Goal: Information Seeking & Learning: Check status

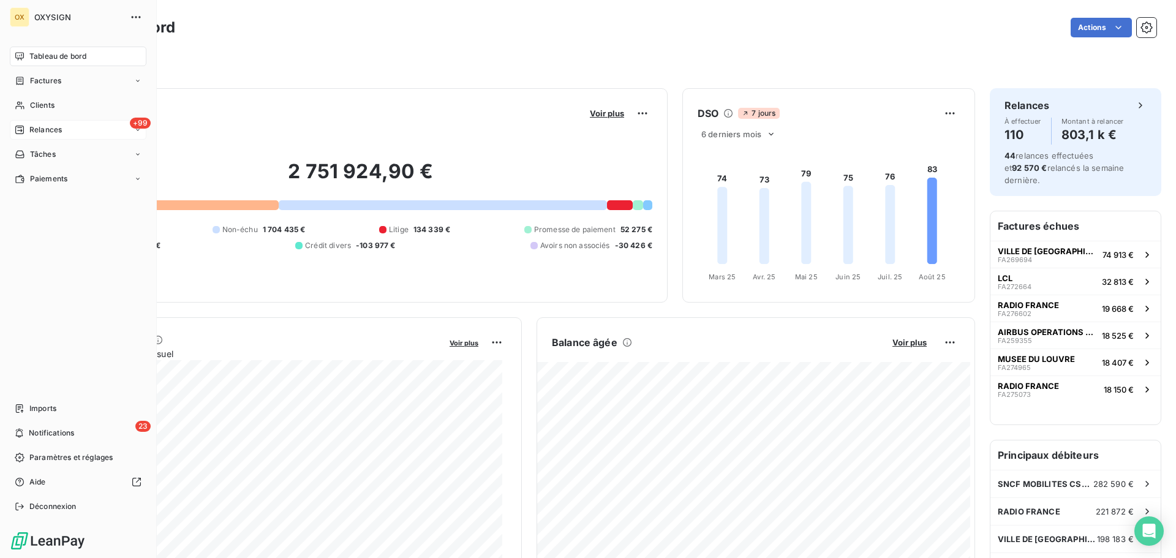
click at [59, 126] on span "Relances" at bounding box center [45, 129] width 32 height 11
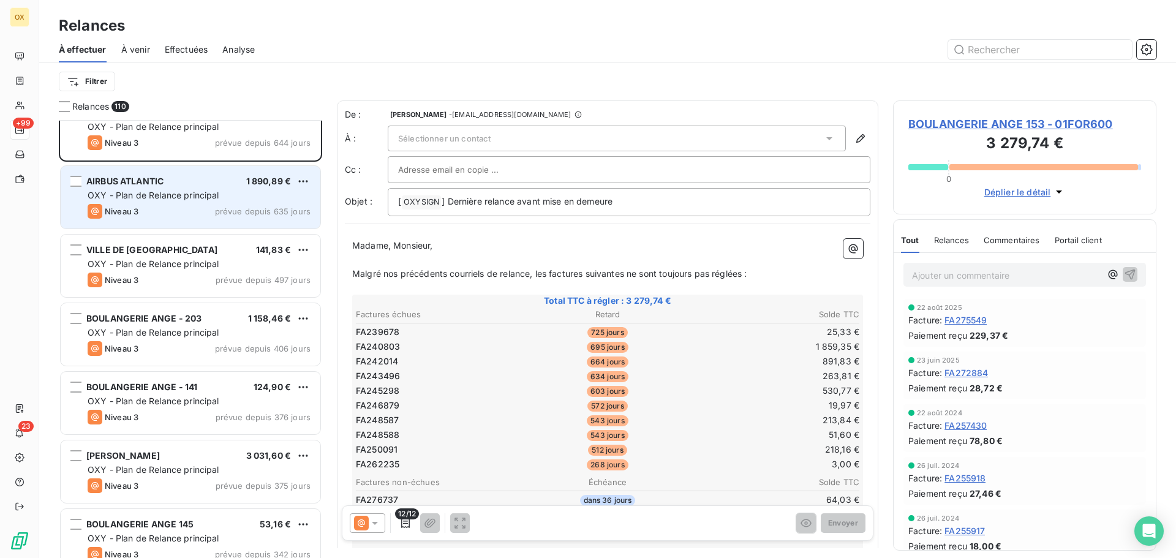
scroll to position [62, 0]
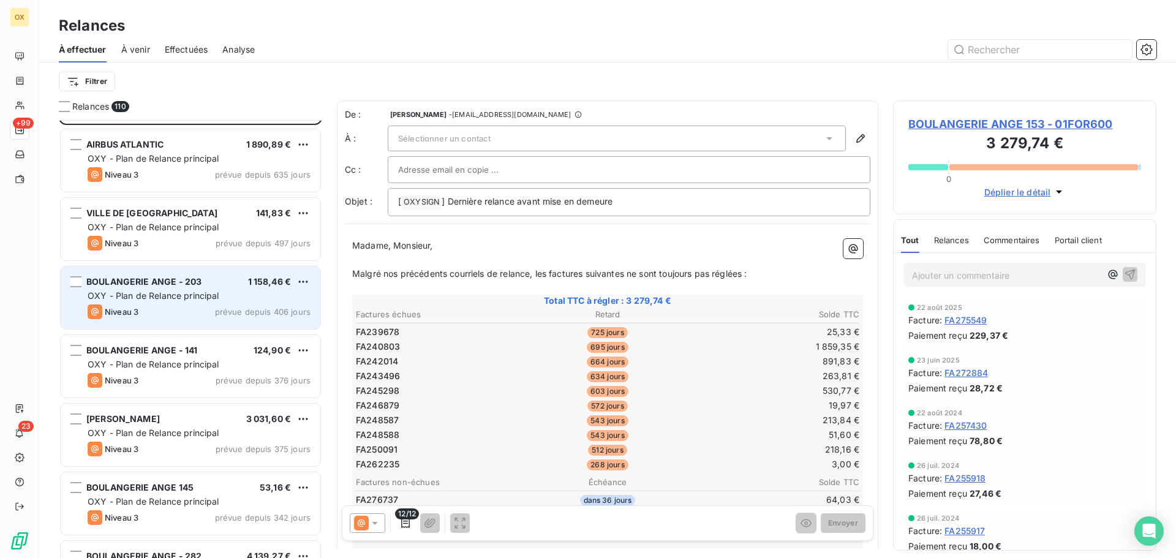
click at [246, 281] on div "BOULANGERIE ANGE - 203 1 158,46 €" at bounding box center [199, 281] width 223 height 11
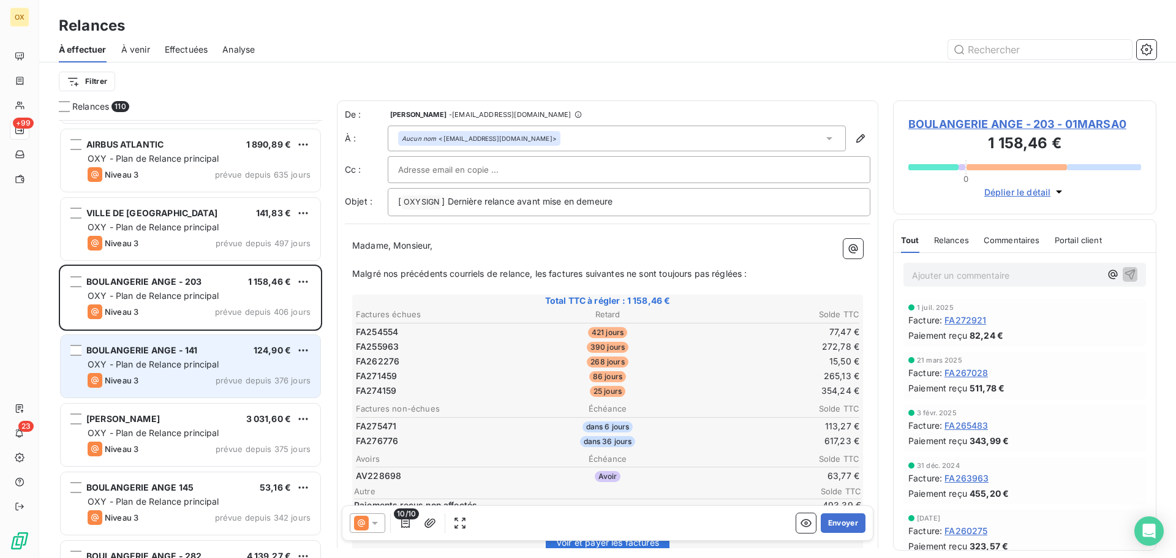
click at [221, 353] on div "BOULANGERIE ANGE - 141 124,90 €" at bounding box center [199, 350] width 223 height 11
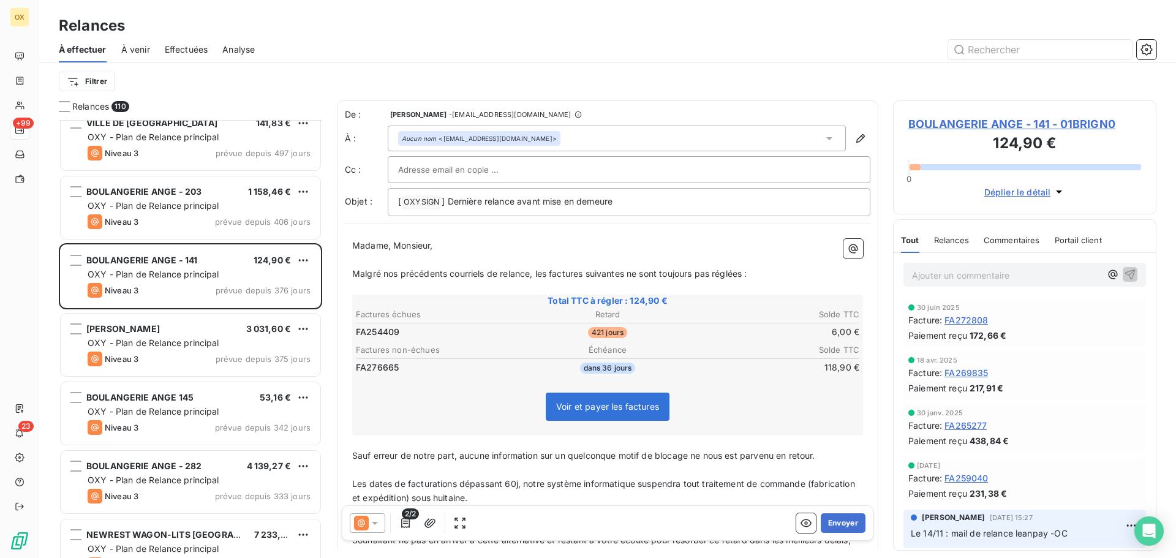
scroll to position [184, 0]
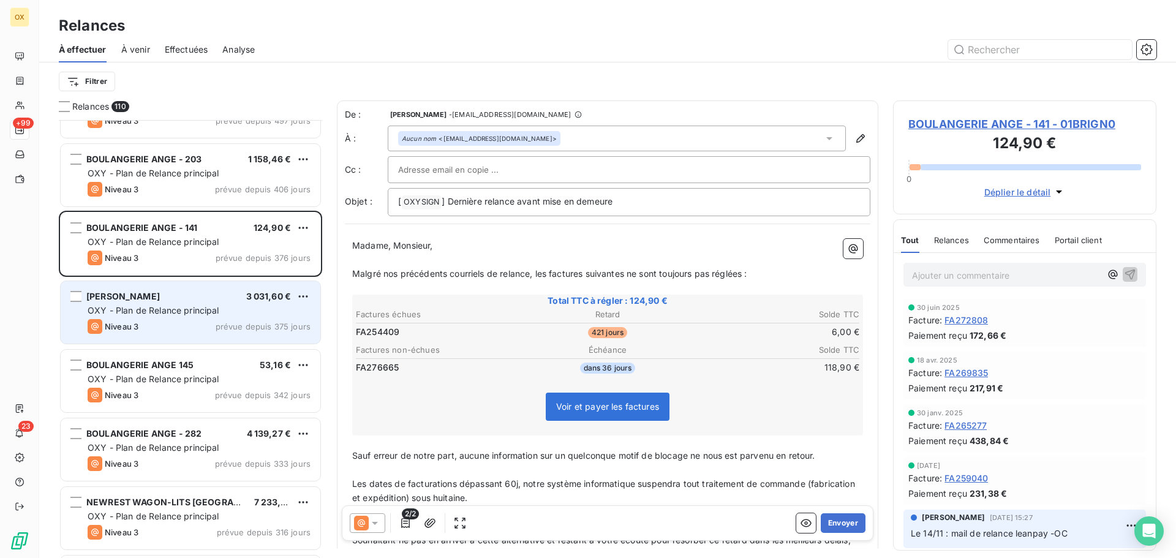
click at [183, 305] on span "OXY - Plan de Relance principal" at bounding box center [154, 310] width 132 height 10
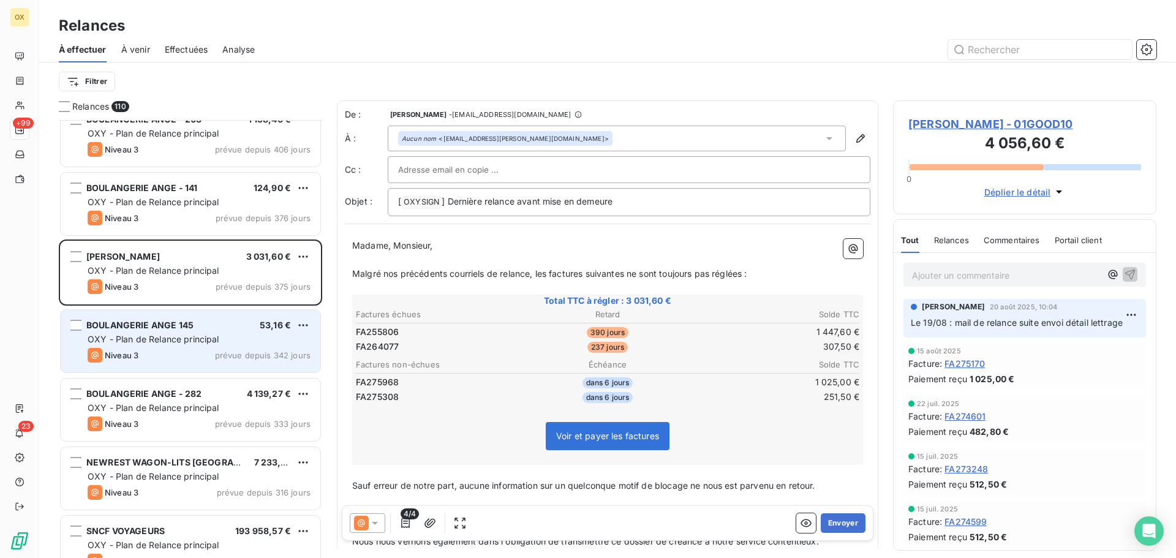
scroll to position [246, 0]
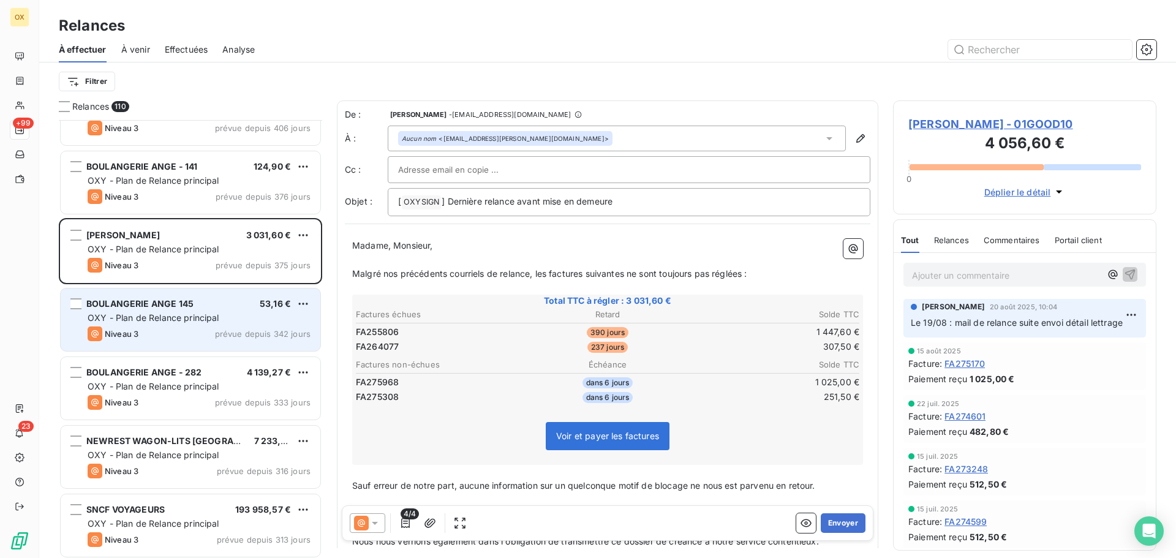
click at [176, 331] on div "Niveau 3 prévue depuis 342 jours" at bounding box center [199, 334] width 223 height 15
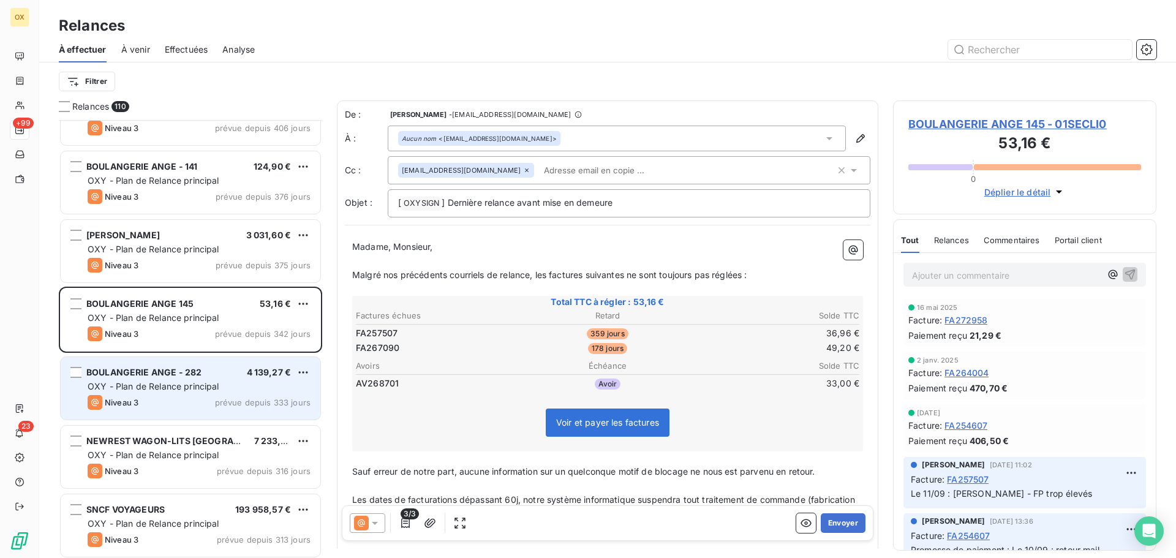
click at [187, 396] on div "Niveau 3 prévue depuis 333 jours" at bounding box center [199, 402] width 223 height 15
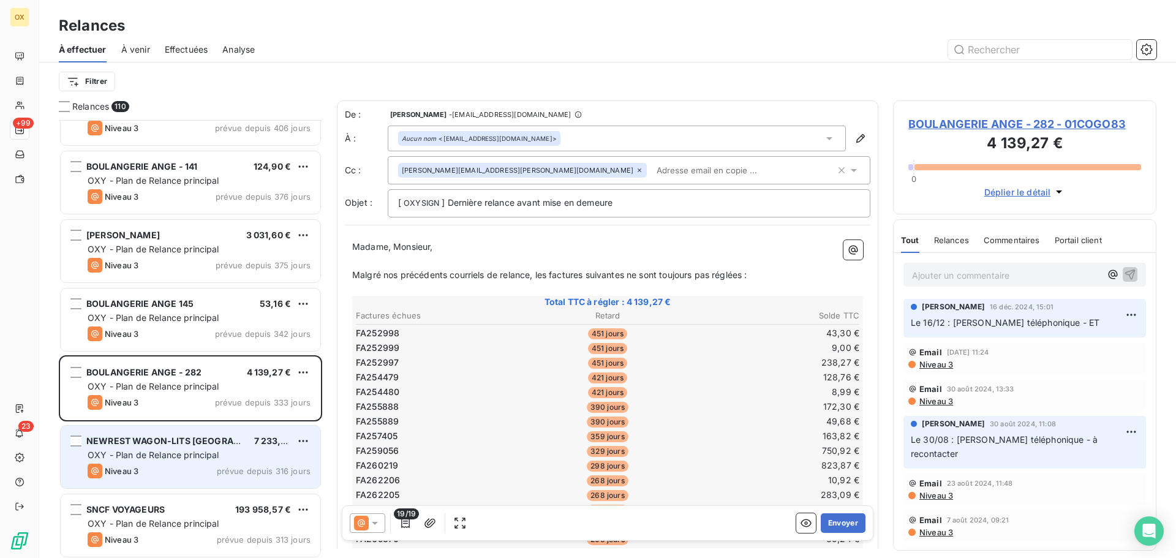
click at [220, 458] on div "OXY - Plan de Relance principal" at bounding box center [199, 455] width 223 height 12
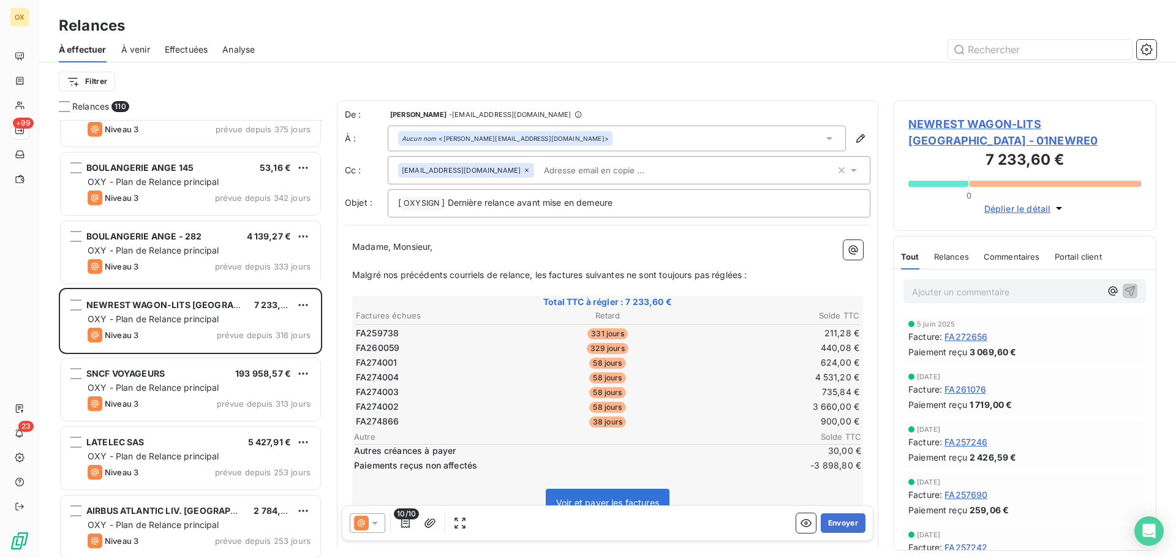
scroll to position [429, 0]
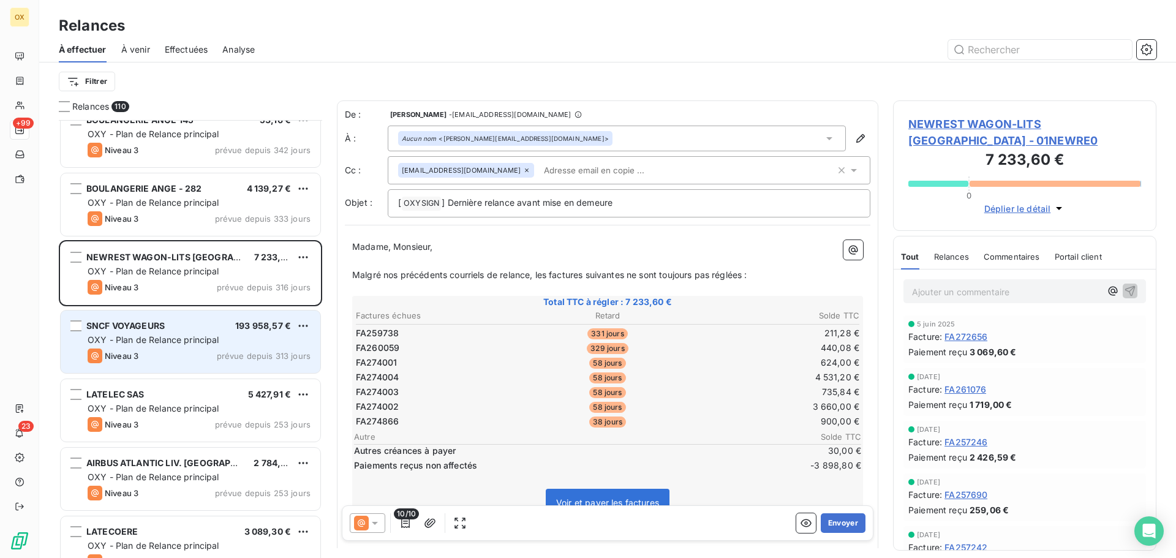
click at [150, 331] on div "SNCF VOYAGEURS" at bounding box center [125, 326] width 78 height 12
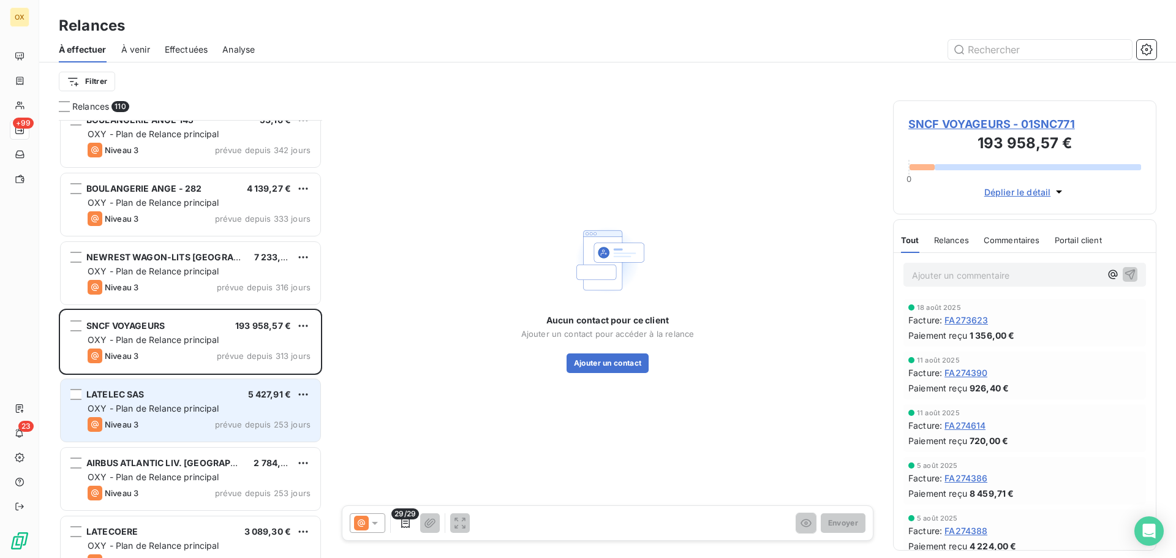
click at [148, 415] on div "LATELEC SAS 5 427,91 € OXY - Plan de Relance principal Niveau 3 prévue depuis 2…" at bounding box center [191, 410] width 260 height 62
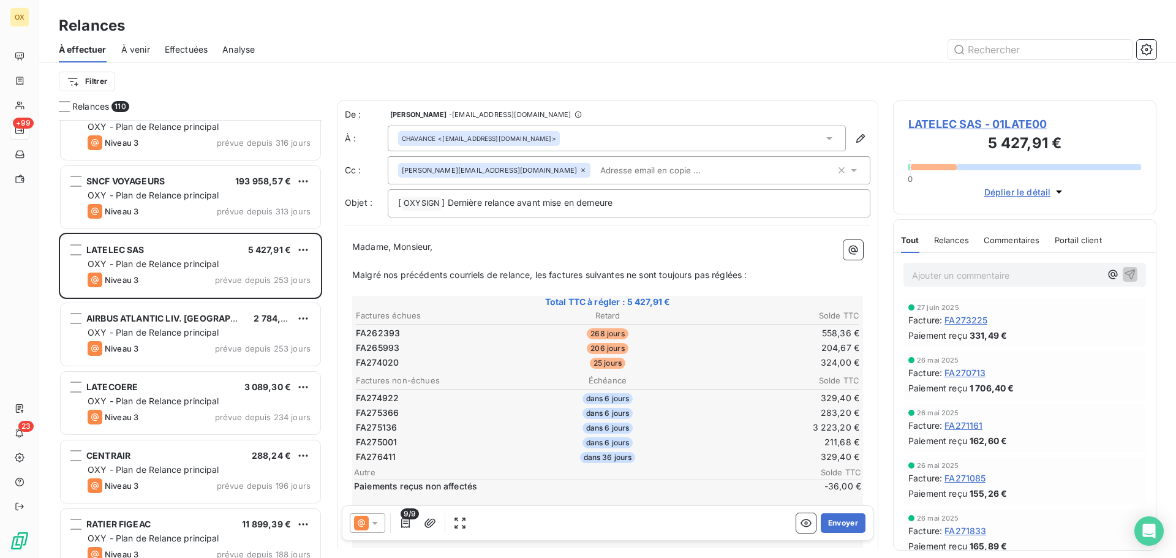
scroll to position [613, 0]
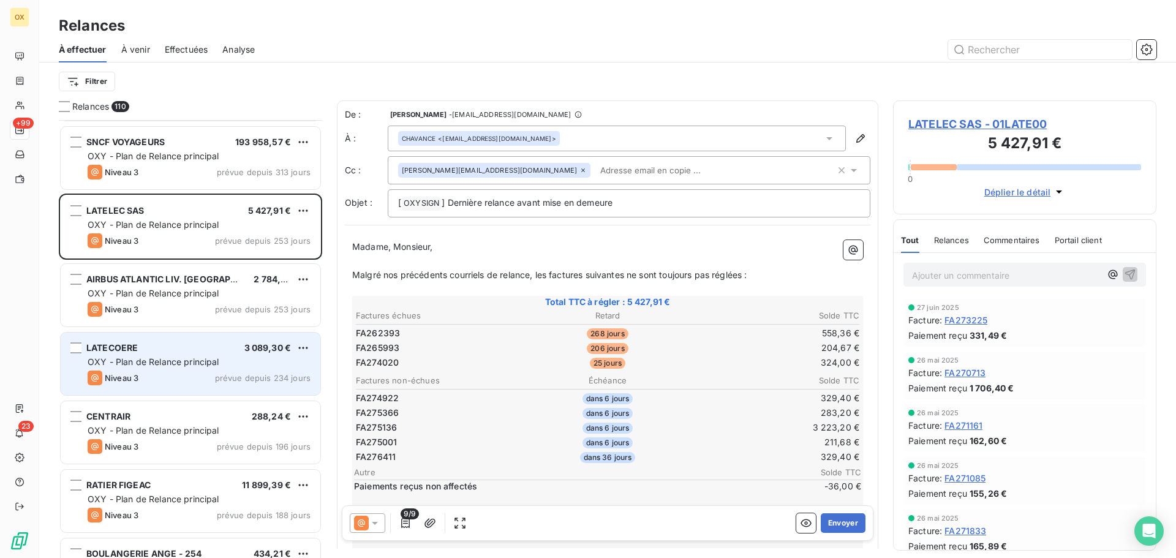
click at [156, 360] on span "OXY - Plan de Relance principal" at bounding box center [154, 362] width 132 height 10
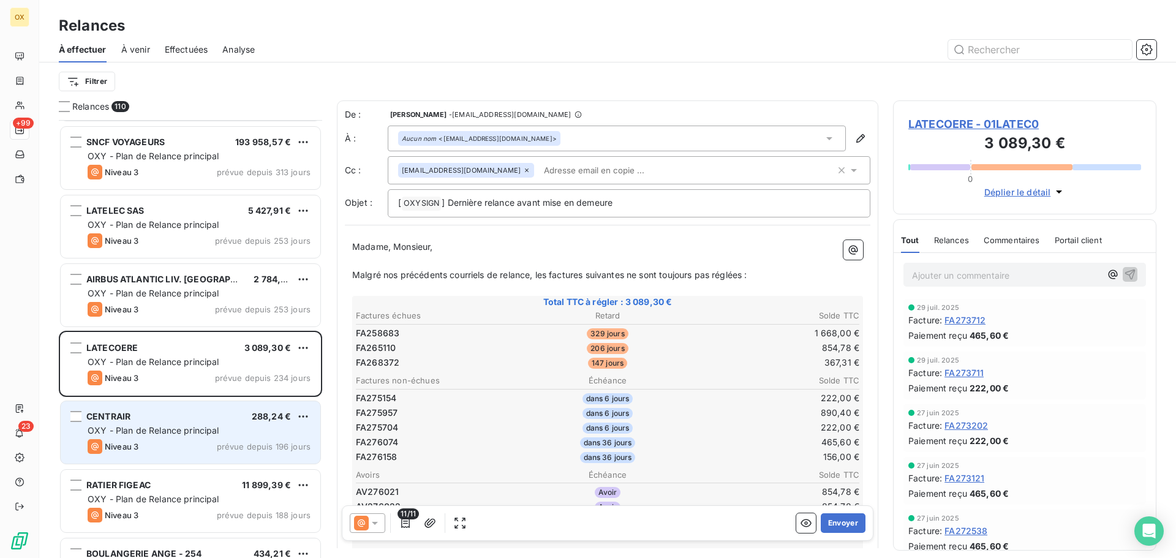
click at [161, 442] on div "Niveau 3 prévue depuis 196 jours" at bounding box center [199, 446] width 223 height 15
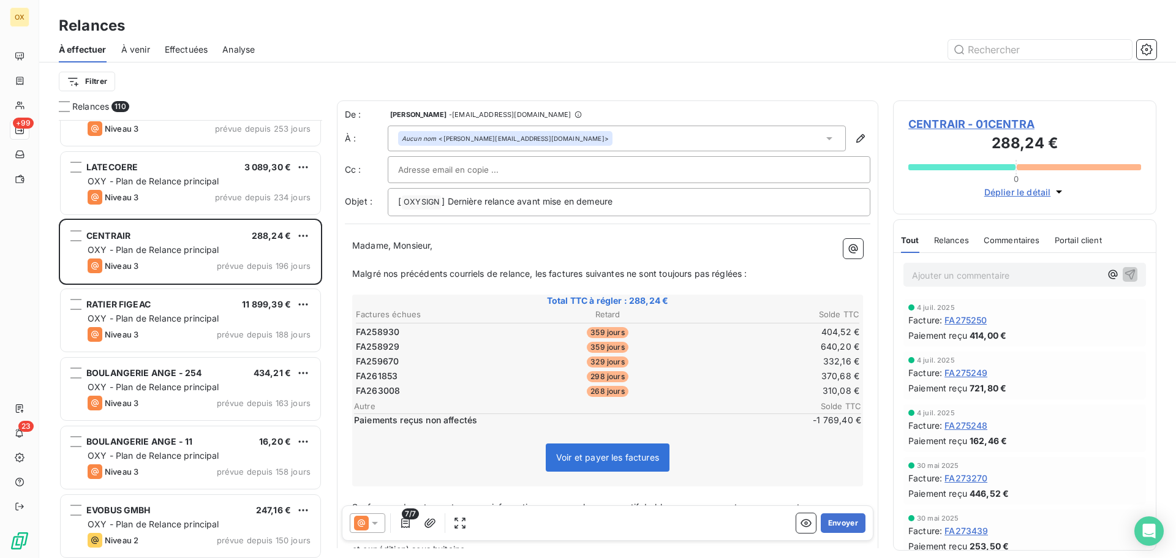
scroll to position [797, 0]
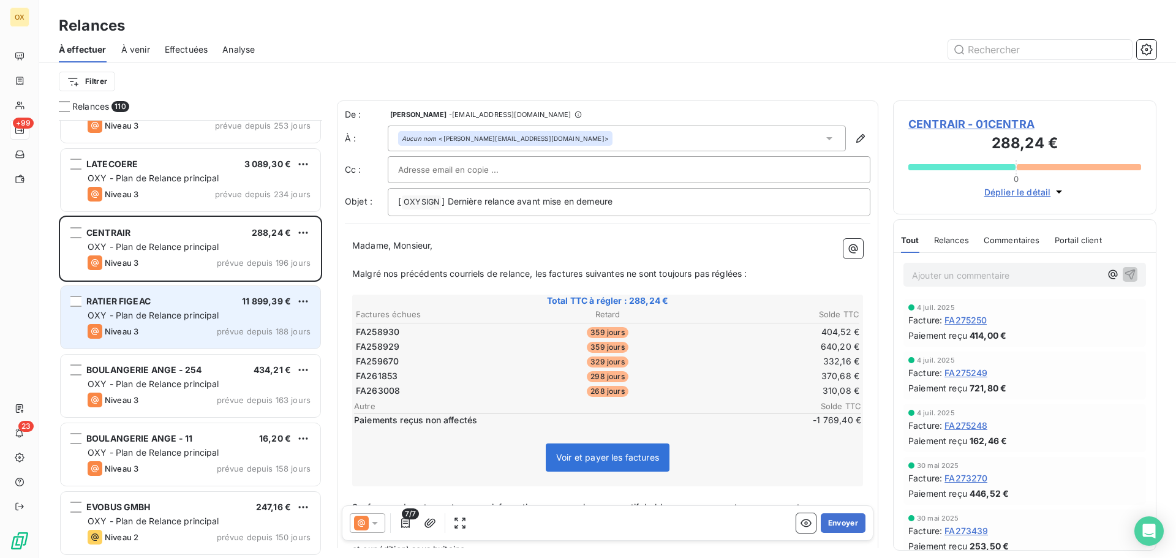
click at [152, 328] on div "Niveau 3 prévue depuis 188 jours" at bounding box center [199, 331] width 223 height 15
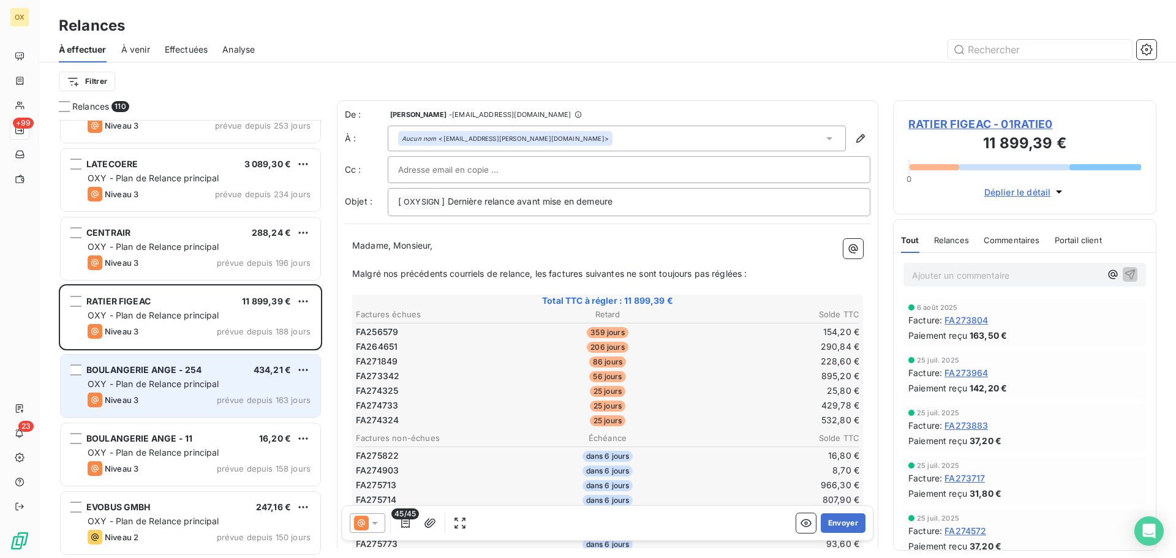
click at [193, 383] on span "OXY - Plan de Relance principal" at bounding box center [154, 384] width 132 height 10
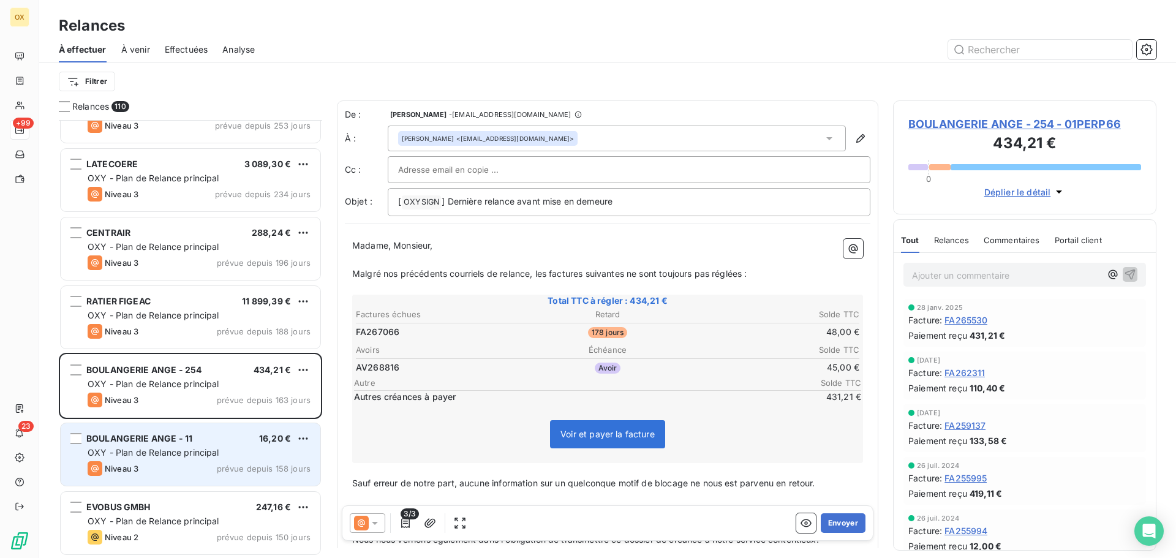
click at [228, 441] on div "BOULANGERIE ANGE - 11 16,20 €" at bounding box center [199, 438] width 223 height 11
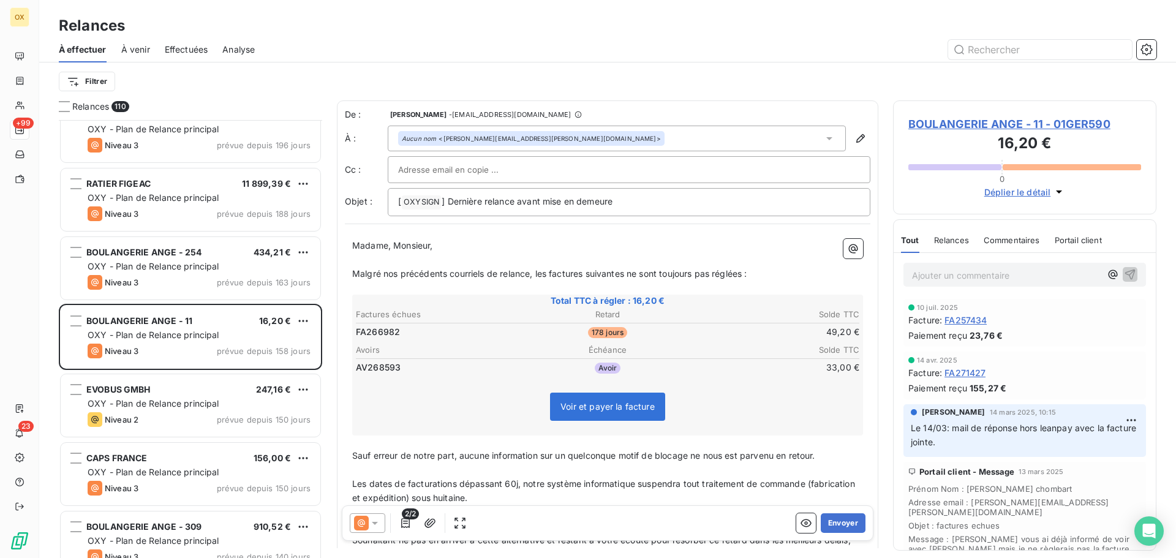
scroll to position [919, 0]
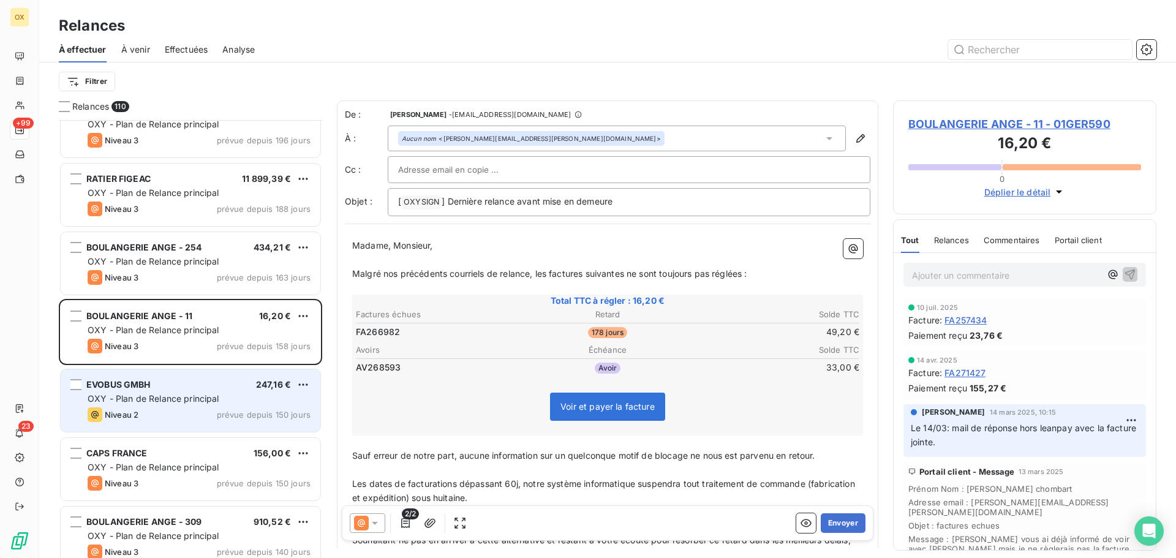
click at [197, 400] on span "OXY - Plan de Relance principal" at bounding box center [154, 398] width 132 height 10
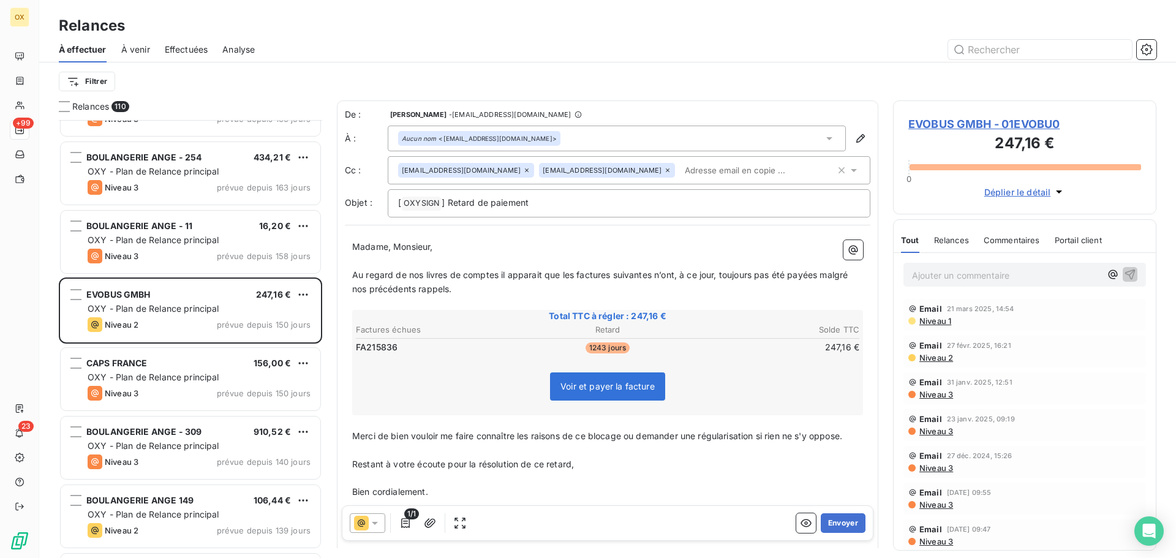
scroll to position [1042, 0]
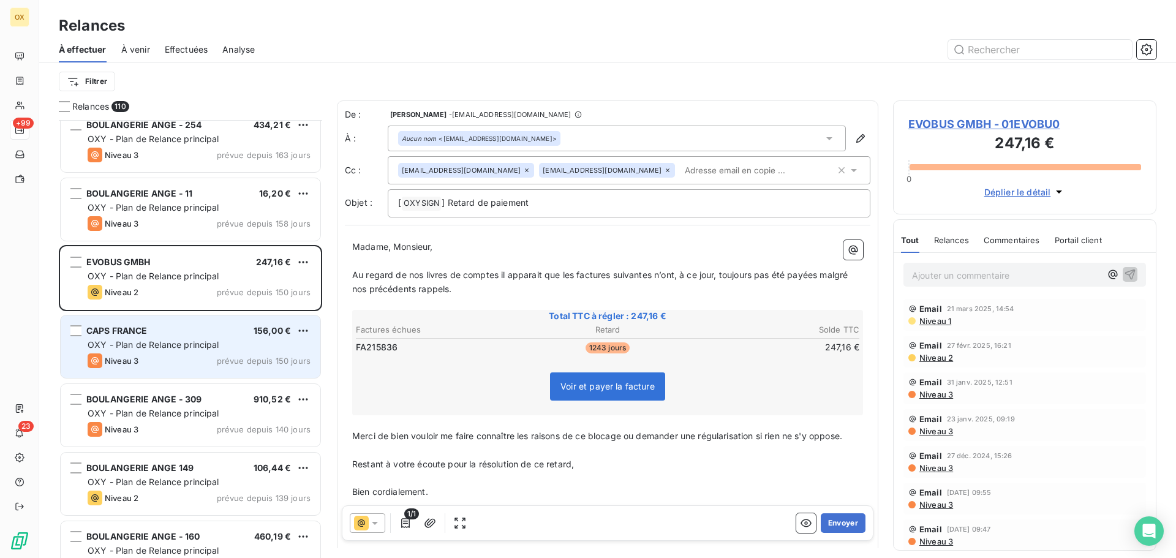
click at [177, 349] on span "OXY - Plan de Relance principal" at bounding box center [154, 344] width 132 height 10
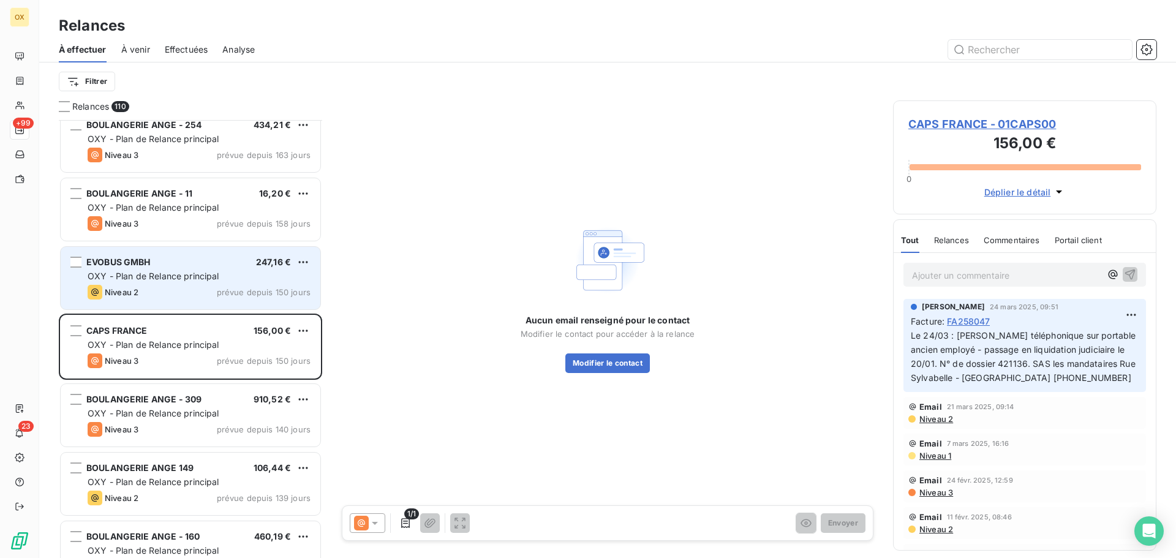
click at [158, 291] on div "Niveau 2 prévue depuis 150 jours" at bounding box center [199, 292] width 223 height 15
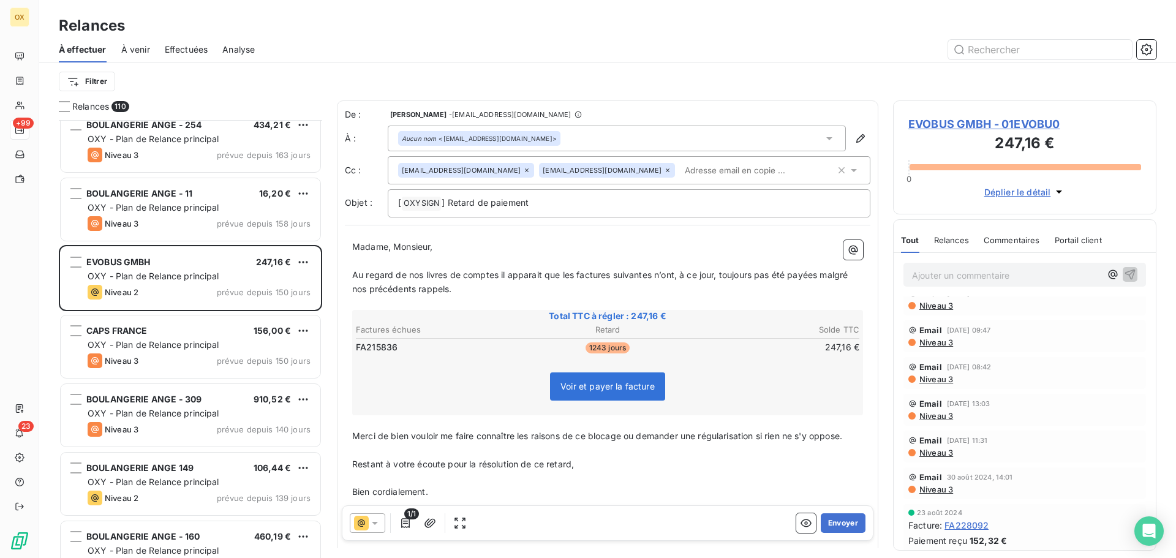
scroll to position [306, 0]
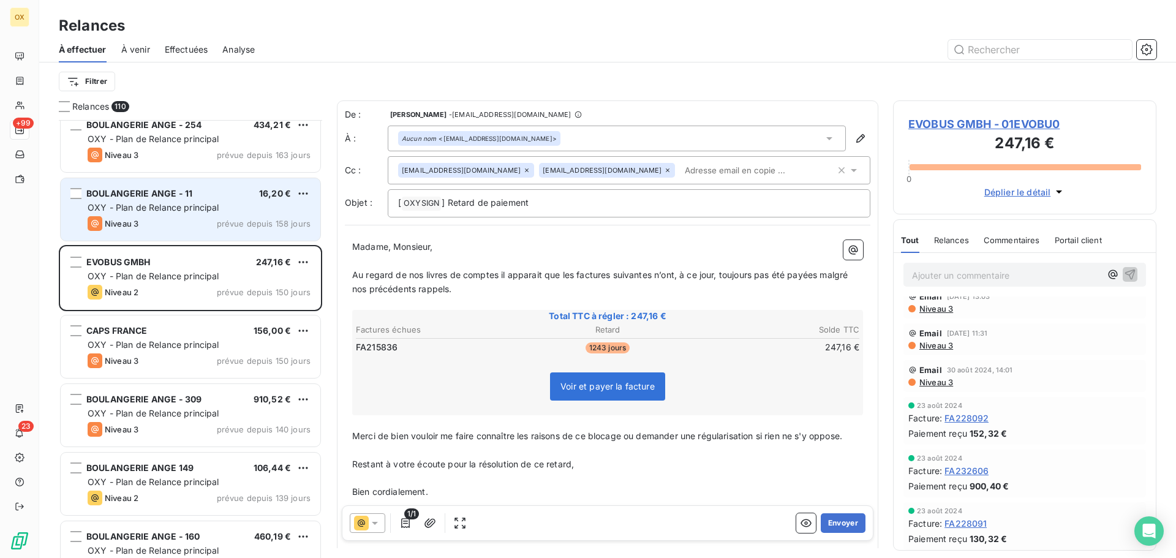
drag, startPoint x: 175, startPoint y: 214, endPoint x: 239, endPoint y: 239, distance: 69.1
click at [175, 214] on div "BOULANGERIE ANGE - 11 16,20 € OXY - Plan de Relance principal Niveau 3 prévue d…" at bounding box center [191, 209] width 260 height 62
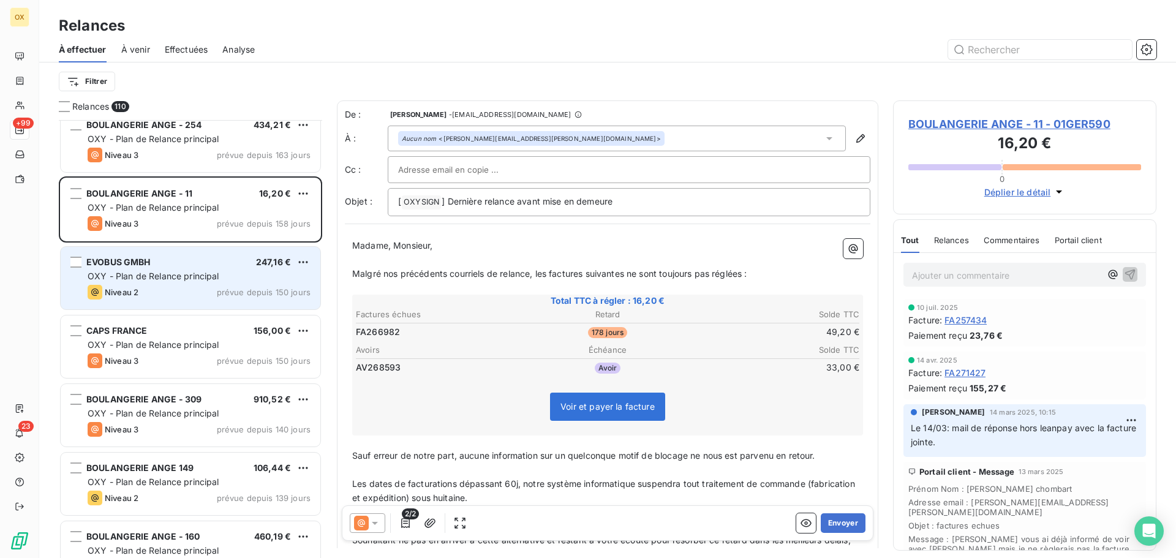
click at [172, 263] on div "EVOBUS GMBH 247,16 €" at bounding box center [199, 262] width 223 height 11
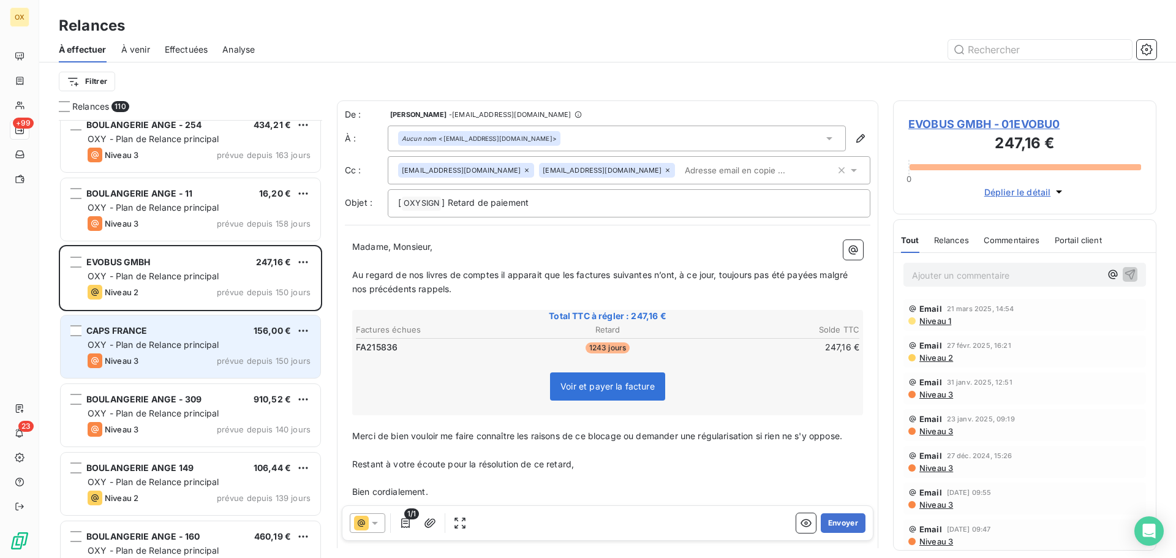
click at [203, 342] on span "OXY - Plan de Relance principal" at bounding box center [154, 344] width 132 height 10
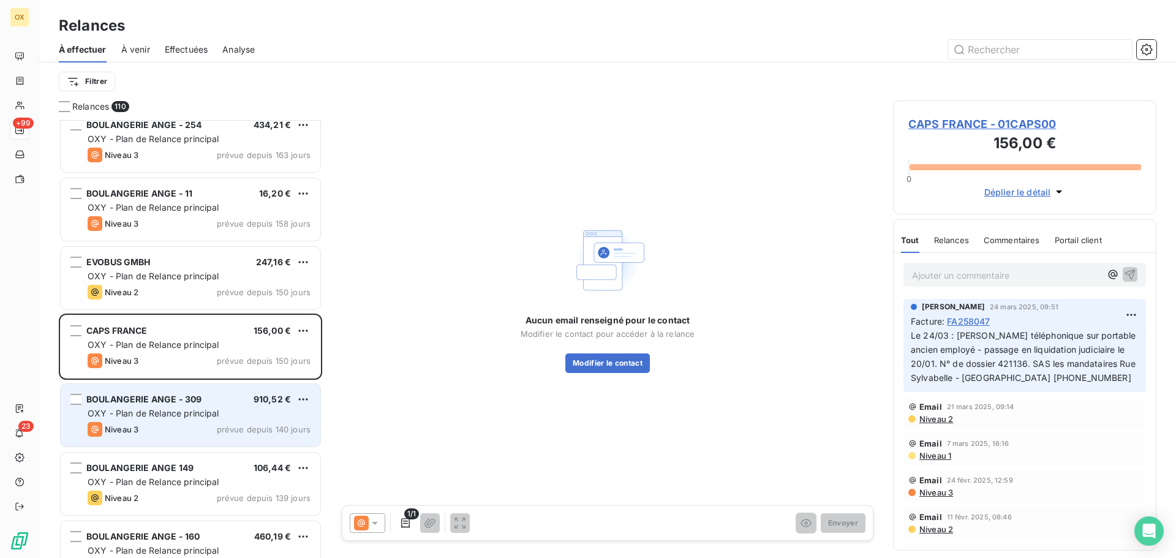
click at [203, 393] on div "BOULANGERIE ANGE - 309 910,52 € OXY - Plan de Relance principal Niveau 3 prévue…" at bounding box center [191, 415] width 260 height 62
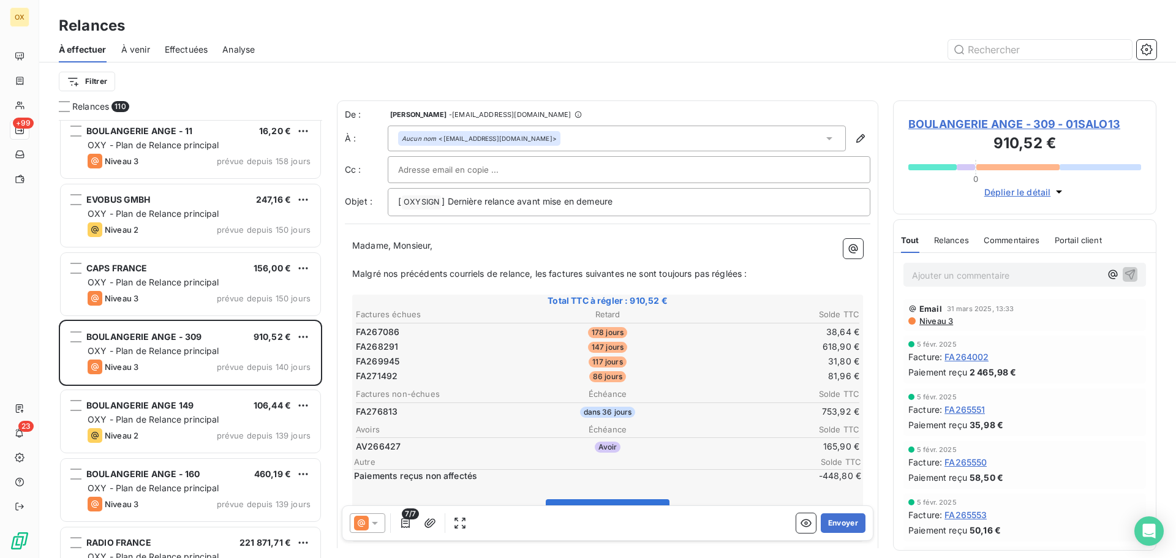
scroll to position [1226, 0]
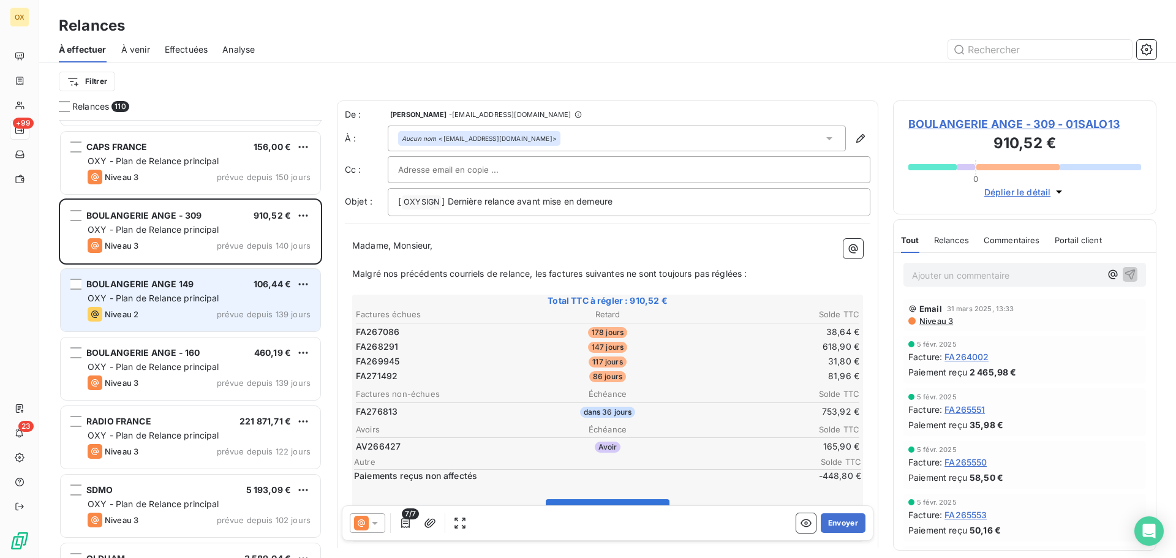
click at [212, 282] on div "BOULANGERIE ANGE 149 106,44 €" at bounding box center [199, 284] width 223 height 11
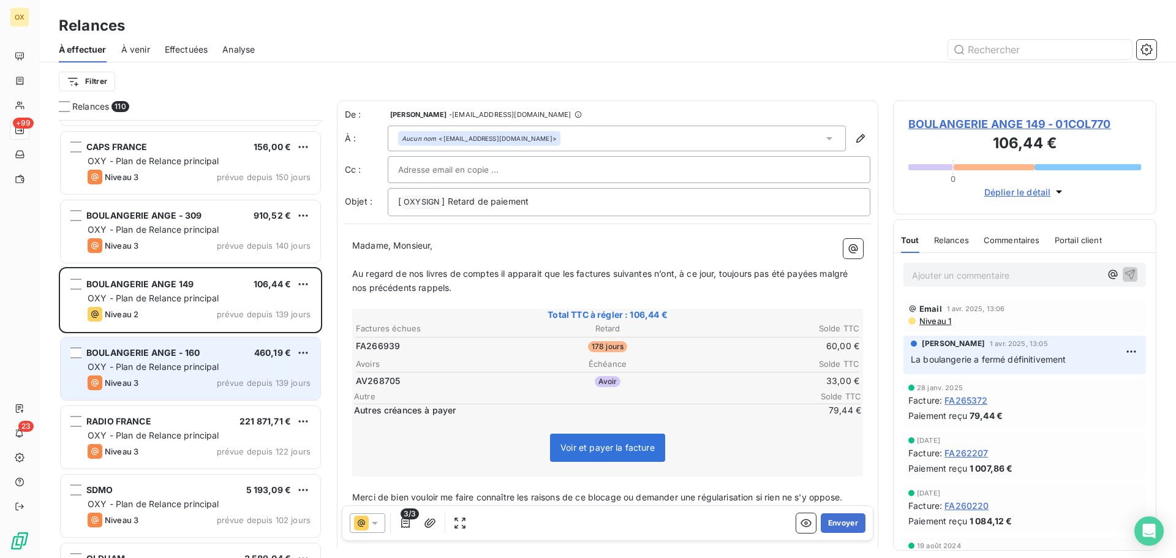
click at [230, 368] on div "OXY - Plan de Relance principal" at bounding box center [199, 367] width 223 height 12
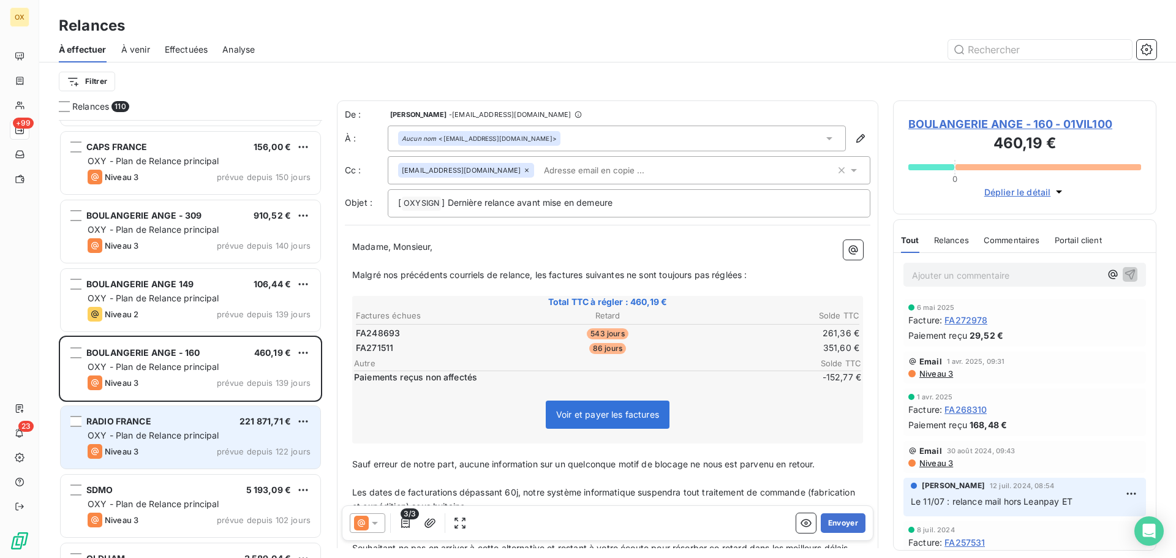
click at [225, 422] on div "RADIO FRANCE 221 871,71 €" at bounding box center [199, 421] width 223 height 11
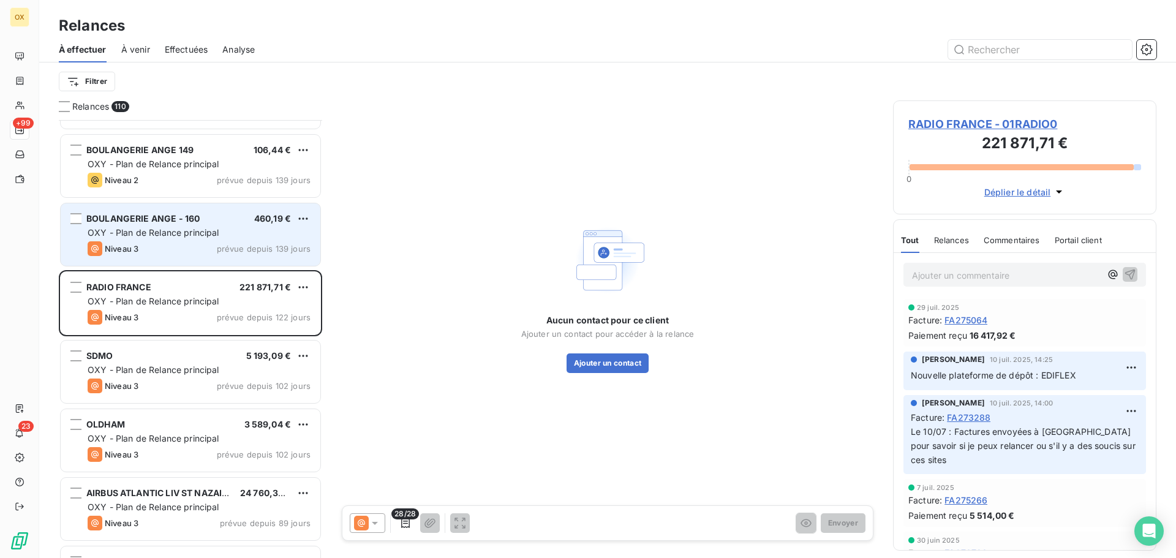
scroll to position [1410, 0]
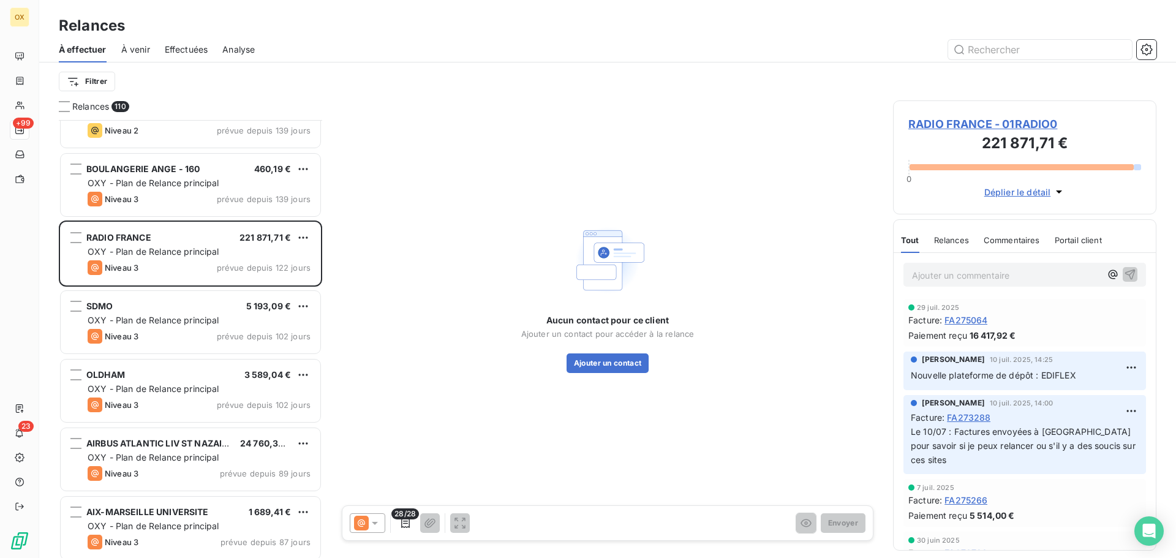
click at [216, 348] on div "BOULANGERIE ANGE - 309 910,52 € OXY - Plan de Relance principal Niveau 3 prévue…" at bounding box center [190, 339] width 263 height 438
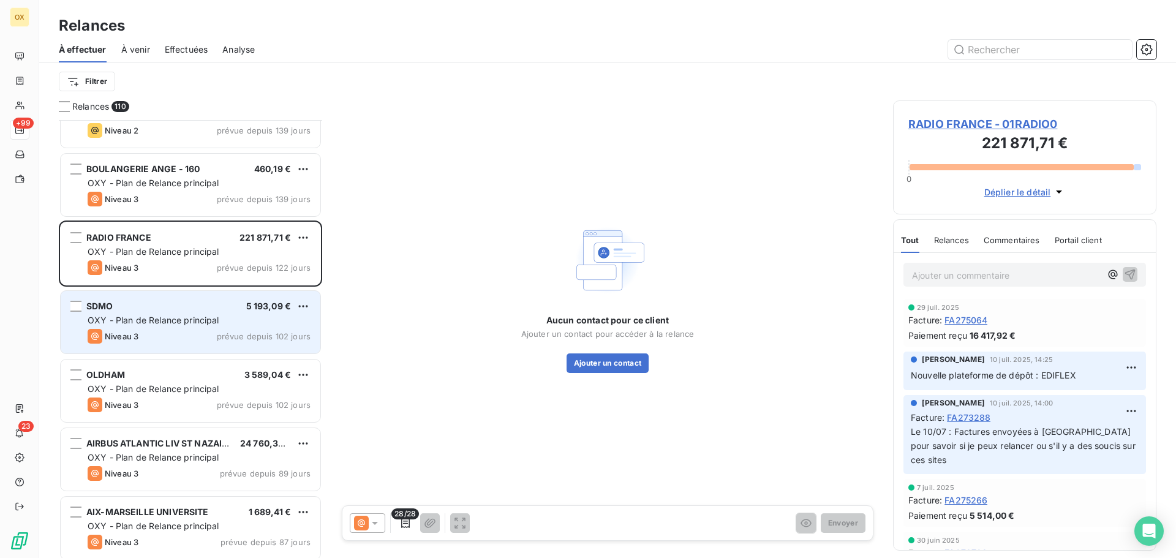
click at [168, 319] on span "OXY - Plan de Relance principal" at bounding box center [154, 320] width 132 height 10
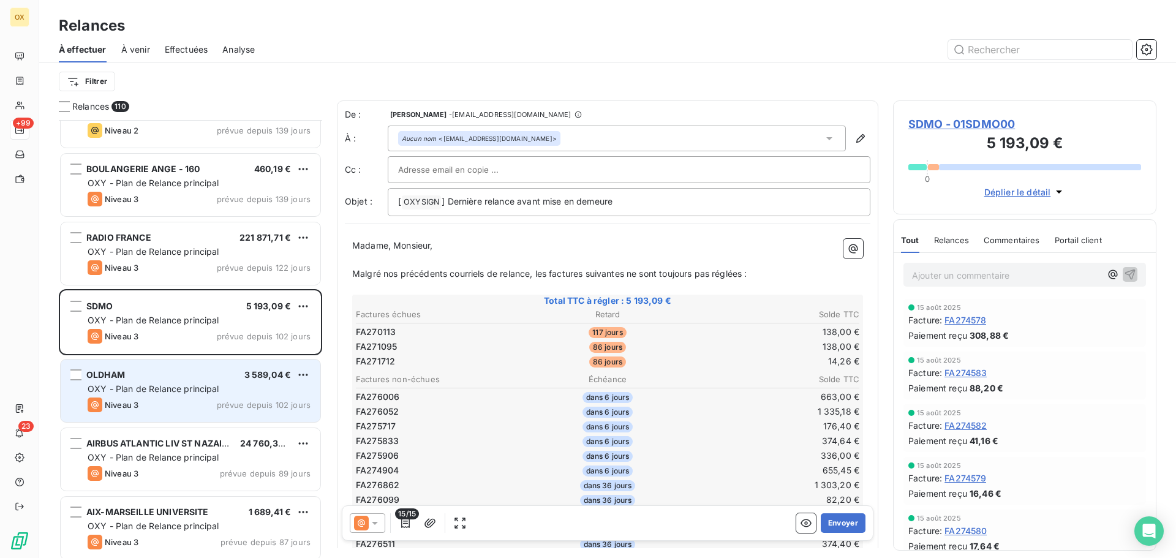
click at [222, 407] on span "prévue depuis 102 jours" at bounding box center [264, 405] width 94 height 10
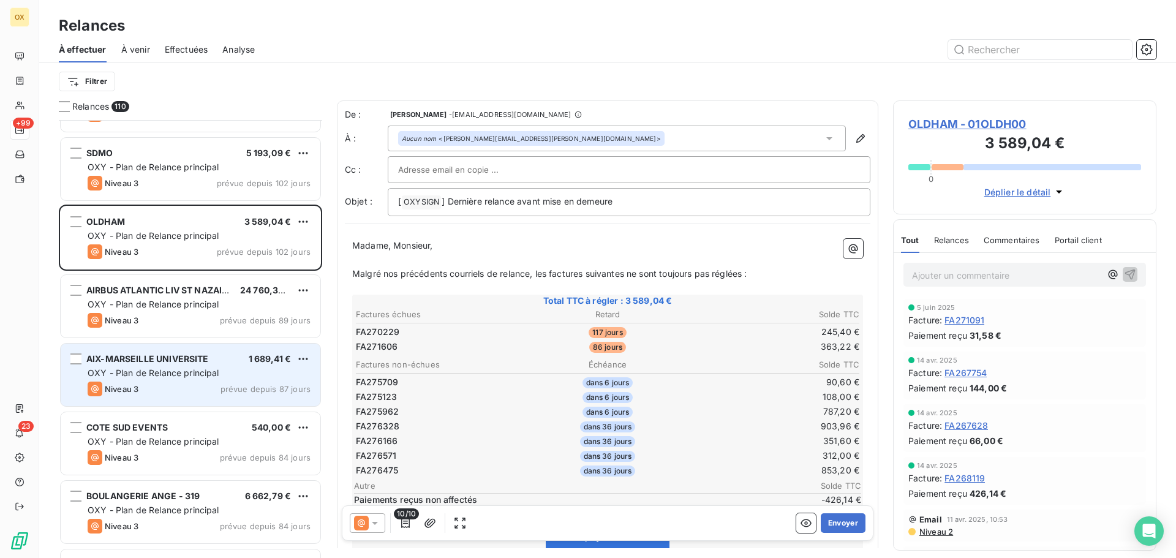
scroll to position [1593, 0]
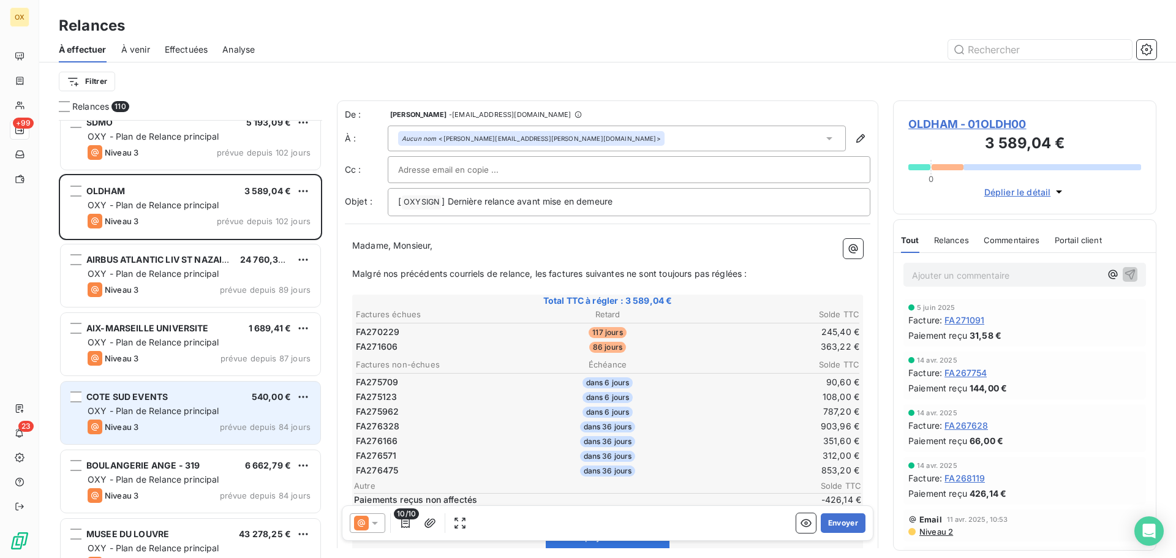
click at [196, 398] on div "COTE SUD EVENTS 540,00 €" at bounding box center [199, 396] width 223 height 11
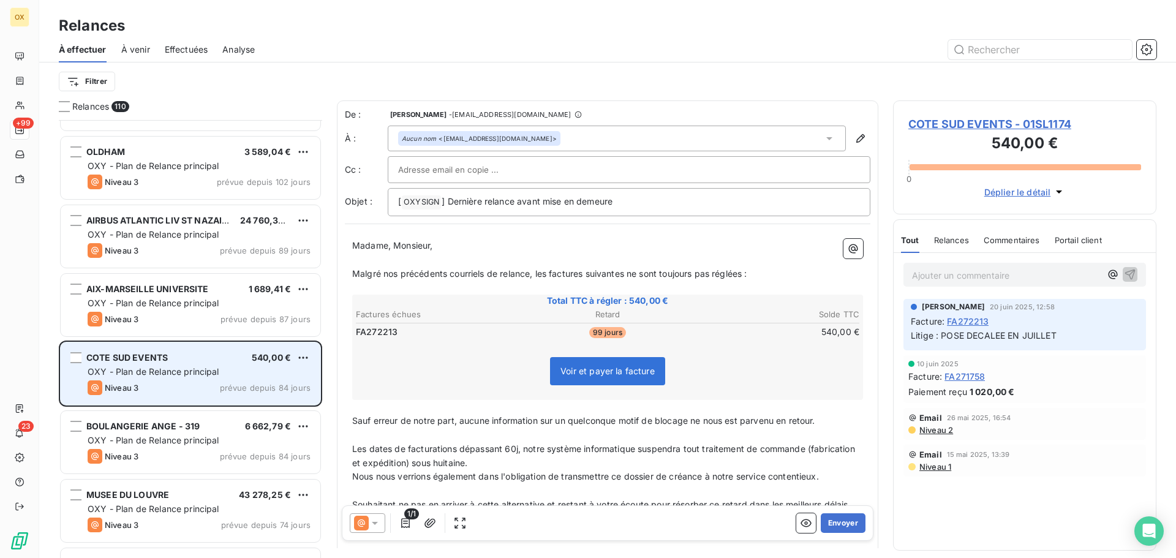
scroll to position [1655, 0]
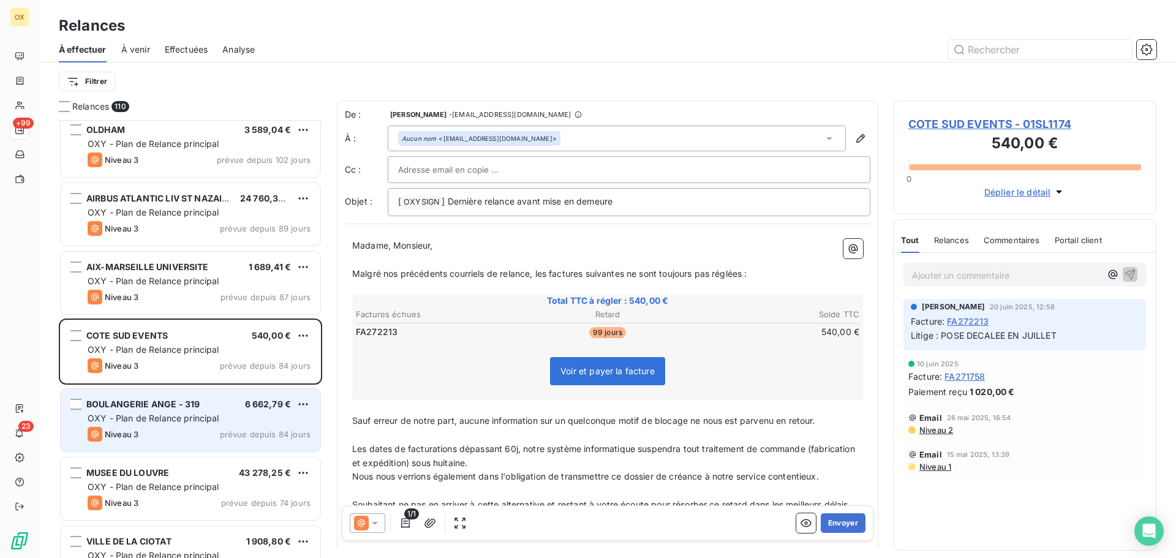
click at [200, 417] on span "OXY - Plan de Relance principal" at bounding box center [154, 418] width 132 height 10
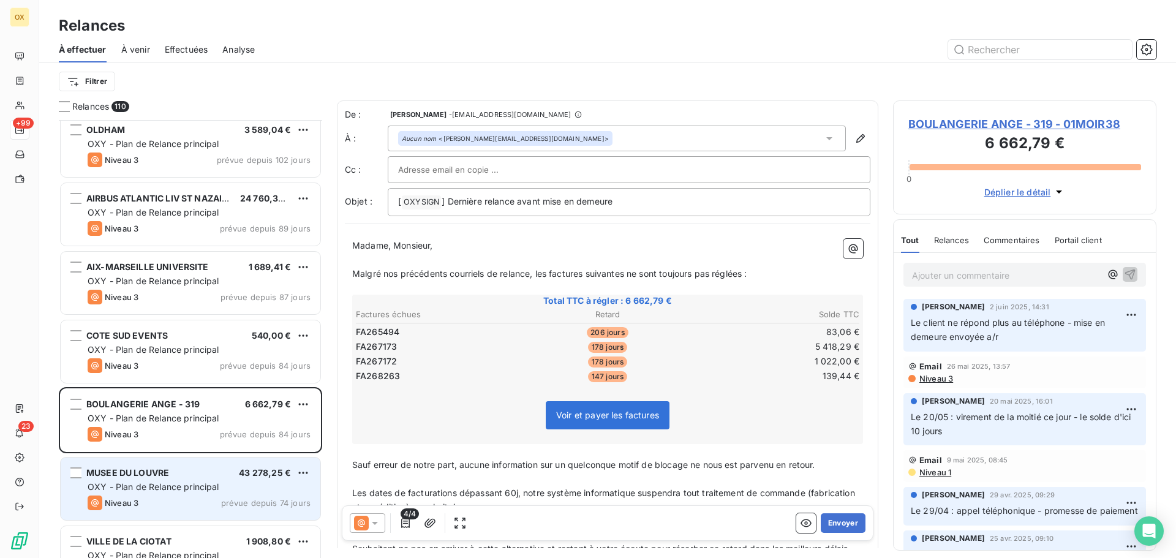
click at [218, 467] on div "MUSEE DU LOUVRE 43 278,25 € OXY - Plan de Relance principal Niveau 3 prévue dep…" at bounding box center [191, 489] width 260 height 62
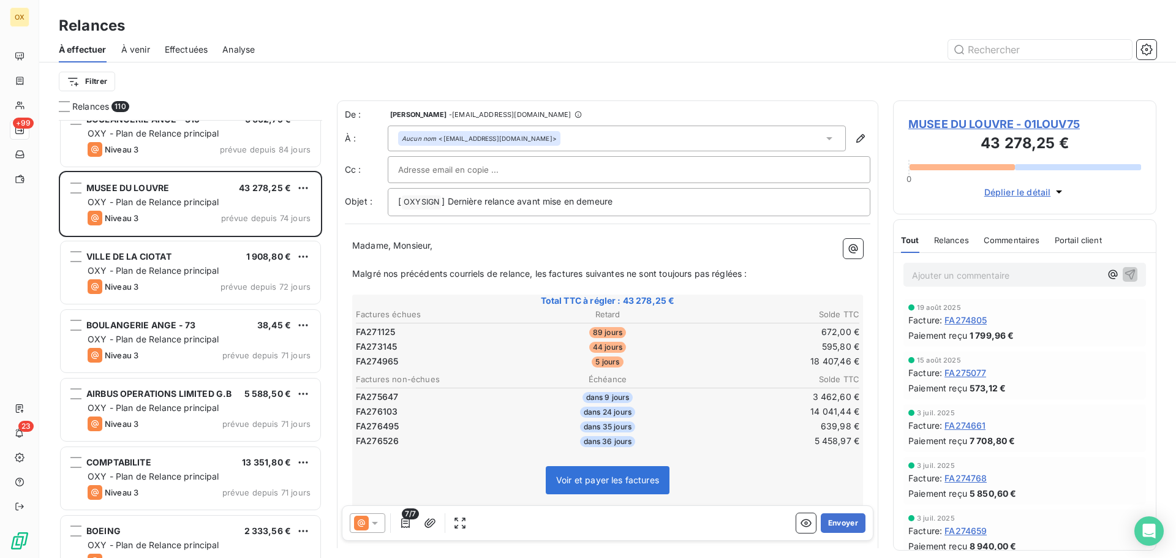
scroll to position [1961, 0]
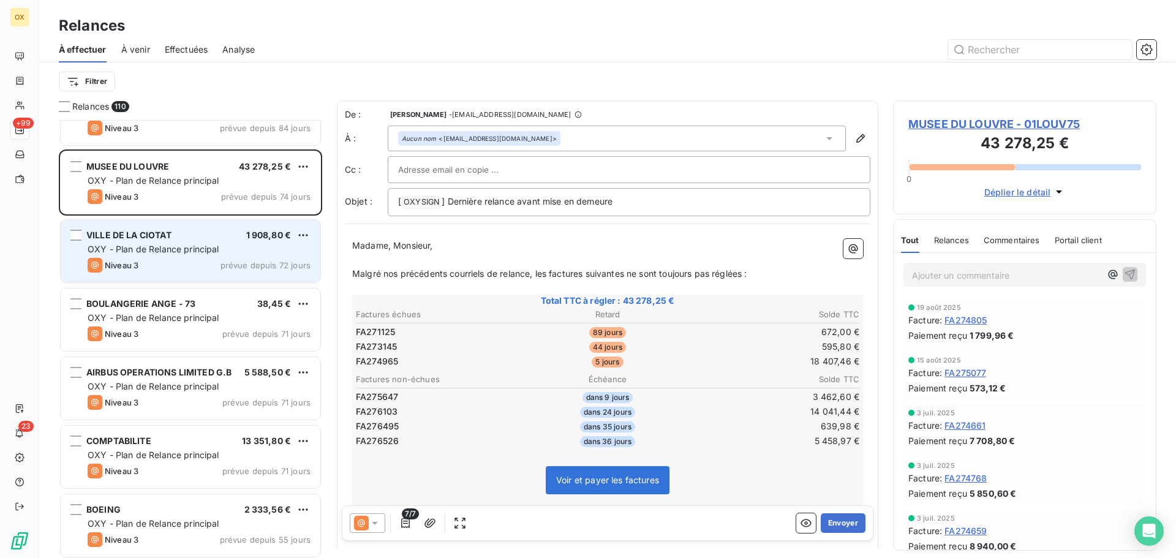
click at [165, 260] on div "Niveau 3 prévue depuis 72 jours" at bounding box center [199, 265] width 223 height 15
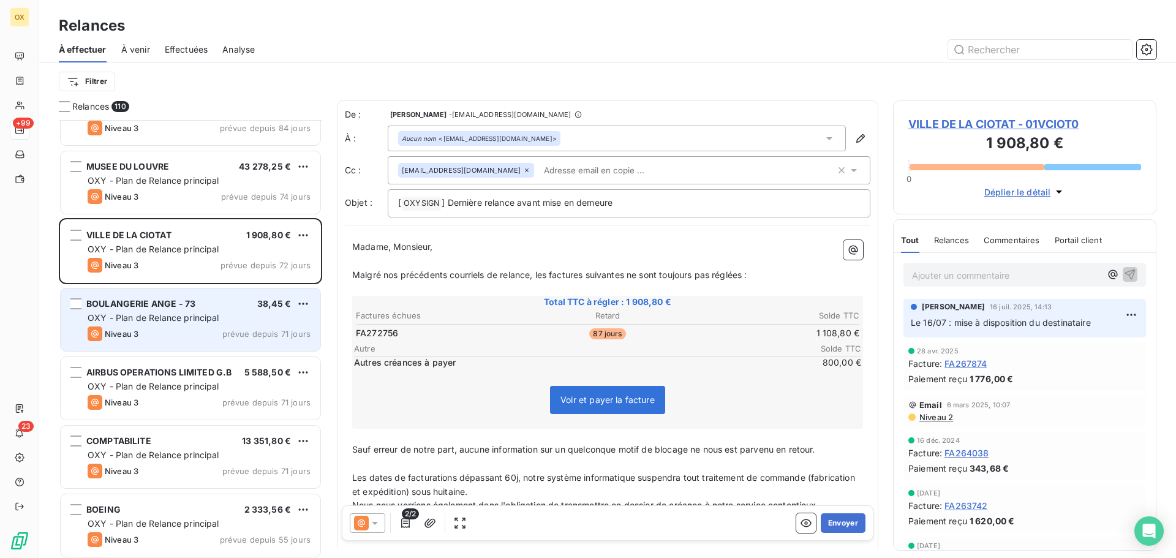
click at [173, 328] on div "Niveau 3 prévue depuis 71 jours" at bounding box center [199, 334] width 223 height 15
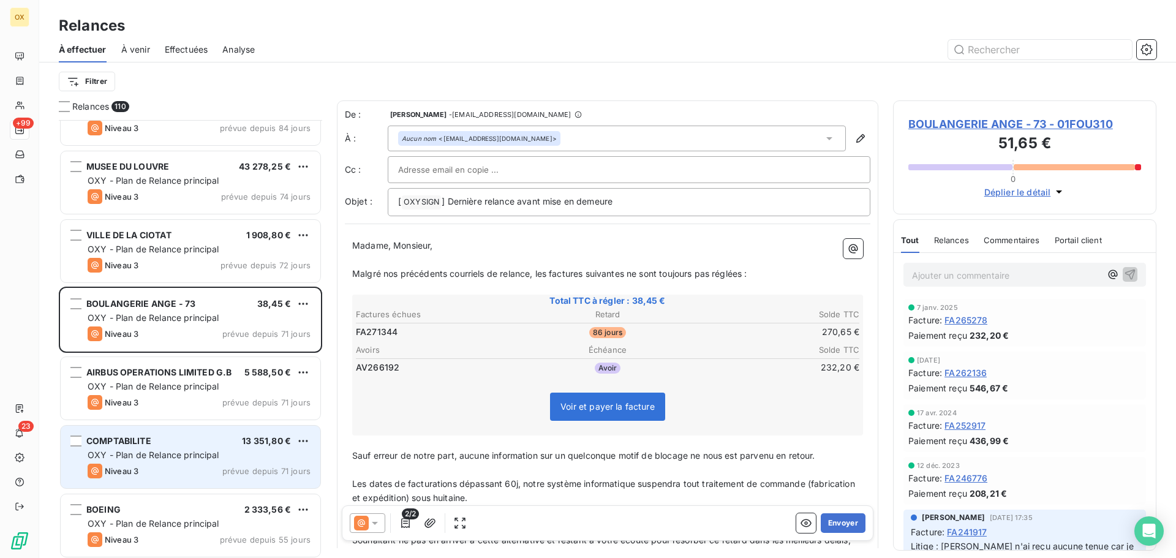
click at [204, 452] on span "OXY - Plan de Relance principal" at bounding box center [154, 455] width 132 height 10
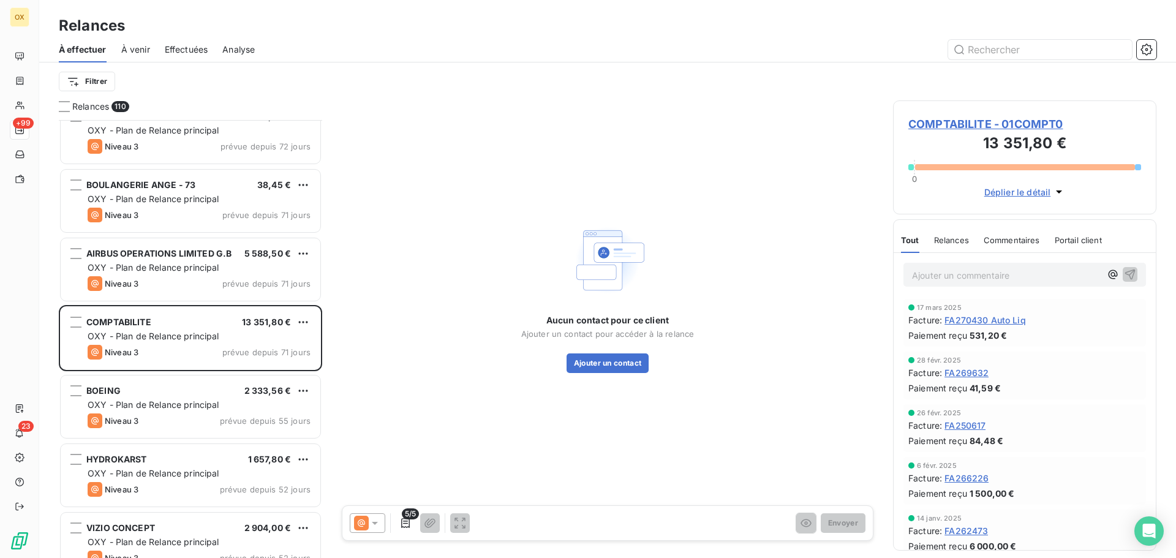
scroll to position [2083, 0]
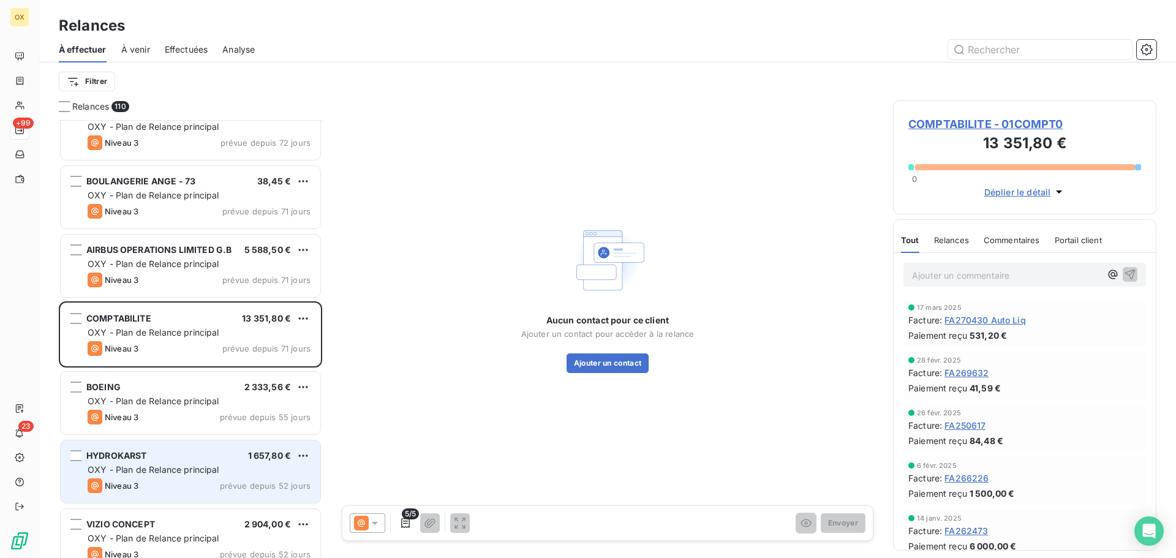
click at [194, 459] on div "HYDROKARST 1 657,80 €" at bounding box center [199, 455] width 223 height 11
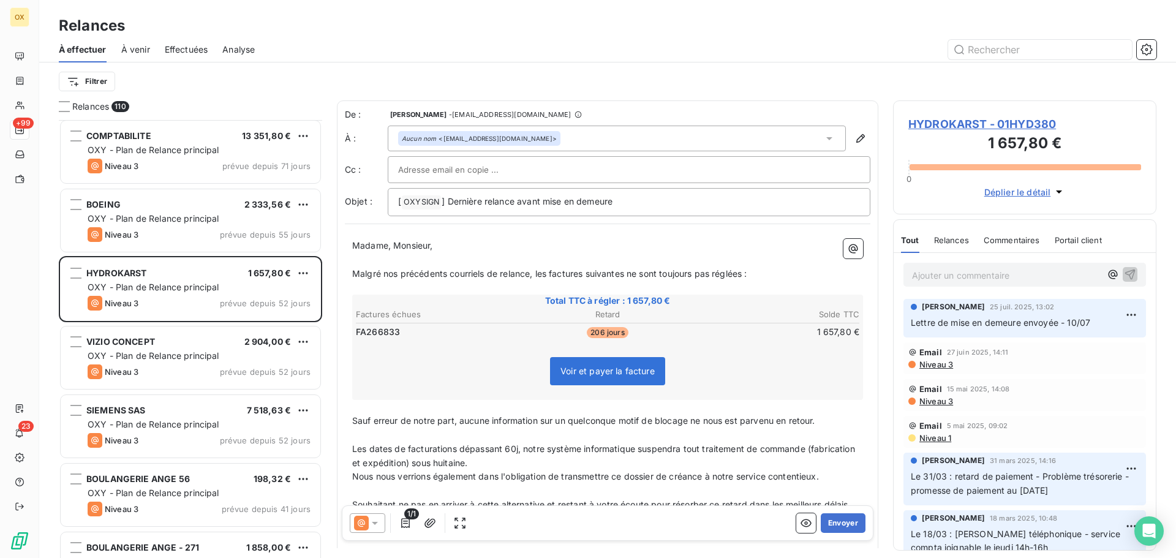
scroll to position [2267, 0]
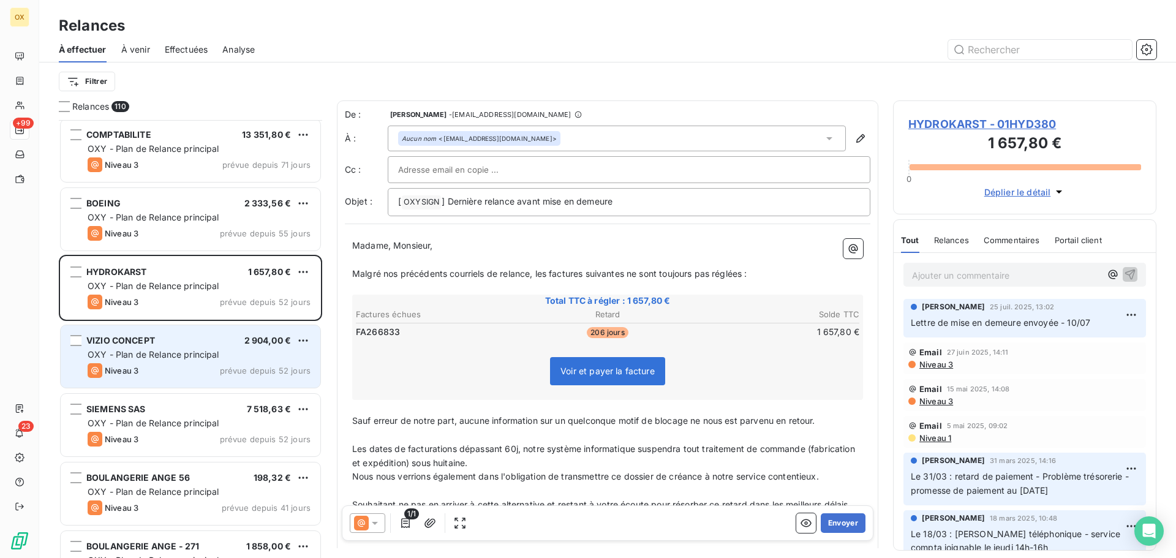
click at [219, 358] on div "OXY - Plan de Relance principal" at bounding box center [199, 355] width 223 height 12
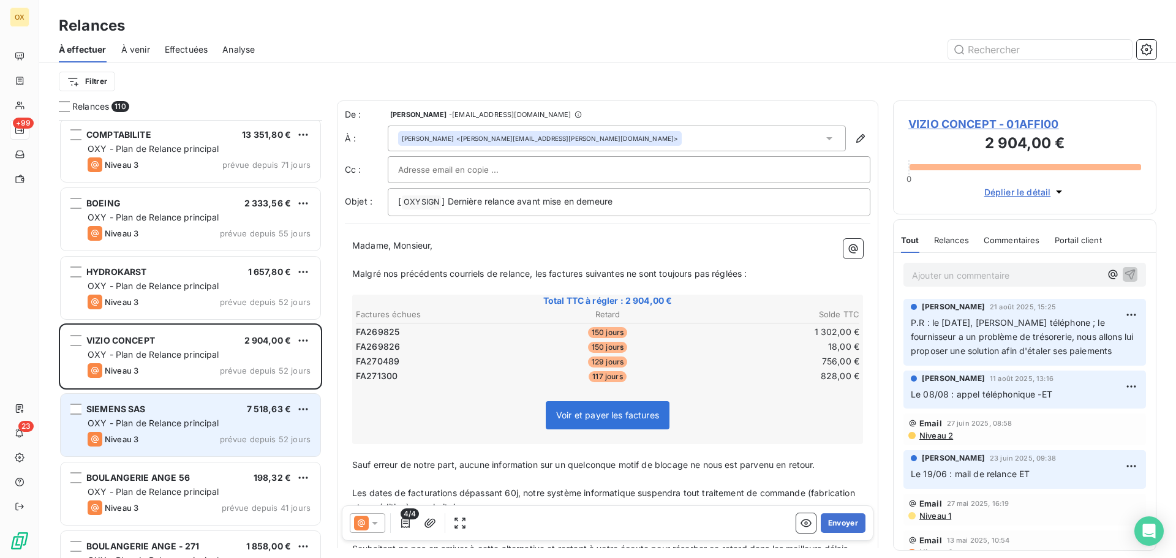
click at [236, 395] on div "SIEMENS SAS 7 518,63 € OXY - Plan de Relance principal Niveau 3 prévue depuis 5…" at bounding box center [191, 425] width 260 height 62
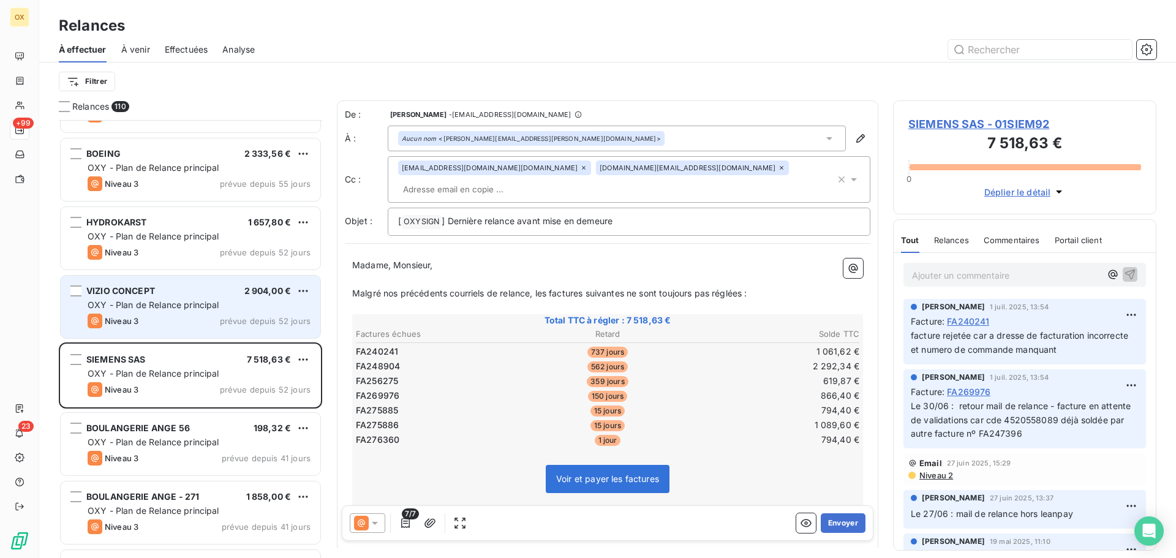
scroll to position [2390, 0]
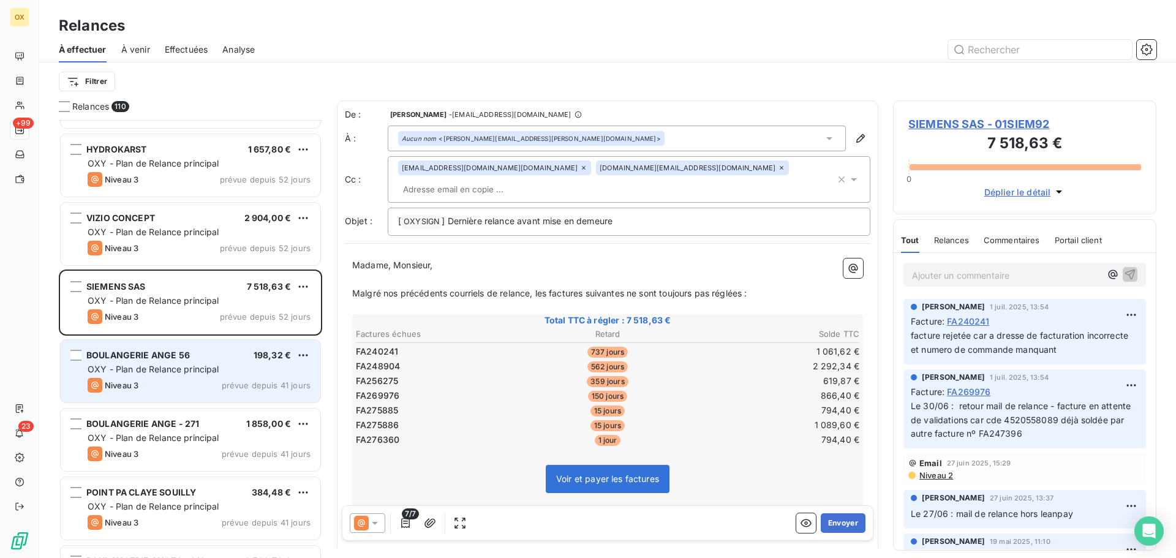
click at [184, 355] on span "BOULANGERIE ANGE 56" at bounding box center [138, 355] width 104 height 10
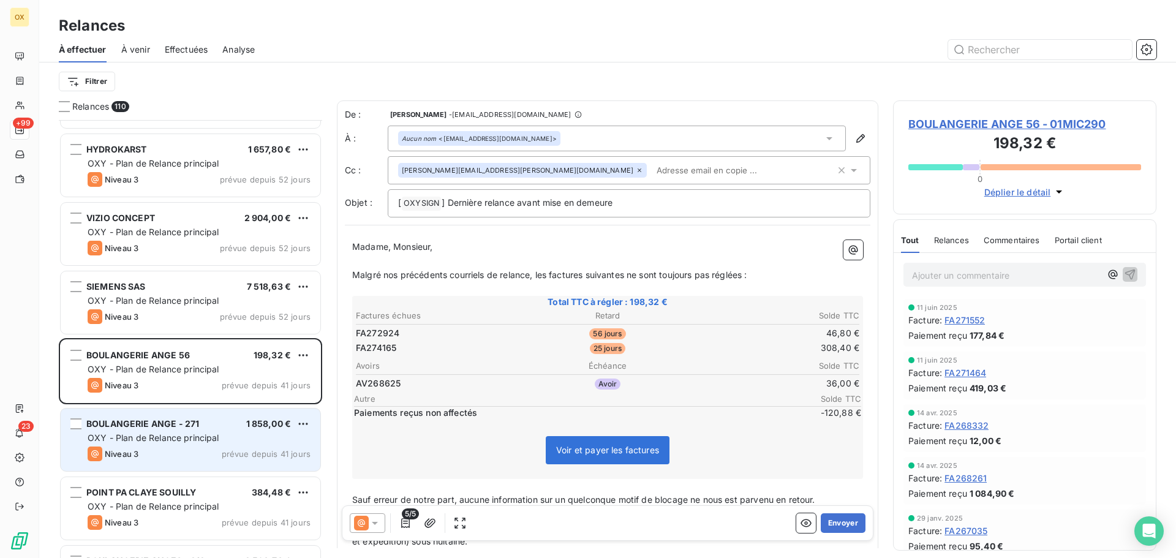
click at [220, 424] on div "BOULANGERIE ANGE - 271 1 858,00 €" at bounding box center [199, 423] width 223 height 11
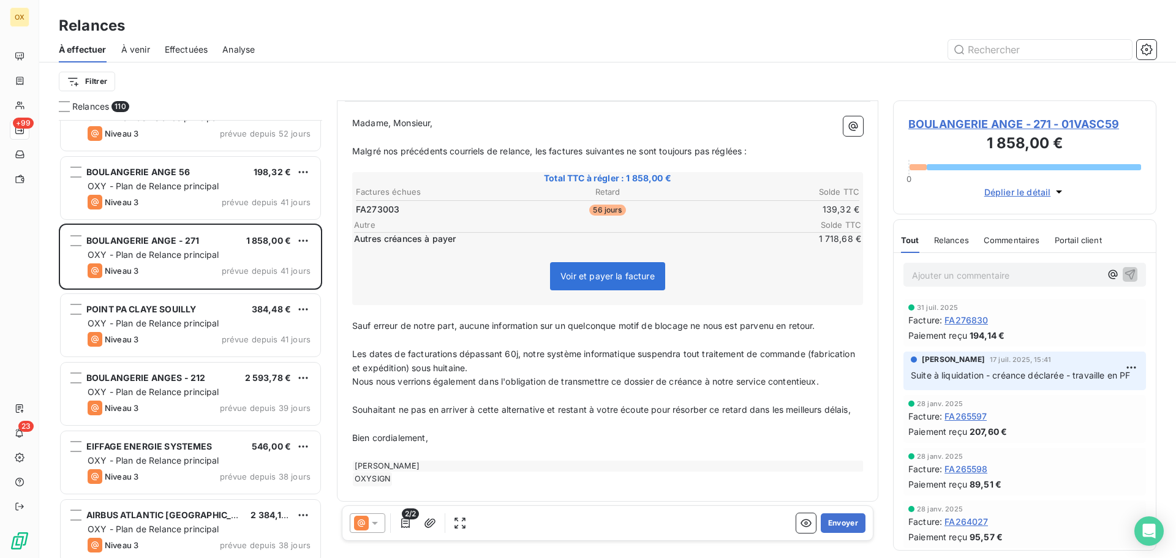
scroll to position [2573, 0]
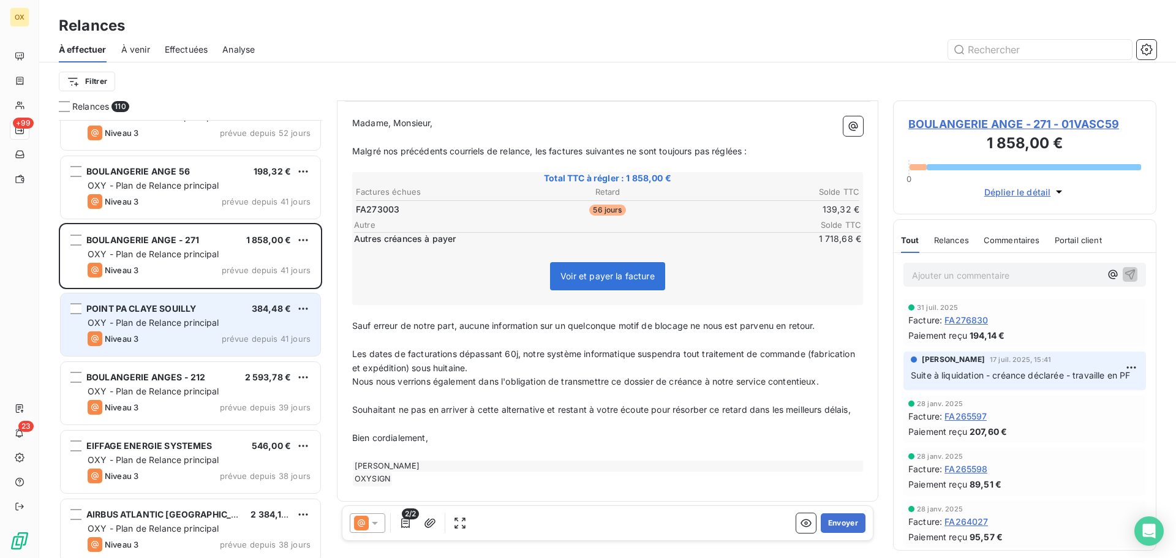
click at [145, 316] on div "POINT PA CLAYE SOUILLY 384,48 € OXY - Plan de Relance principal Niveau 3 prévue…" at bounding box center [191, 324] width 260 height 62
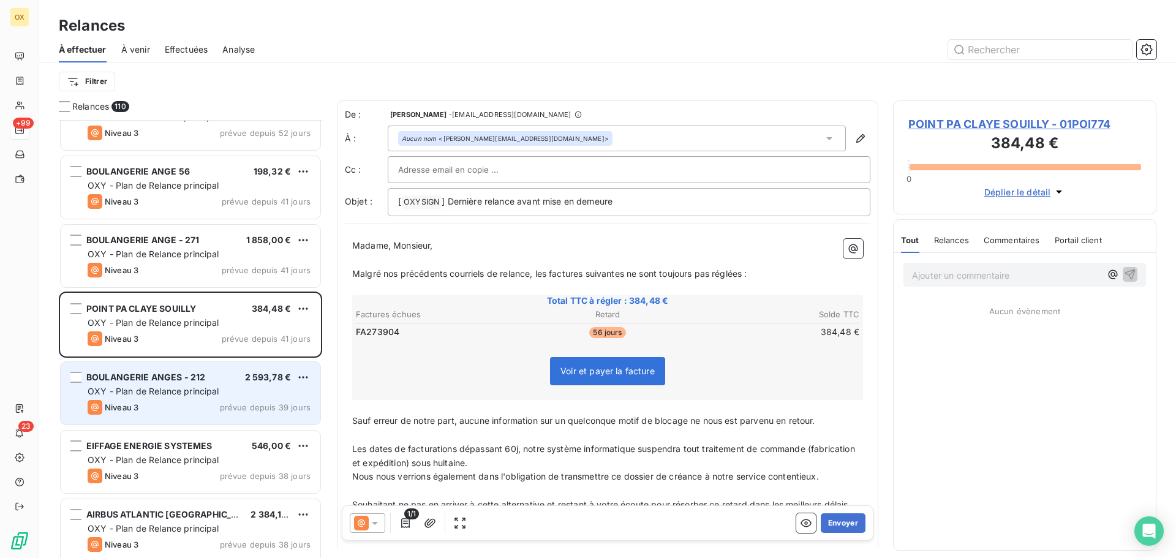
click at [168, 383] on div "BOULANGERIE ANGES - 212" at bounding box center [145, 377] width 119 height 12
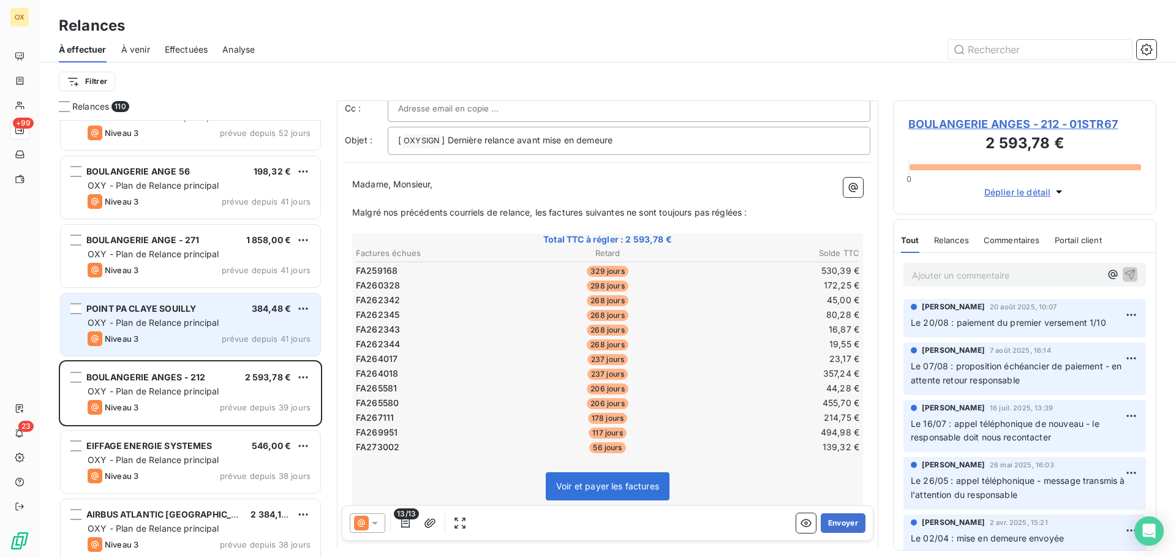
scroll to position [2635, 0]
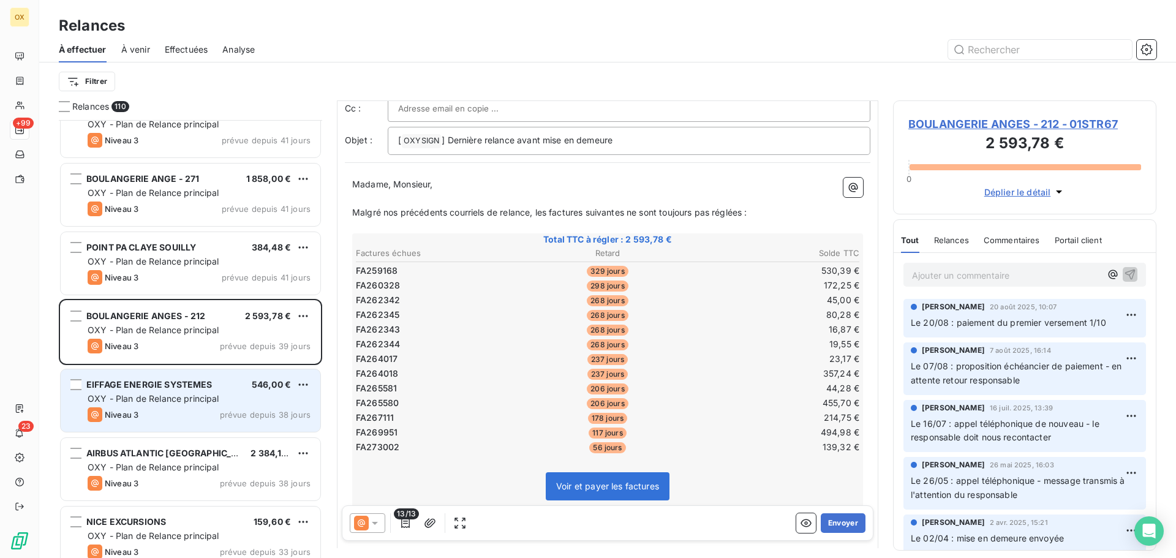
click at [174, 402] on span "OXY - Plan de Relance principal" at bounding box center [154, 398] width 132 height 10
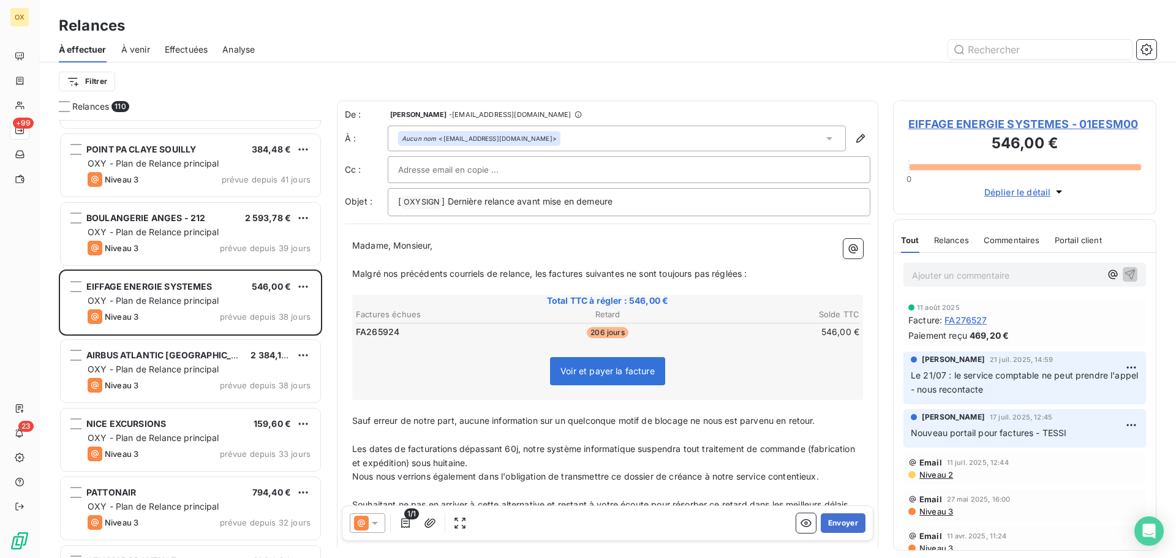
scroll to position [2757, 0]
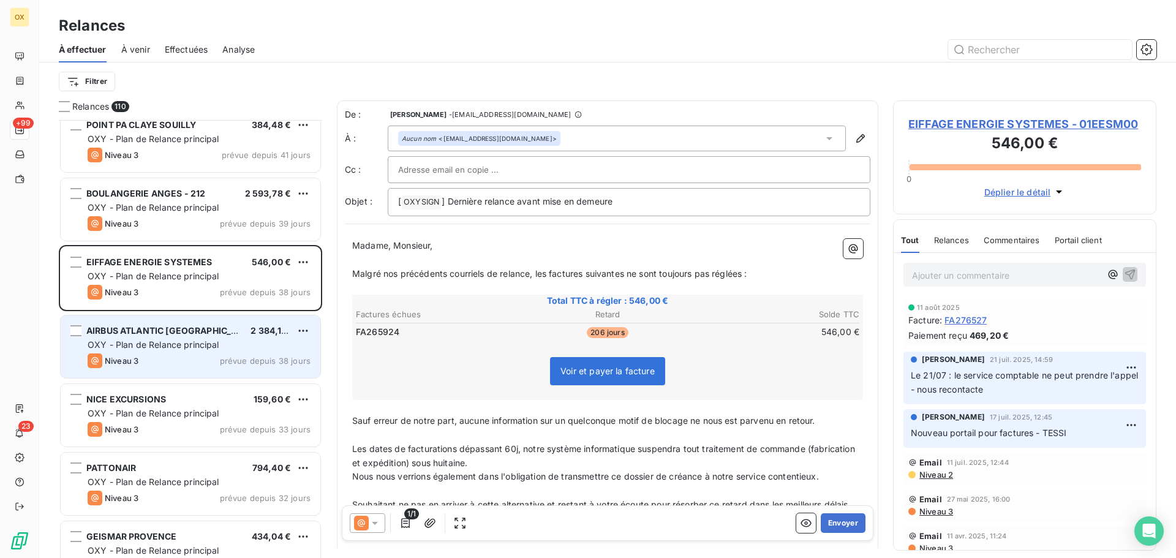
click at [170, 334] on span "AIRBUS ATLANTIC [GEOGRAPHIC_DATA]" at bounding box center [171, 330] width 170 height 10
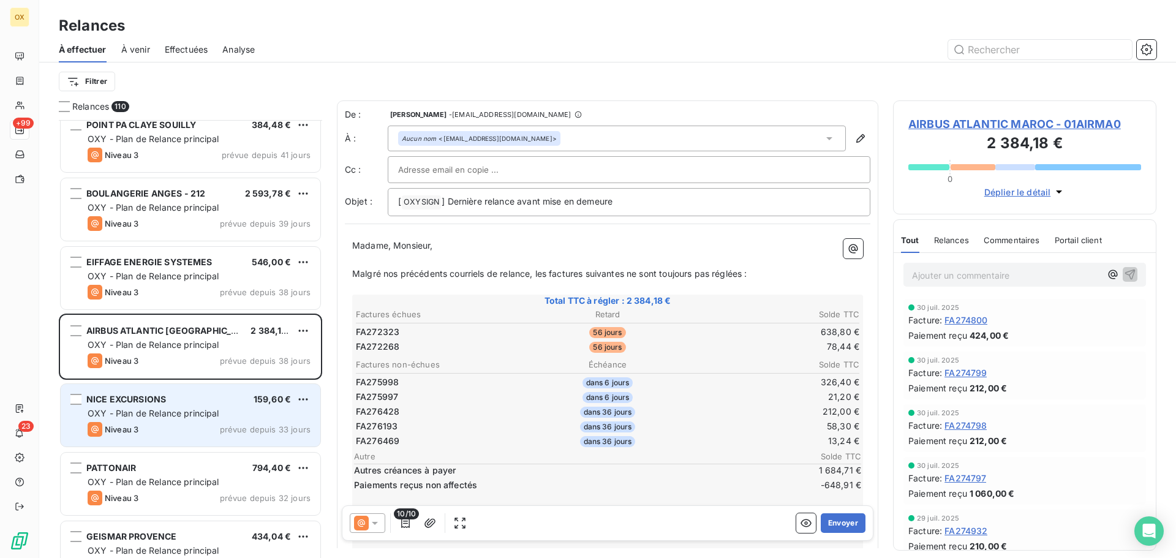
click at [217, 407] on div "NICE EXCURSIONS 159,60 € OXY - Plan de Relance principal Niveau 3 prévue depuis…" at bounding box center [191, 415] width 260 height 62
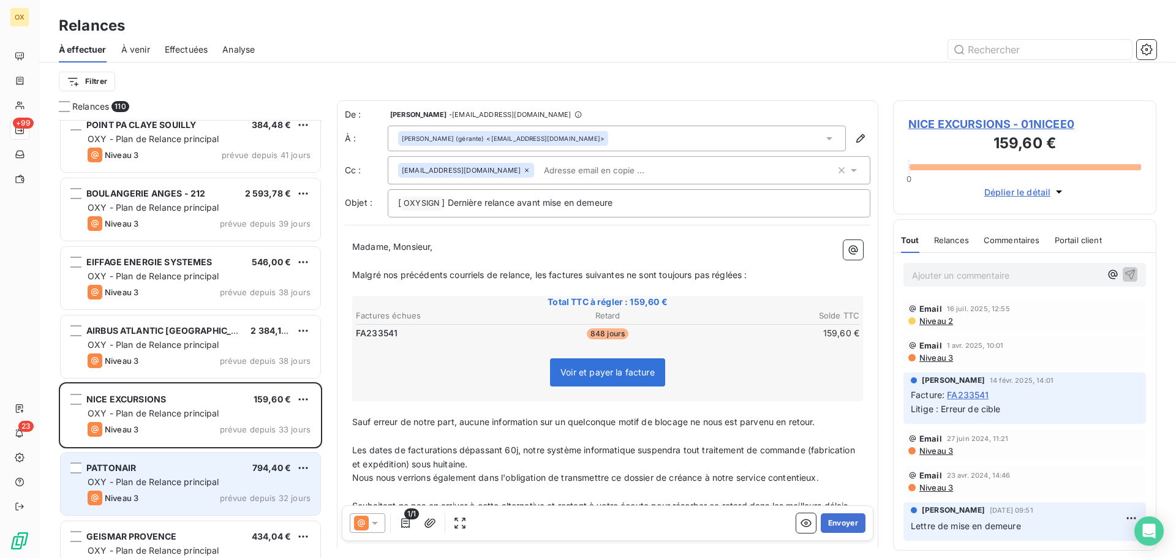
click at [206, 462] on div "PATTONAIR 794,40 € OXY - Plan de Relance principal Niveau 3 prévue depuis 32 jo…" at bounding box center [191, 484] width 260 height 62
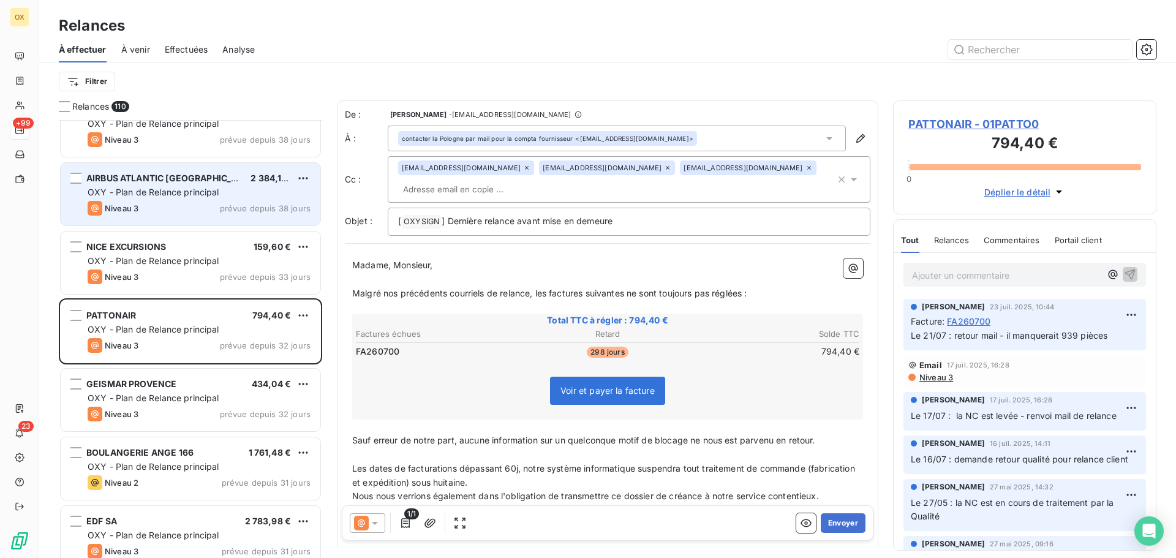
scroll to position [2941, 0]
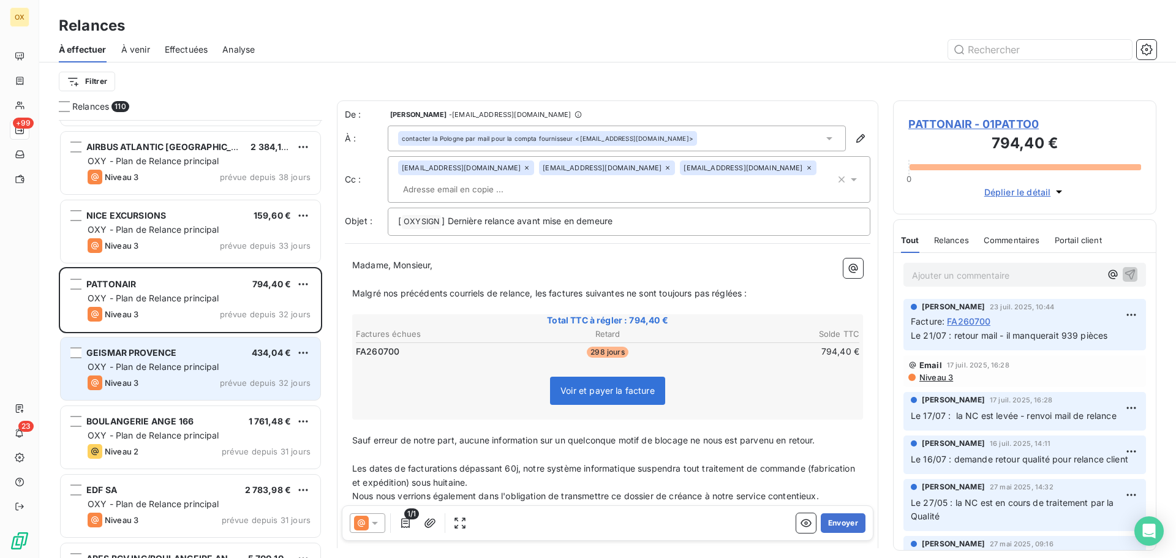
click at [162, 358] on div "GEISMAR PROVENCE" at bounding box center [131, 353] width 90 height 12
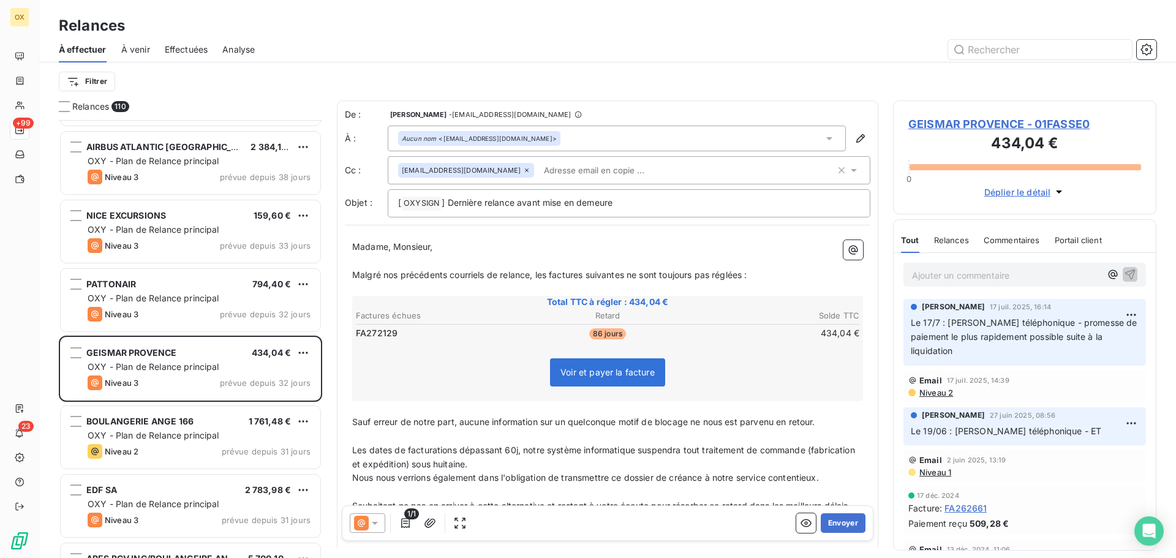
click at [1005, 119] on span "GEISMAR PROVENCE - 01FASSE0" at bounding box center [1024, 124] width 233 height 17
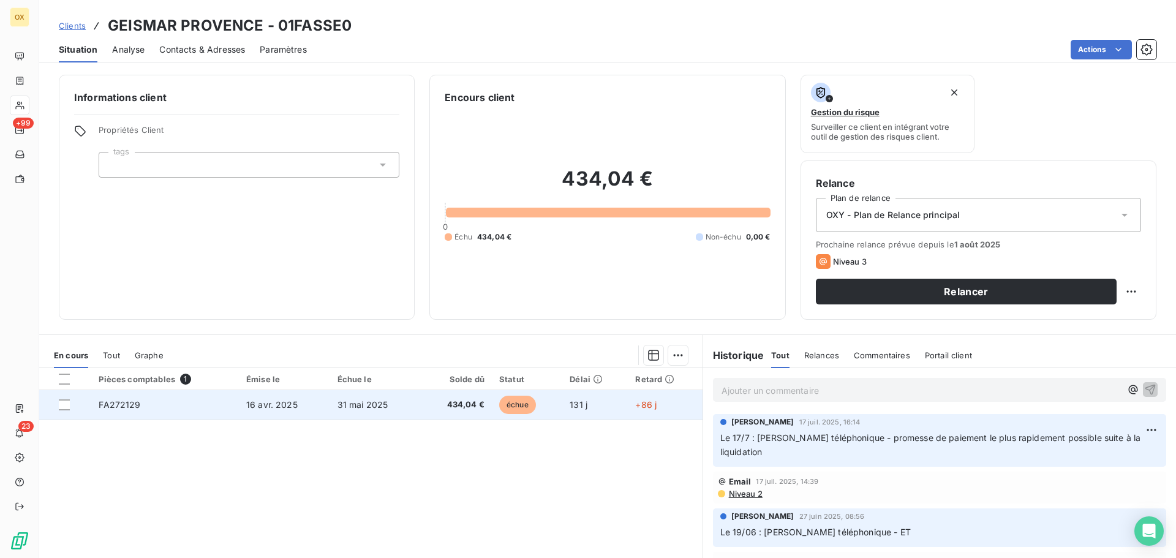
click at [268, 399] on td "16 avr. 2025" at bounding box center [284, 404] width 91 height 29
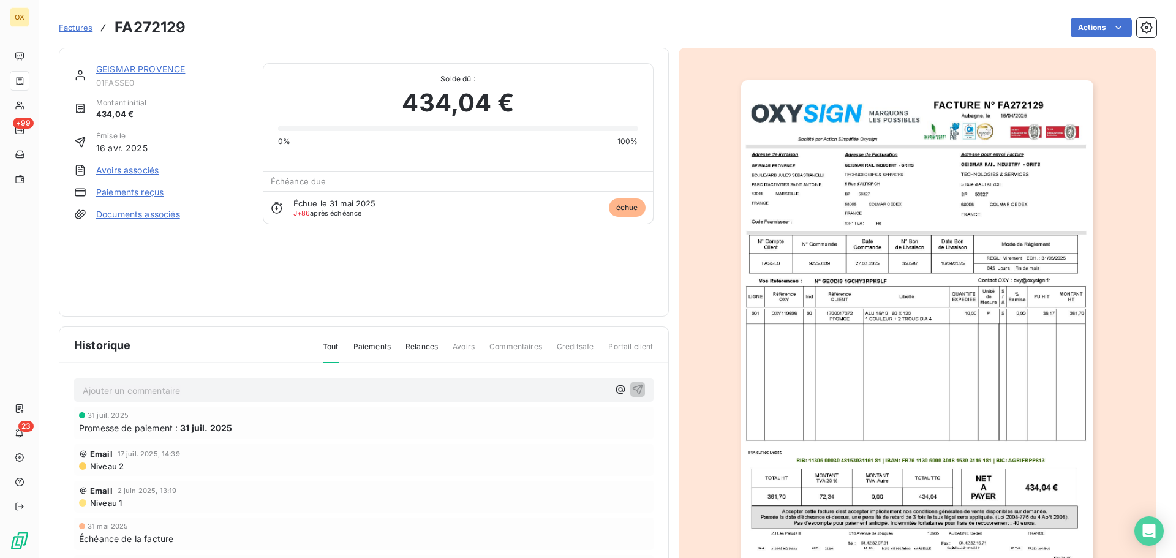
click at [117, 69] on link "GEISMAR PROVENCE" at bounding box center [140, 69] width 89 height 10
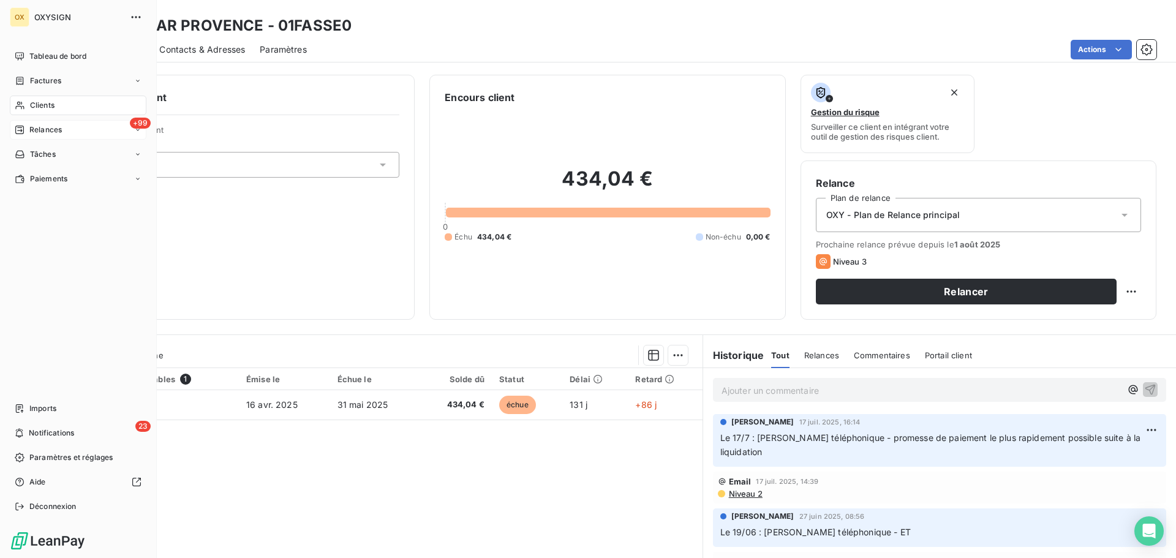
click at [61, 134] on span "Relances" at bounding box center [45, 129] width 32 height 11
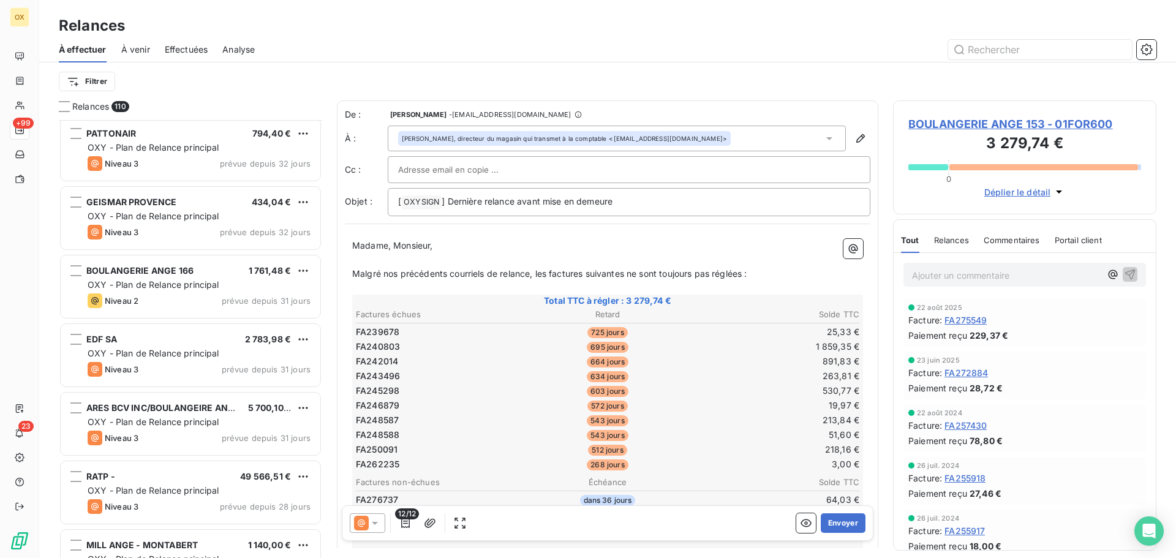
scroll to position [3125, 0]
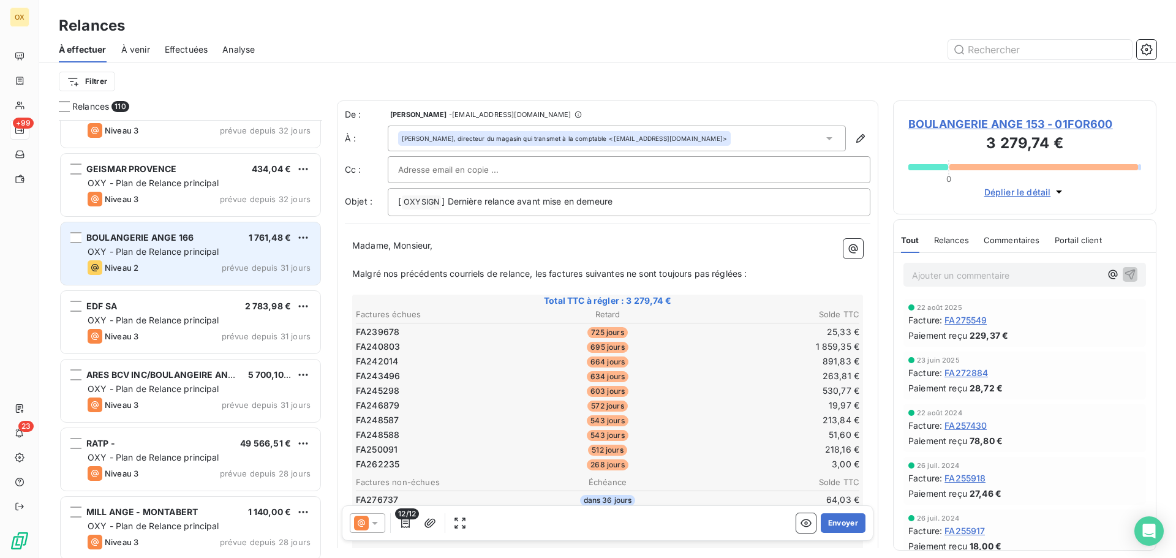
click at [176, 255] on span "OXY - Plan de Relance principal" at bounding box center [154, 251] width 132 height 10
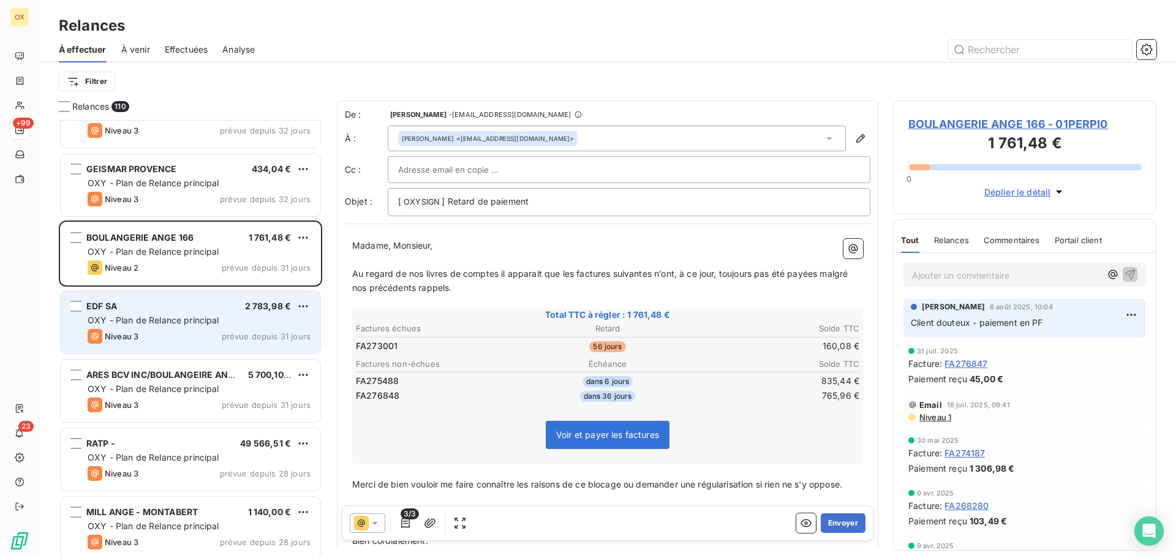
click at [186, 315] on span "OXY - Plan de Relance principal" at bounding box center [154, 320] width 132 height 10
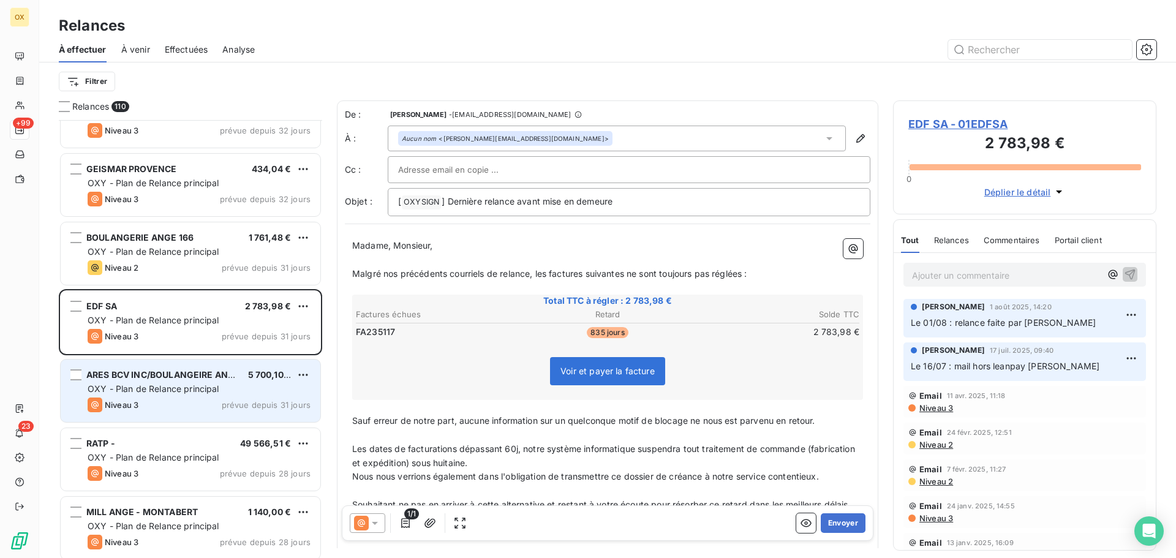
click at [198, 383] on div "OXY - Plan de Relance principal" at bounding box center [199, 389] width 223 height 12
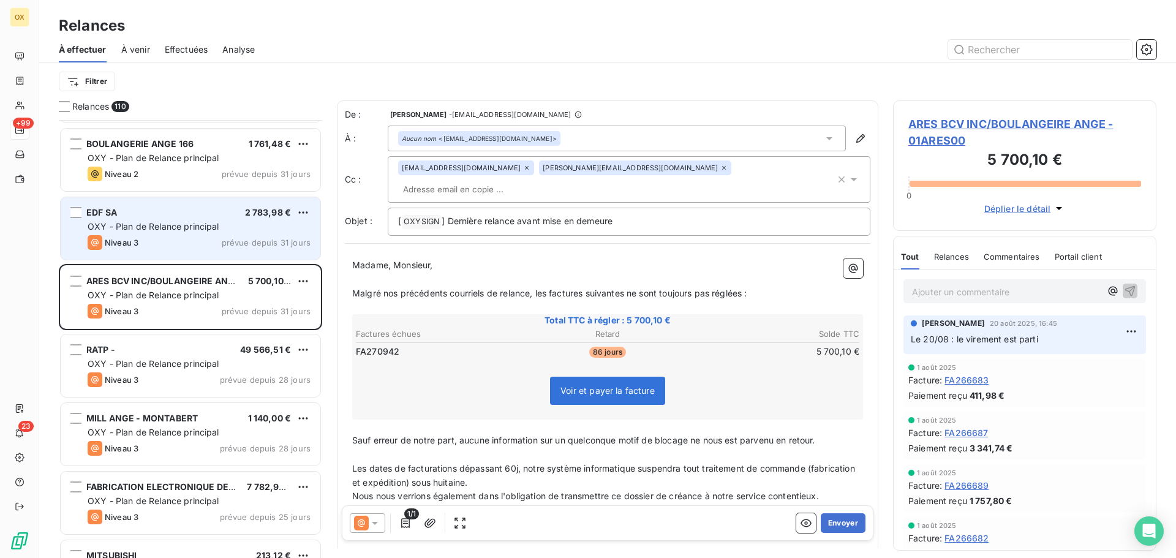
scroll to position [3247, 0]
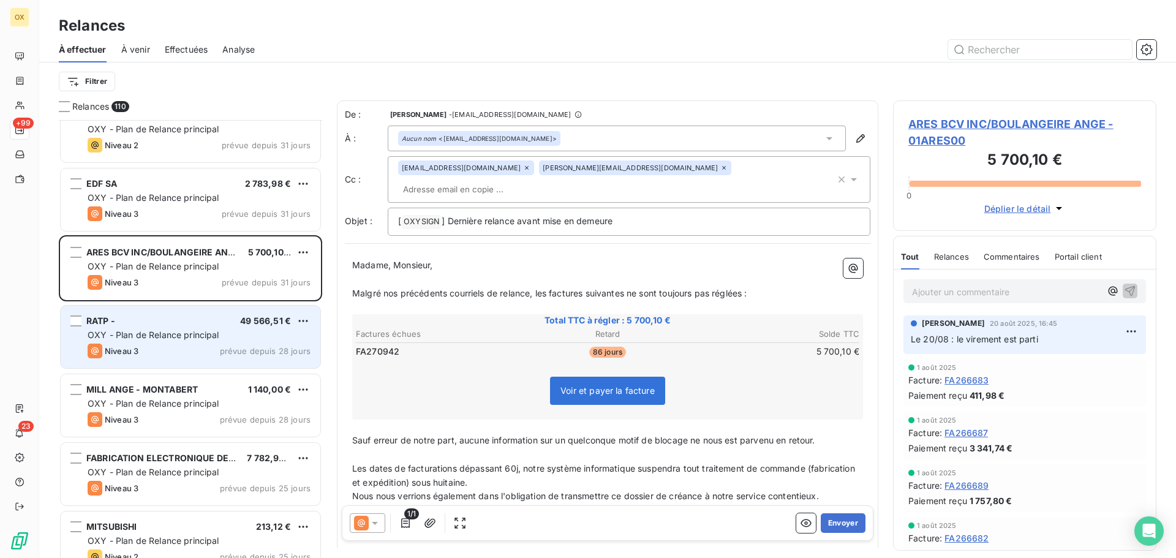
click at [203, 325] on div "RATP - 49 566,51 €" at bounding box center [199, 320] width 223 height 11
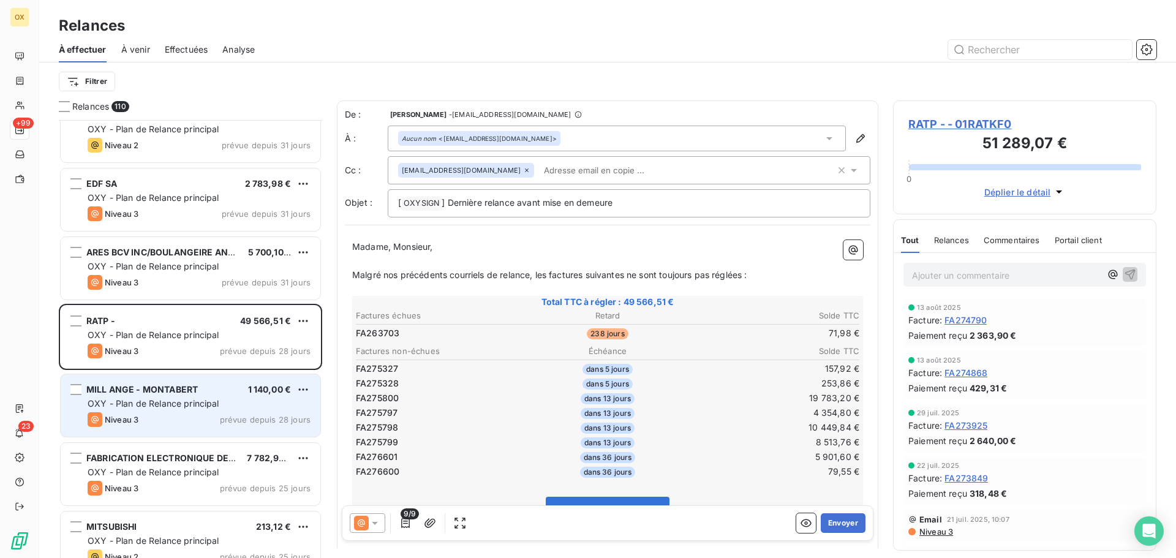
click at [176, 413] on div "Niveau 3 prévue depuis 28 jours" at bounding box center [199, 419] width 223 height 15
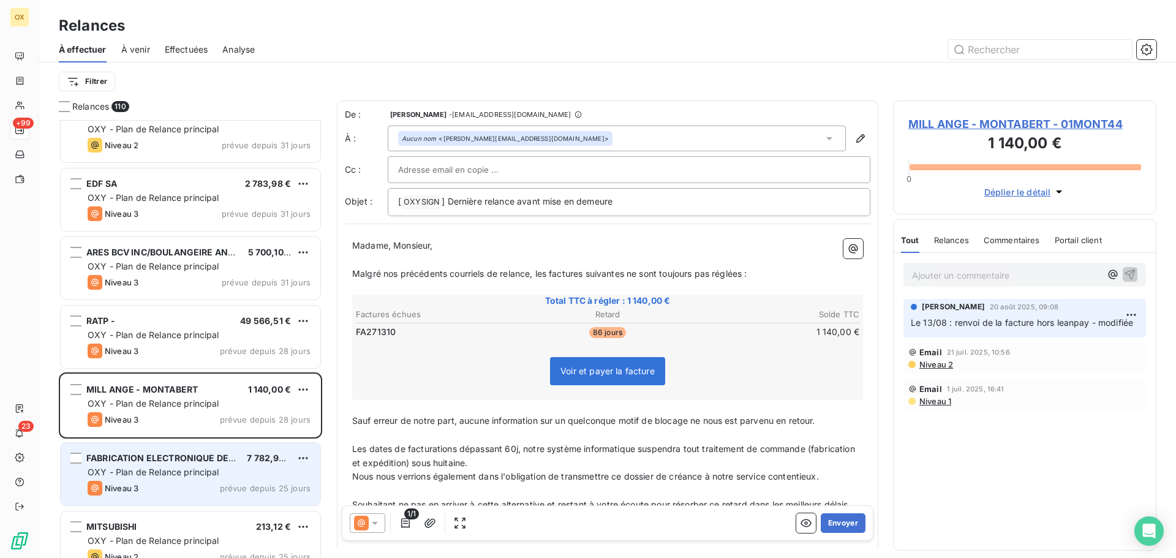
click at [189, 474] on span "OXY - Plan de Relance principal" at bounding box center [154, 472] width 132 height 10
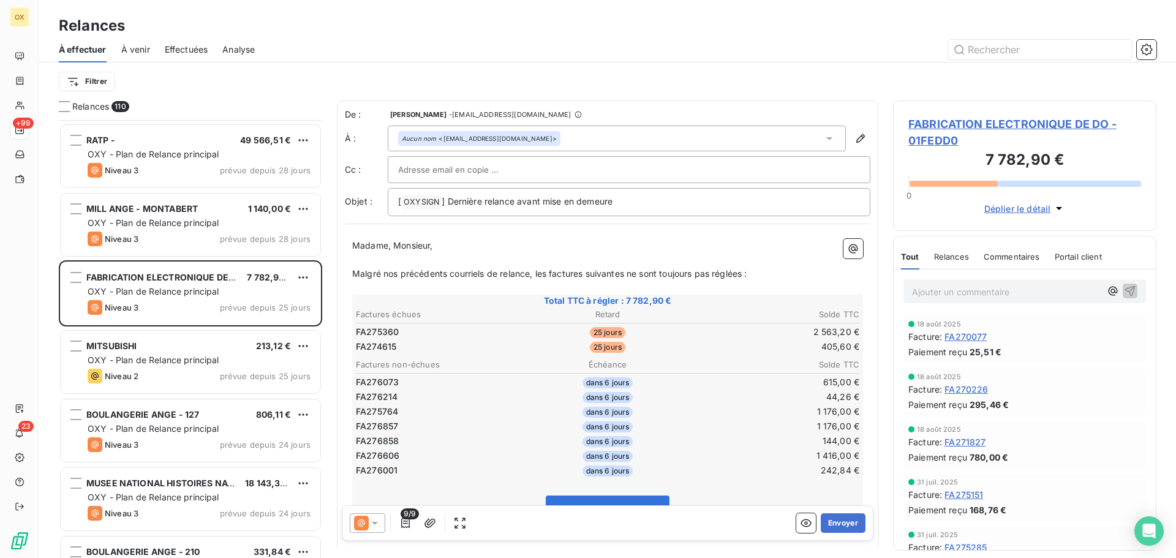
scroll to position [3431, 0]
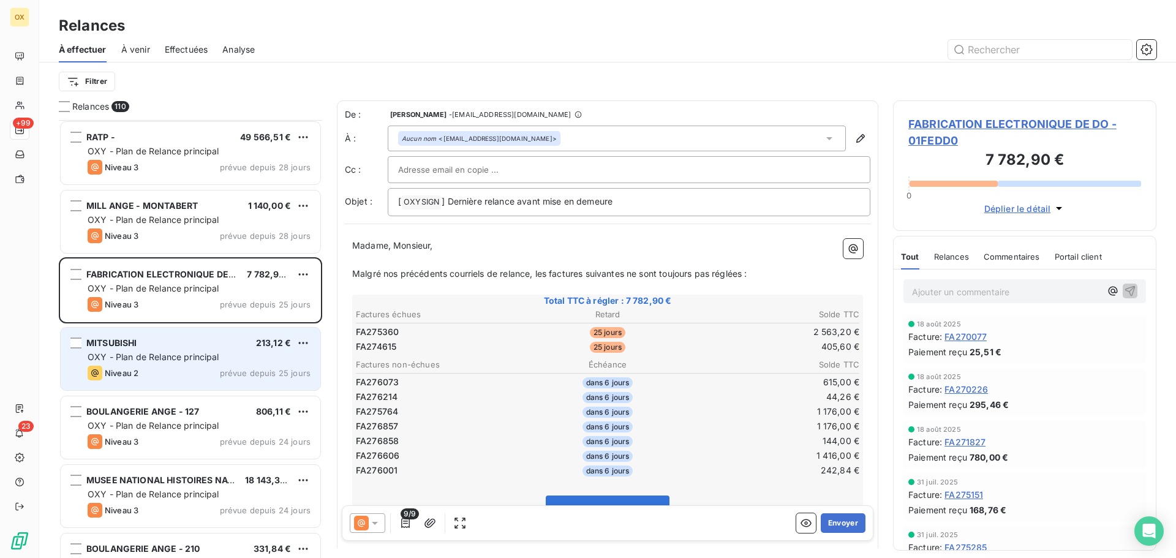
click at [205, 350] on div "MITSUBISHI 213,12 € OXY - Plan de Relance principal Niveau 2 prévue depuis 25 j…" at bounding box center [191, 359] width 260 height 62
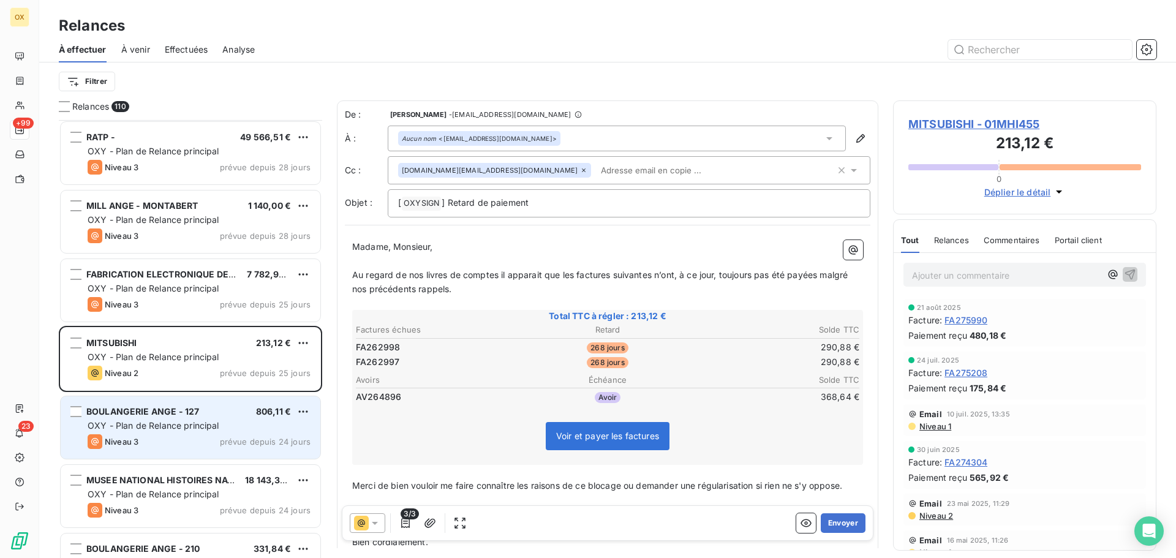
click at [208, 419] on div "BOULANGERIE ANGE - 127 806,11 € OXY - Plan de Relance principal Niveau 3 prévue…" at bounding box center [191, 427] width 260 height 62
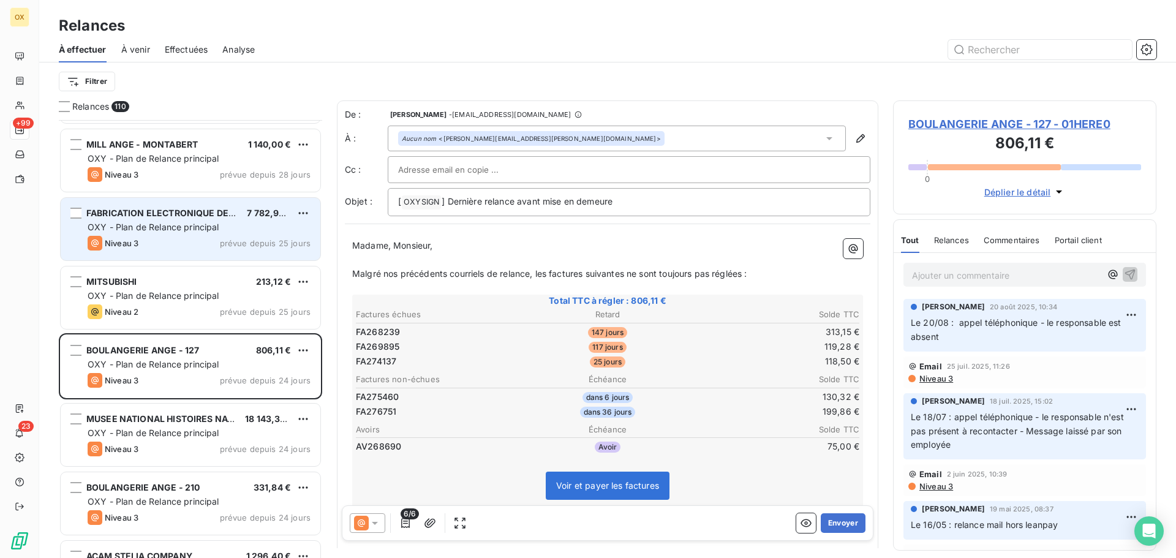
scroll to position [3554, 0]
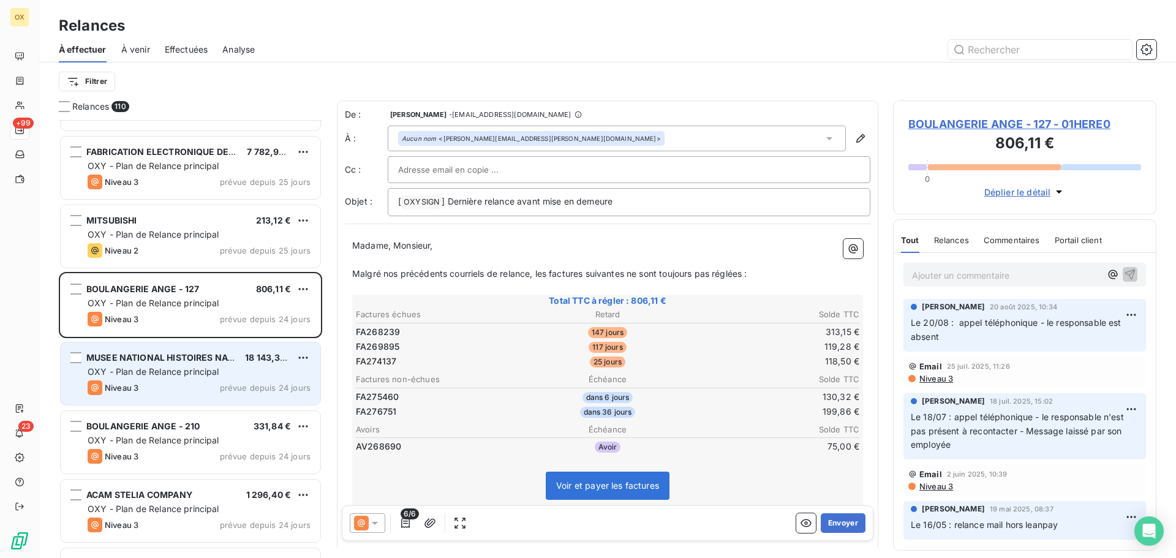
click at [185, 361] on span "MUSEE NATIONAL HISTOIRES NATUR" at bounding box center [165, 357] width 159 height 10
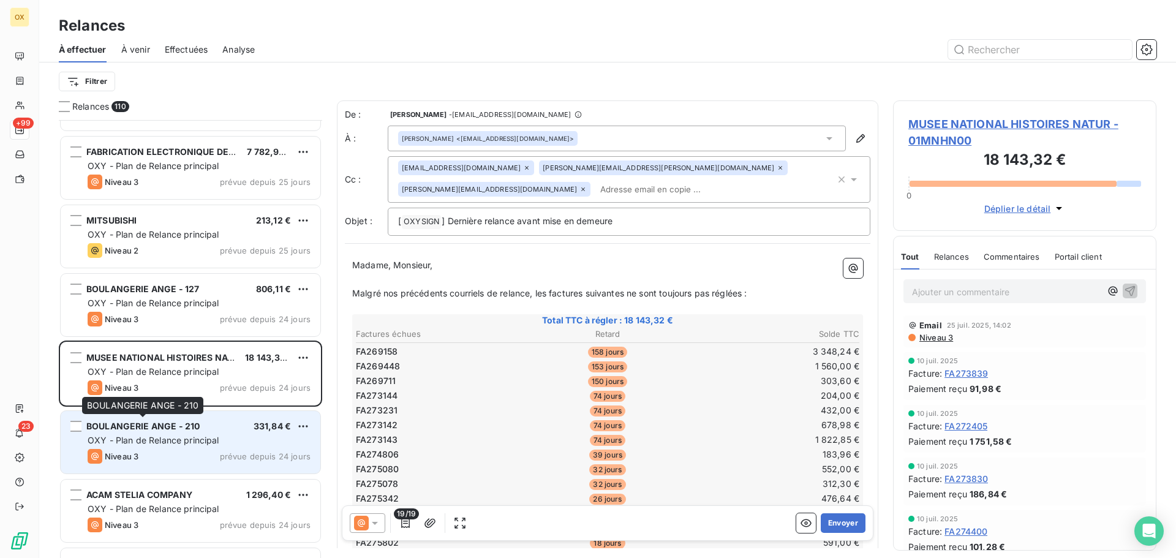
click at [173, 421] on span "BOULANGERIE ANGE - 210" at bounding box center [142, 426] width 113 height 10
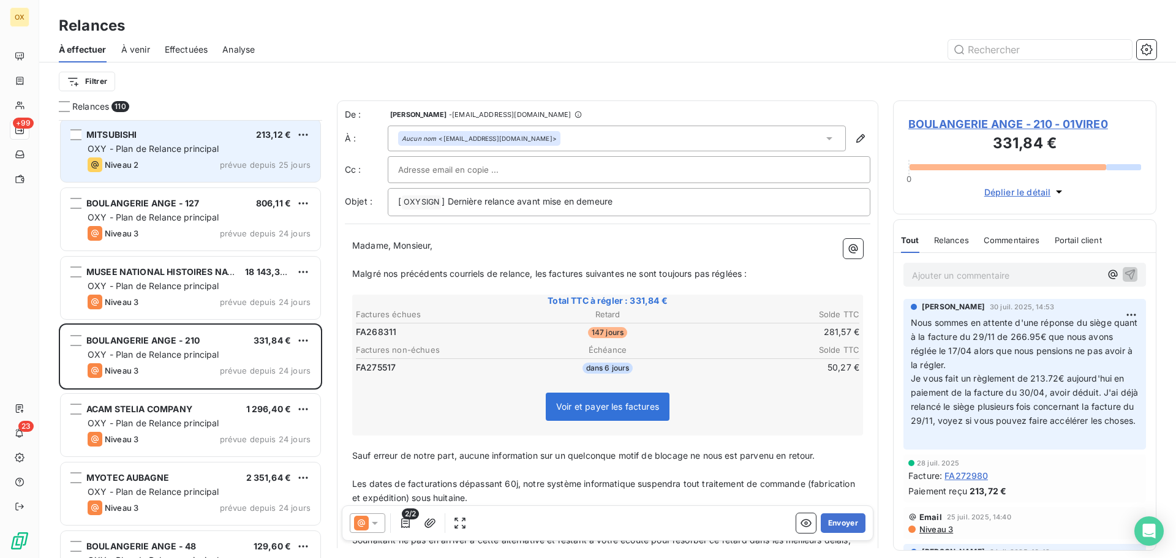
scroll to position [3676, 0]
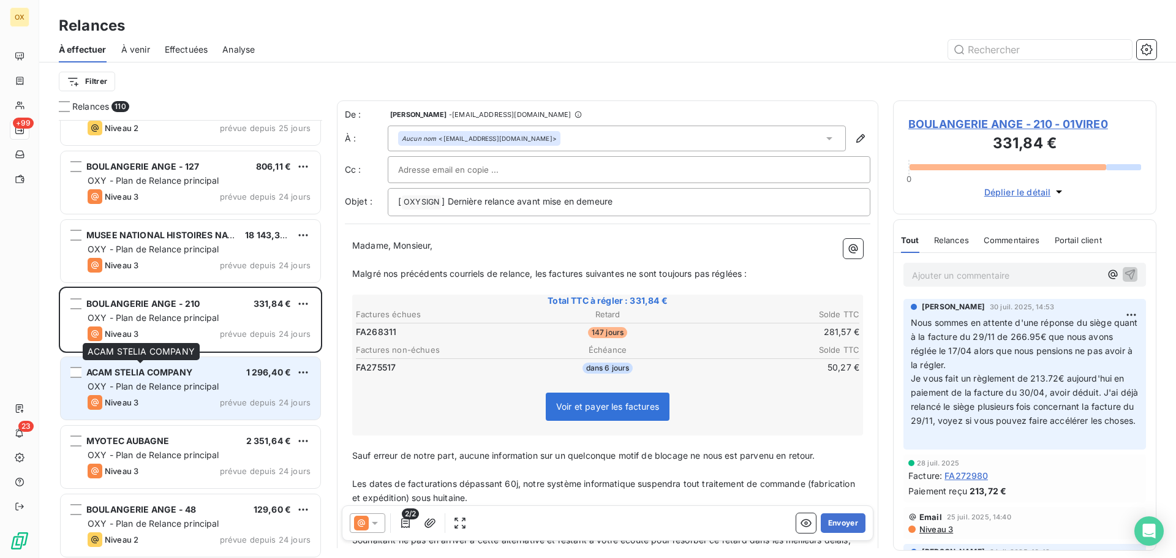
click at [186, 377] on span "ACAM STELIA COMPANY" at bounding box center [139, 372] width 106 height 10
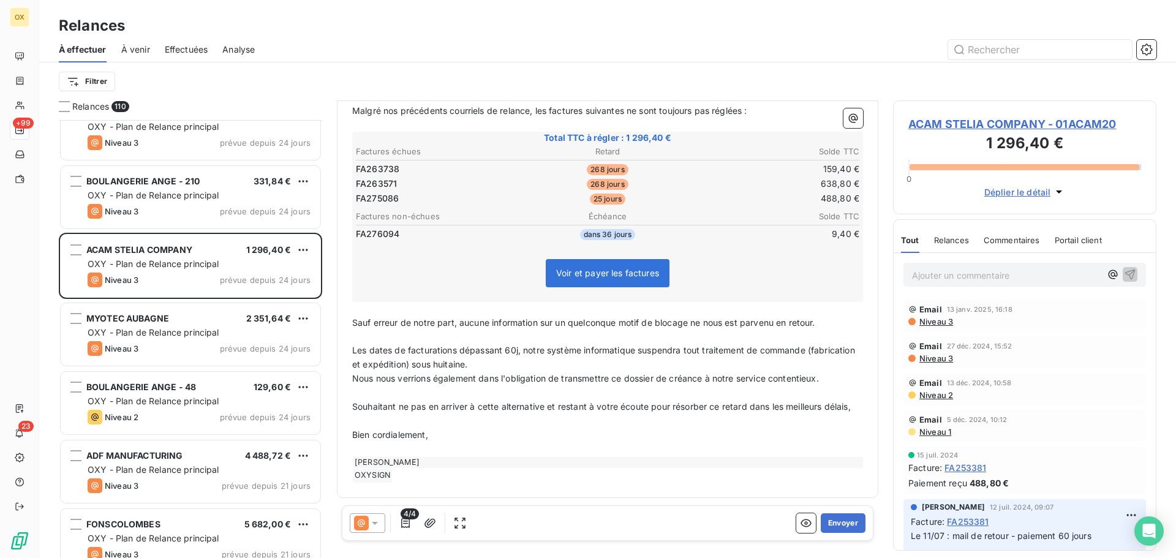
scroll to position [429, 0]
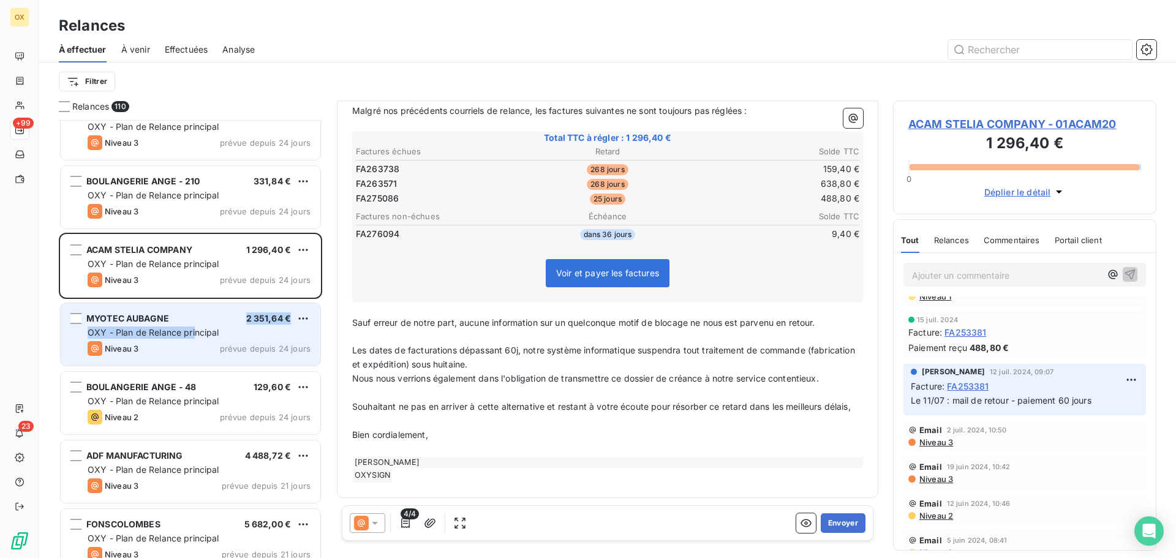
click at [196, 325] on div "MYOTEC AUBAGNE 2 351,64 € OXY - Plan de Relance principal Niveau 3 prévue depui…" at bounding box center [191, 334] width 260 height 62
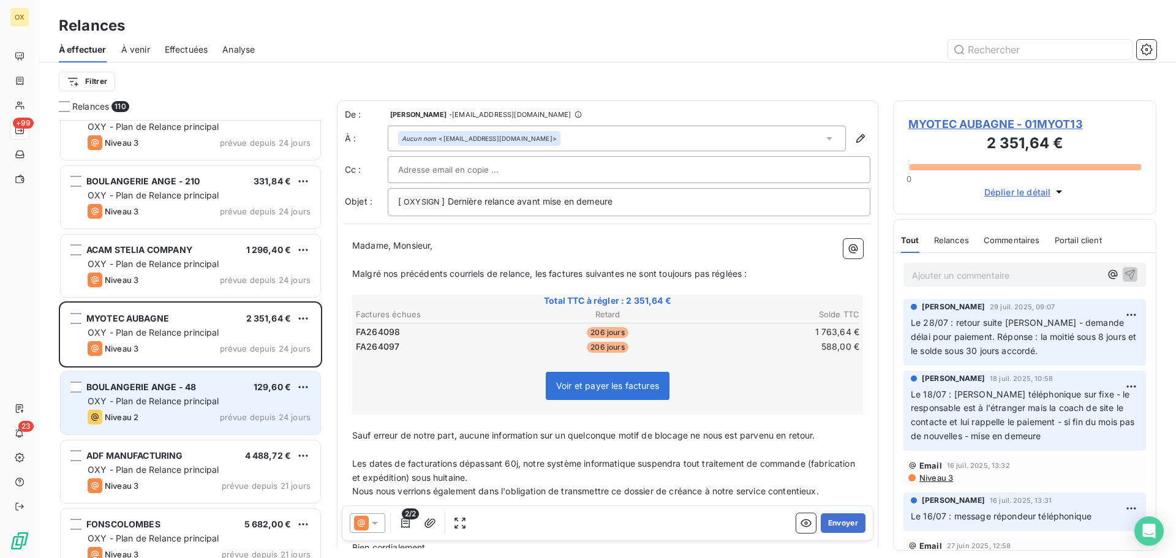
click at [191, 394] on div "BOULANGERIE ANGE - 48 129,60 € OXY - Plan de Relance principal Niveau 2 prévue …" at bounding box center [191, 403] width 260 height 62
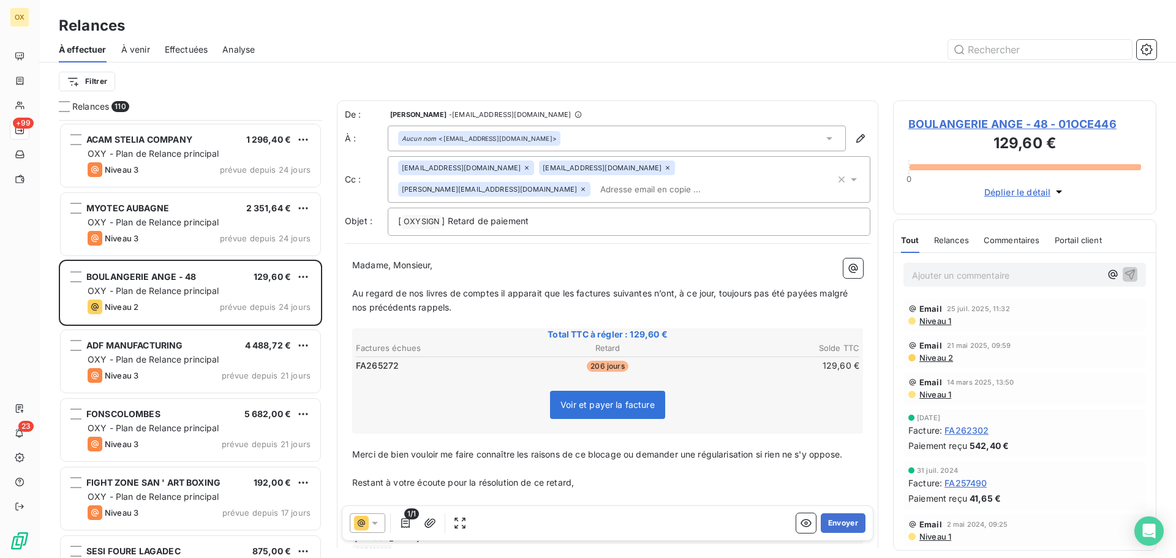
scroll to position [3921, 0]
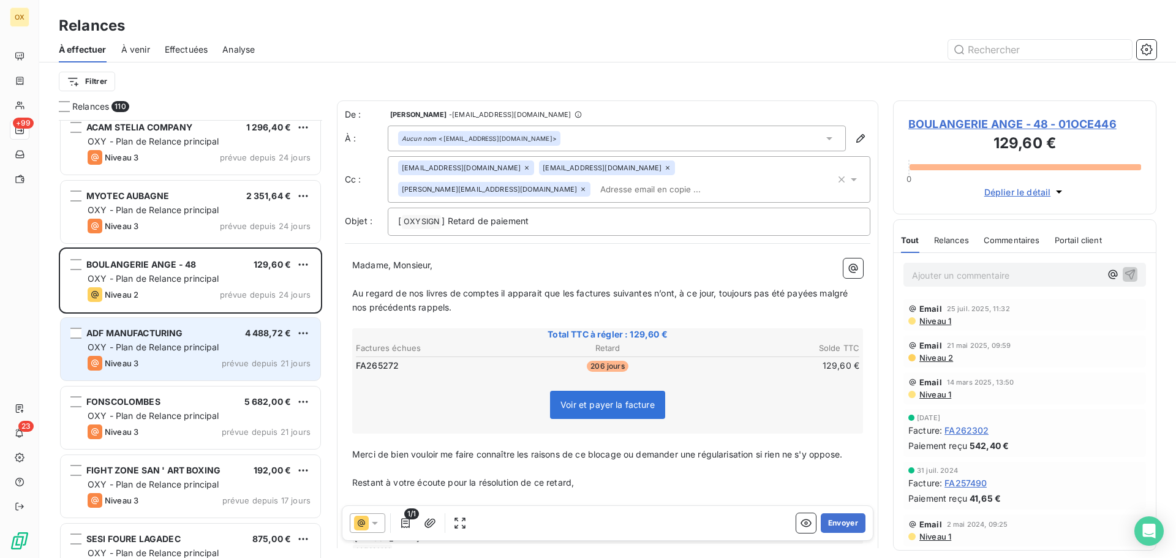
click at [160, 343] on span "OXY - Plan de Relance principal" at bounding box center [154, 347] width 132 height 10
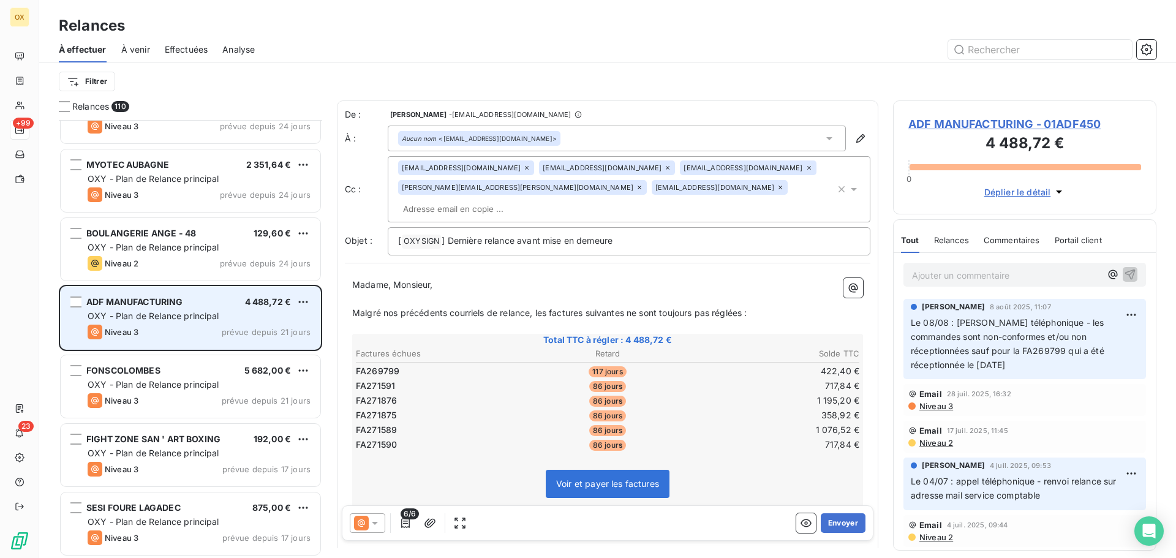
scroll to position [3982, 0]
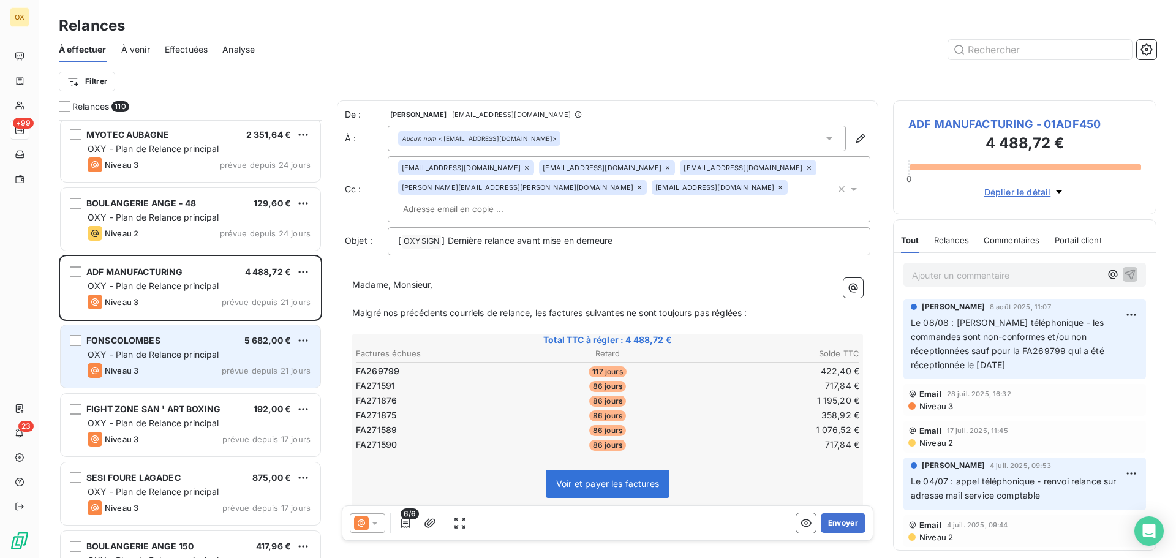
click at [160, 343] on div "FONSCOLOMBES 5 682,00 €" at bounding box center [199, 340] width 223 height 11
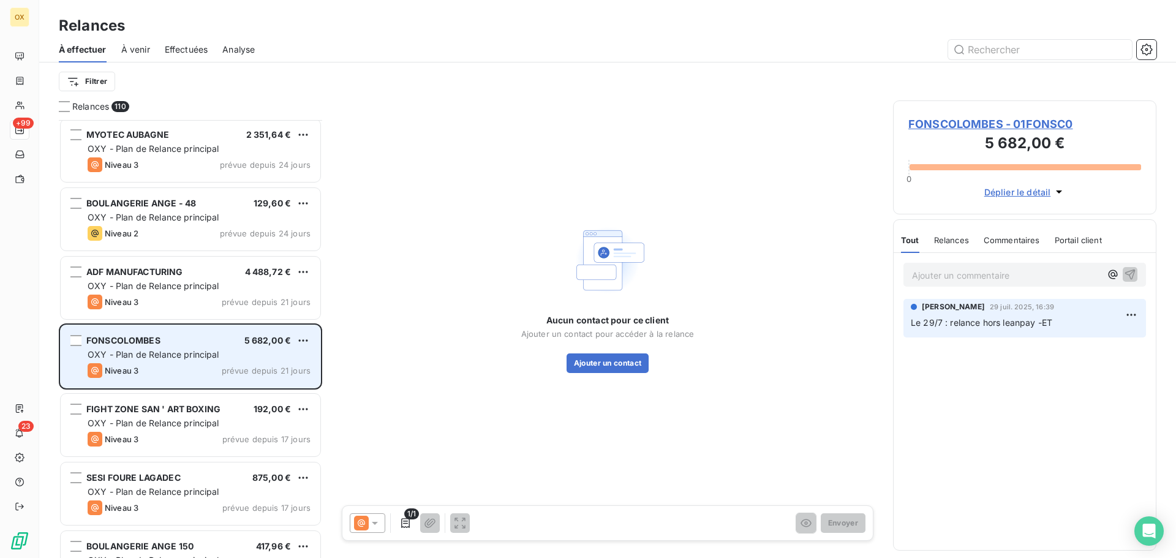
drag, startPoint x: 201, startPoint y: 431, endPoint x: 190, endPoint y: 363, distance: 69.5
click at [201, 431] on div "FIGHT ZONE SAN ' ART BOXING 192,00 € OXY - Plan de Relance principal Niveau 3 p…" at bounding box center [191, 425] width 260 height 62
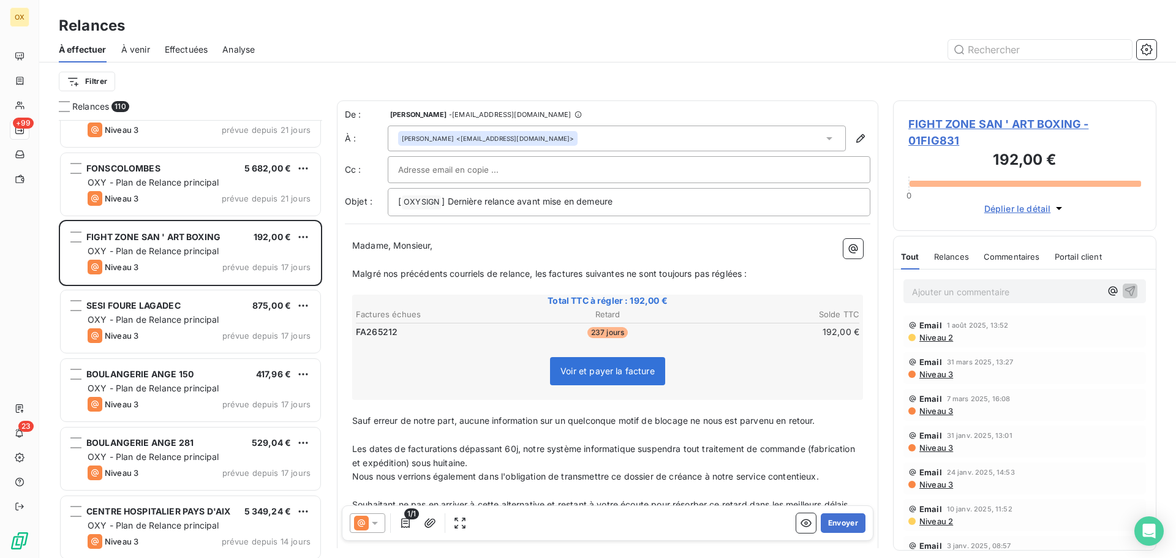
scroll to position [4166, 0]
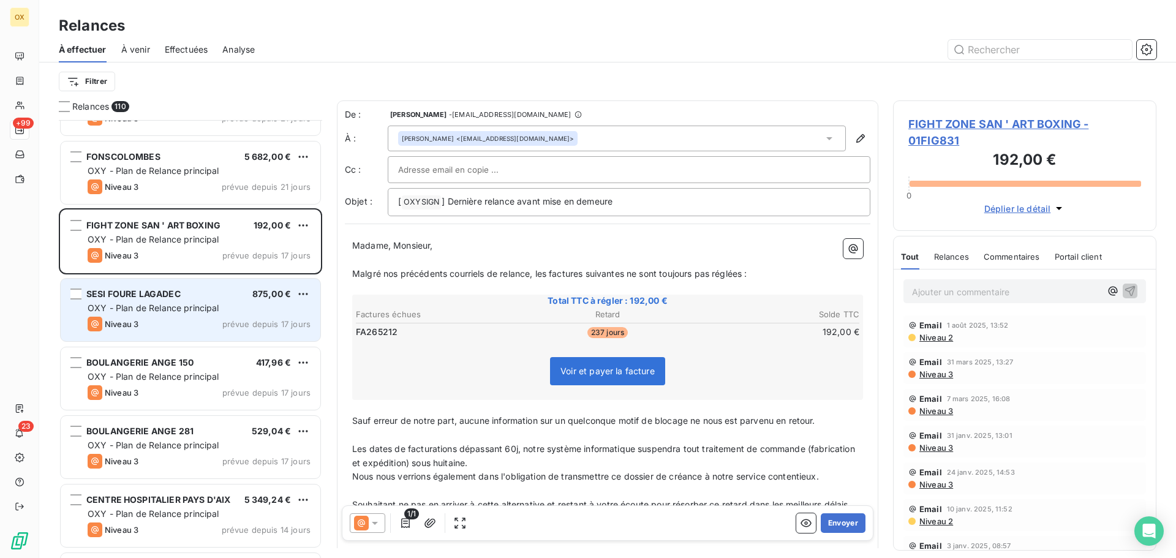
click at [199, 330] on div "Niveau 3 prévue depuis 17 jours" at bounding box center [199, 324] width 223 height 15
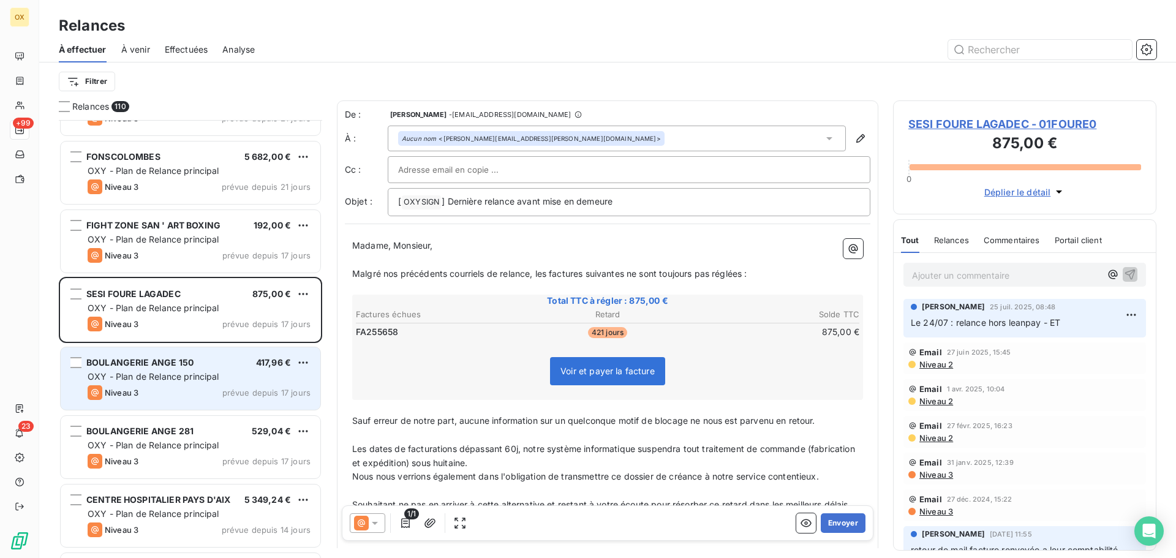
click at [202, 379] on span "OXY - Plan de Relance principal" at bounding box center [154, 376] width 132 height 10
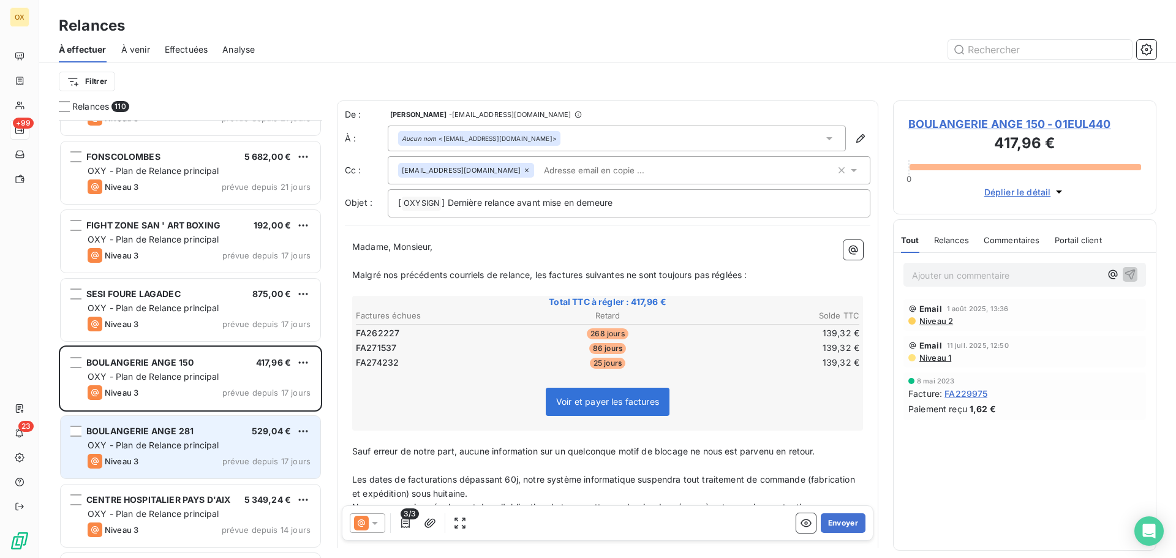
drag, startPoint x: 167, startPoint y: 442, endPoint x: 187, endPoint y: 437, distance: 20.8
click at [177, 443] on span "OXY - Plan de Relance principal" at bounding box center [154, 445] width 132 height 10
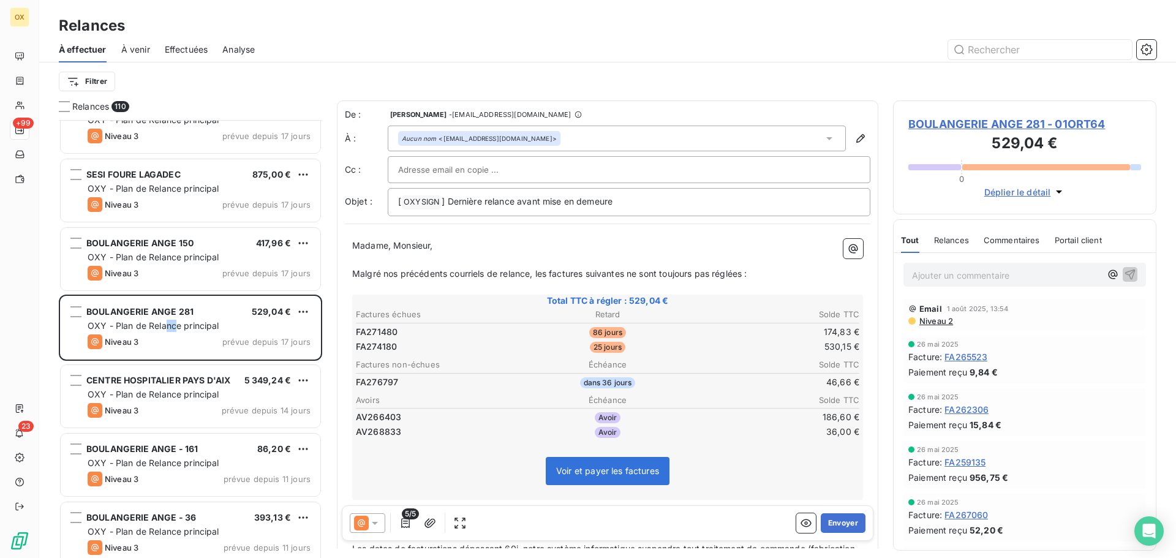
scroll to position [4289, 0]
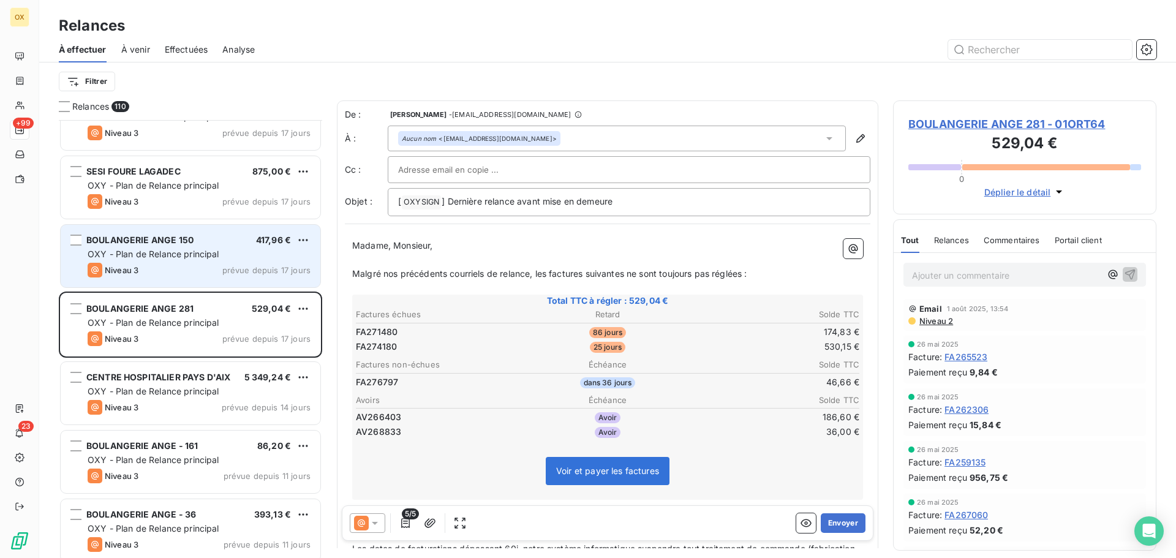
click at [175, 236] on span "BOULANGERIE ANGE 150" at bounding box center [139, 240] width 107 height 10
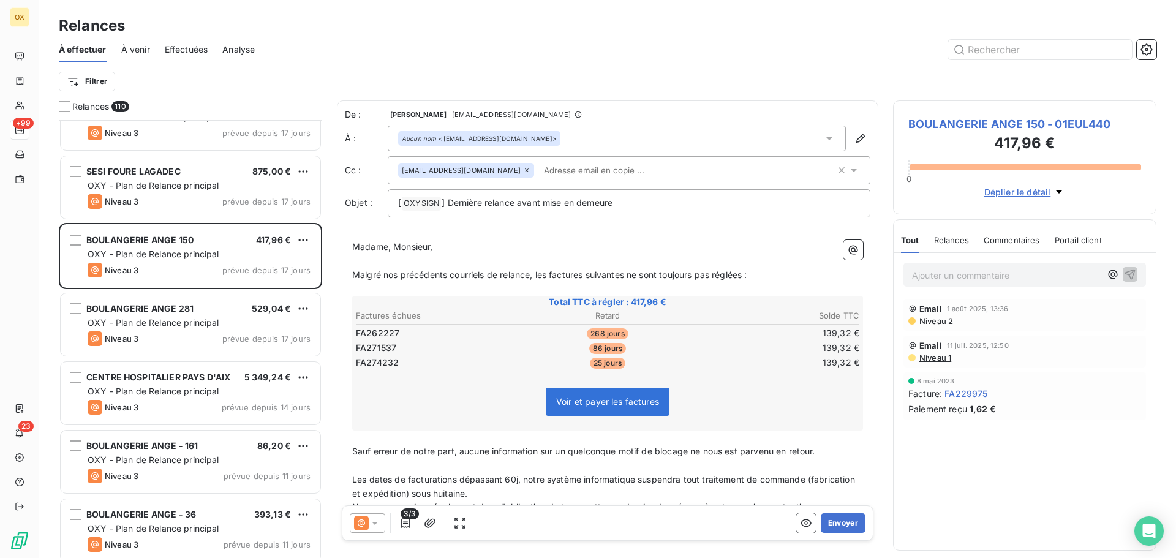
click at [257, 327] on div "OXY - Plan de Relance principal" at bounding box center [199, 323] width 223 height 12
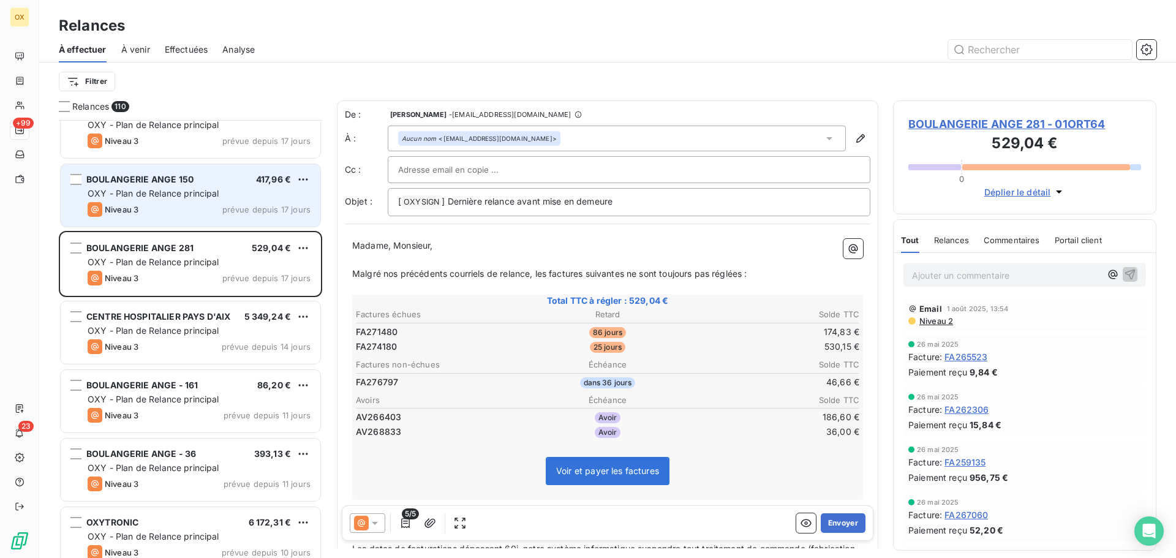
scroll to position [4350, 0]
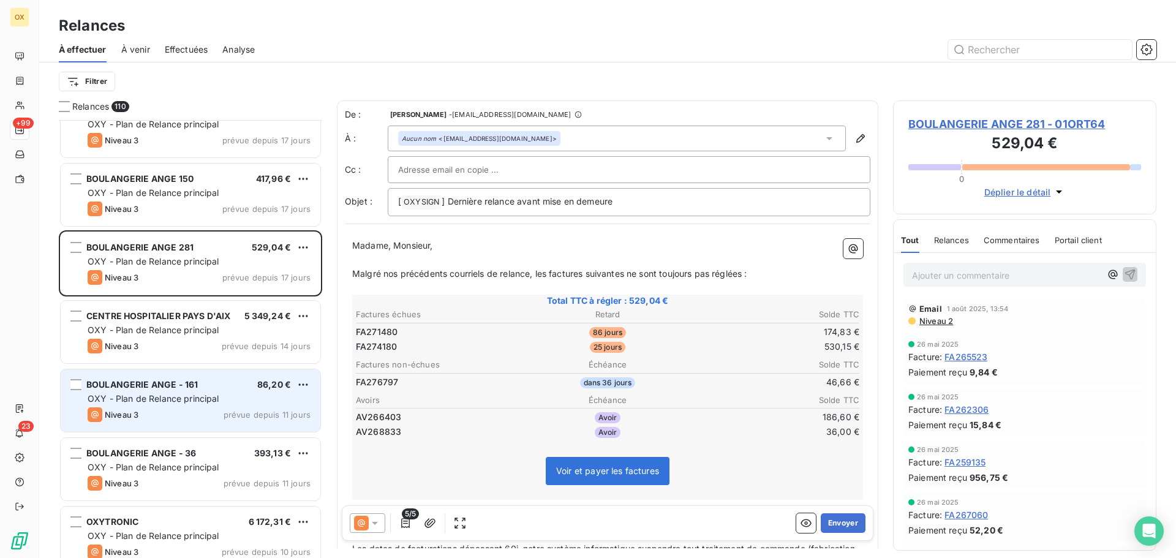
click at [177, 394] on span "OXY - Plan de Relance principal" at bounding box center [154, 398] width 132 height 10
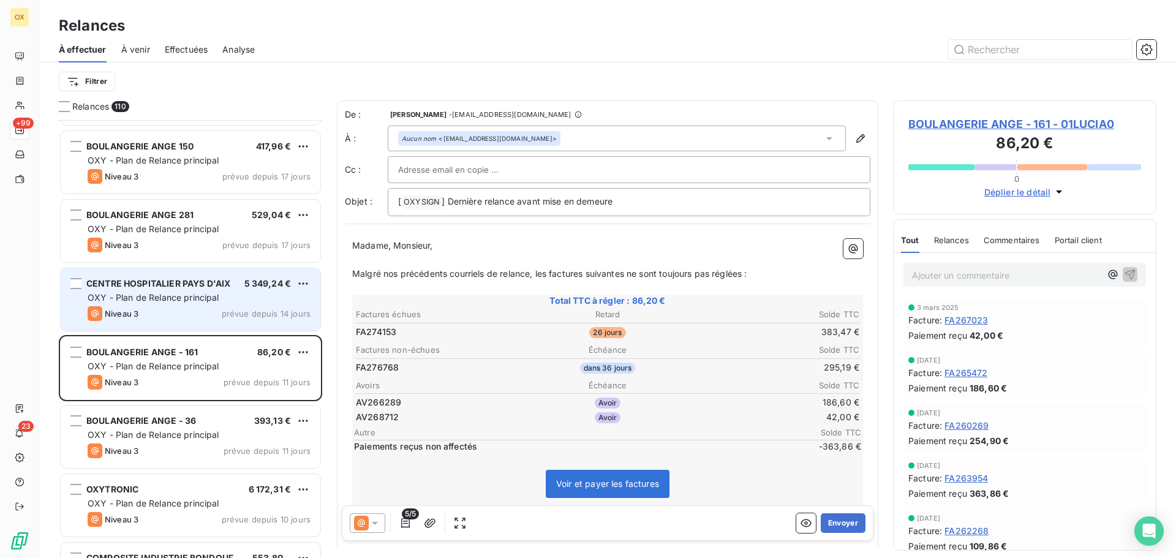
scroll to position [4411, 0]
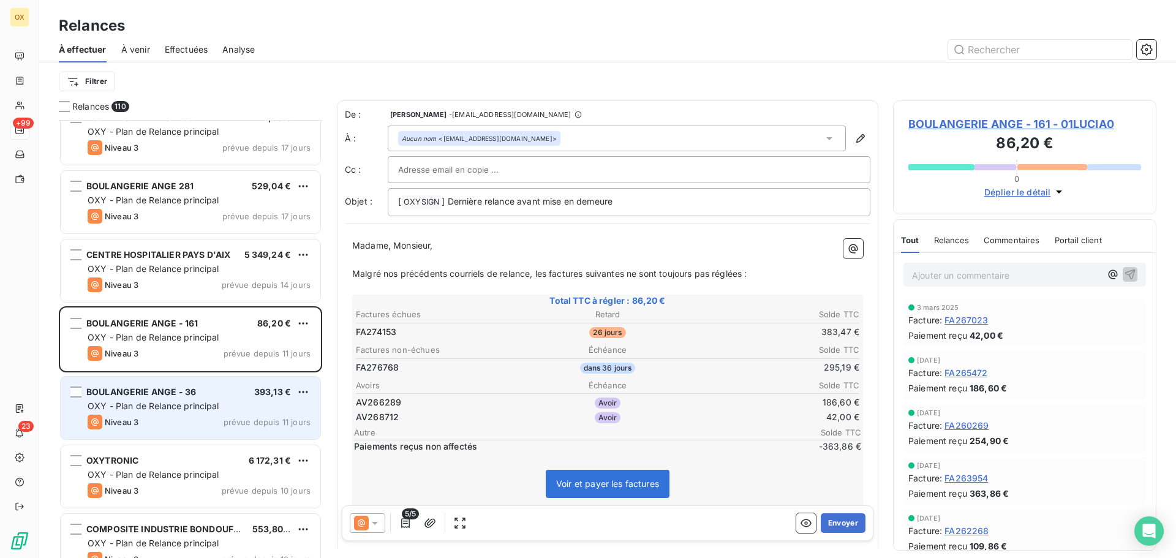
click at [175, 404] on span "OXY - Plan de Relance principal" at bounding box center [154, 406] width 132 height 10
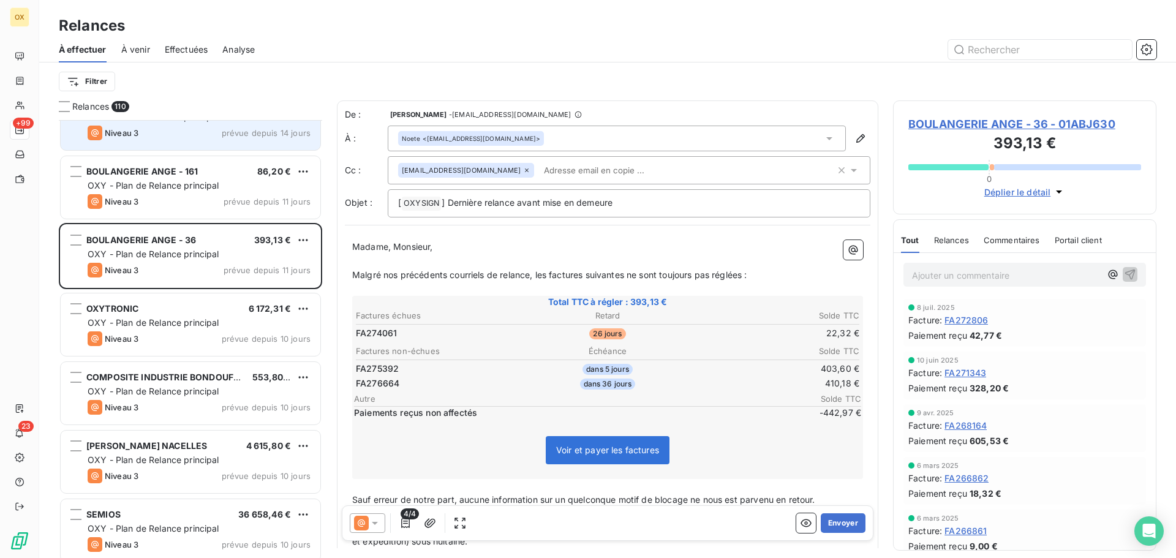
scroll to position [4595, 0]
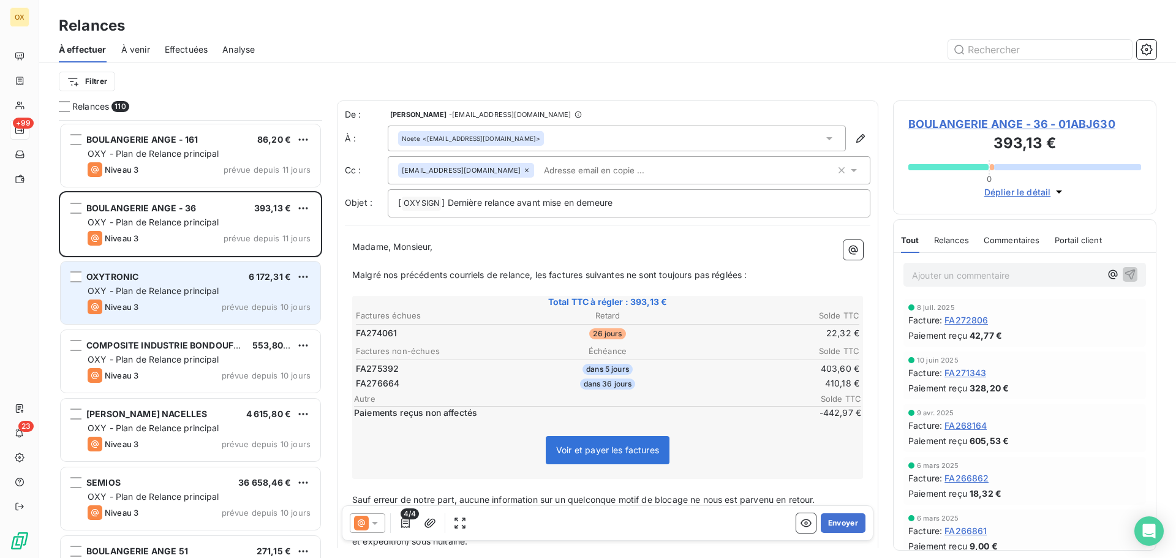
click at [203, 292] on span "OXY - Plan de Relance principal" at bounding box center [154, 290] width 132 height 10
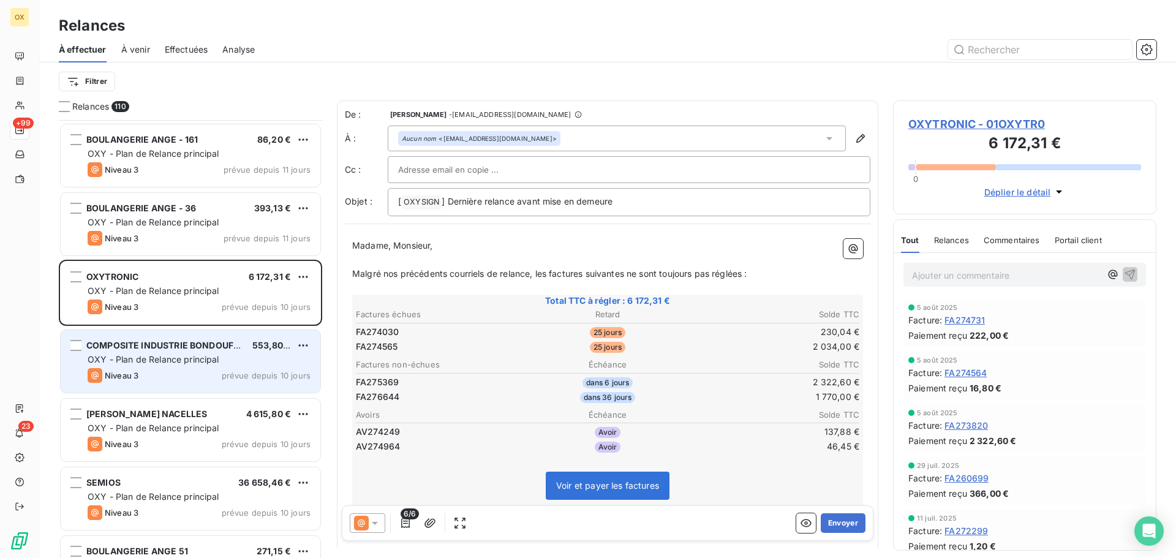
click at [213, 352] on div "COMPOSITE INDUSTRIE BONDOUFLE" at bounding box center [164, 345] width 156 height 12
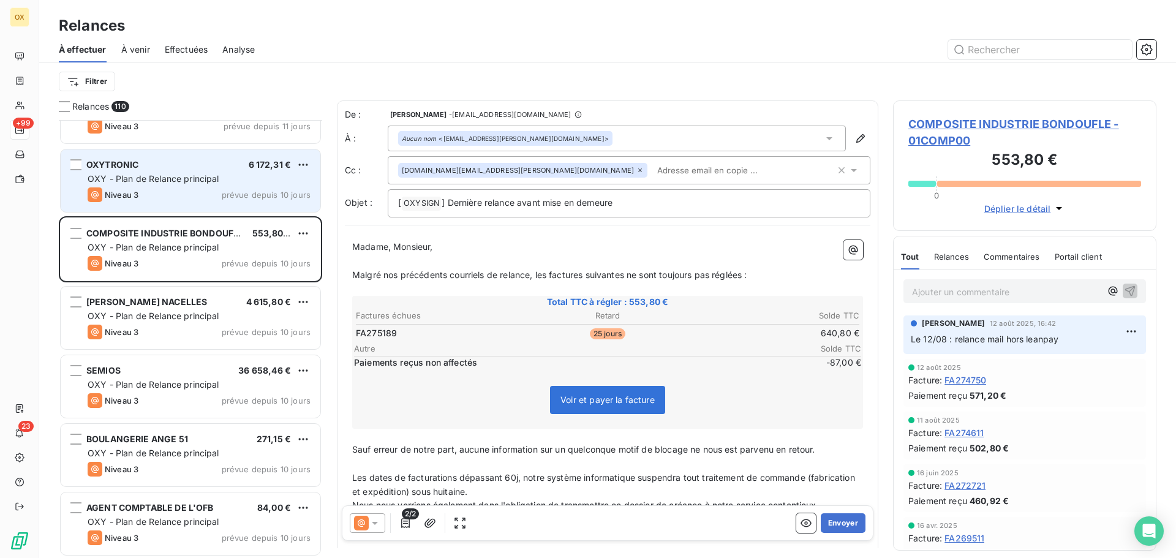
scroll to position [4717, 0]
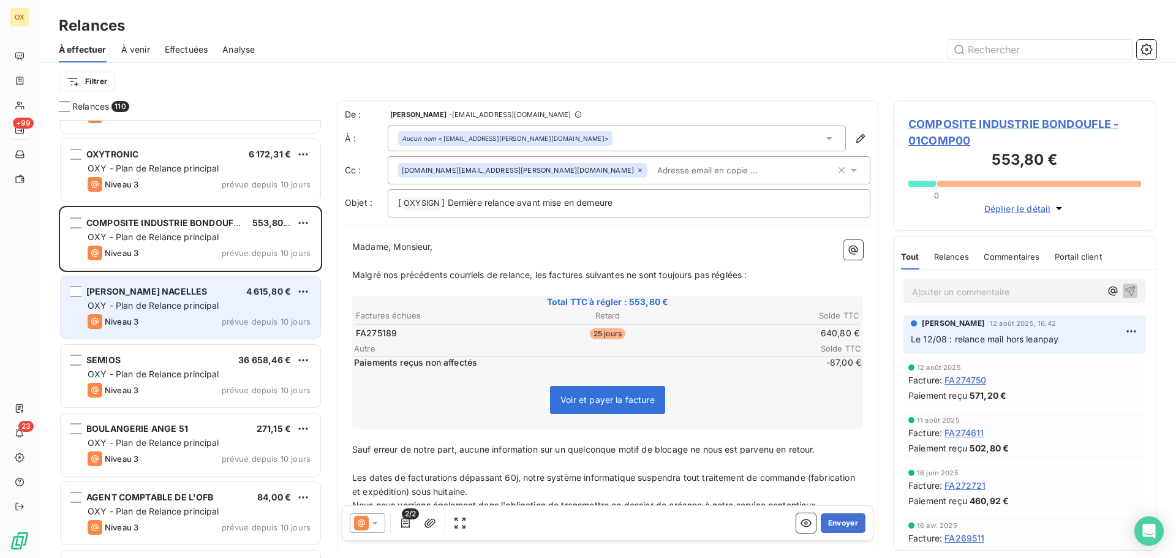
click at [216, 298] on div "[PERSON_NAME] NACELLES 4 615,80 € OXY - Plan de Relance principal Niveau 3 prév…" at bounding box center [191, 307] width 260 height 62
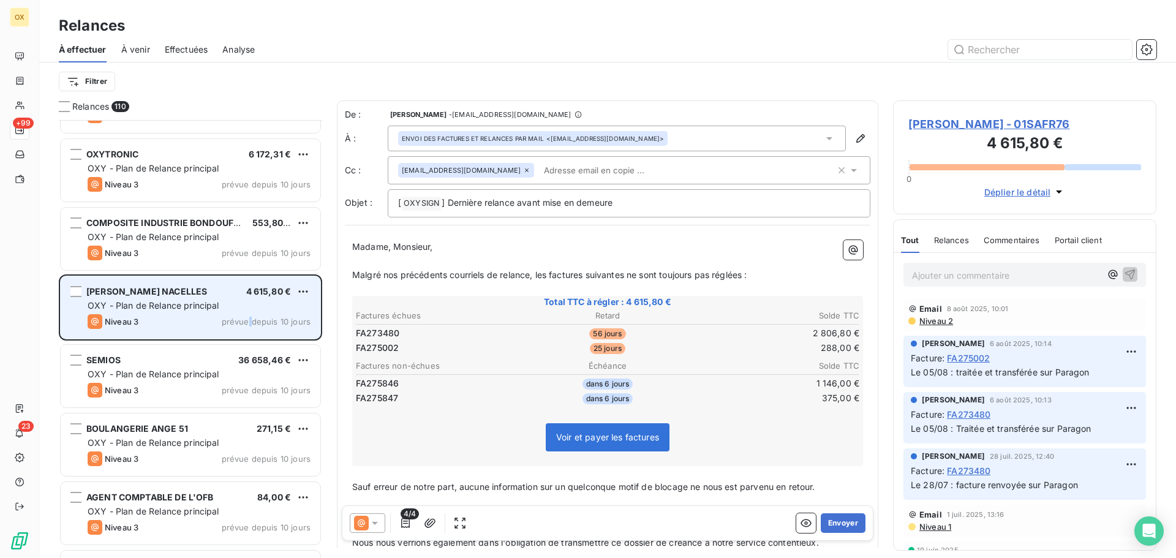
click at [251, 315] on div "Niveau 3 prévue depuis 10 jours" at bounding box center [199, 321] width 223 height 15
click at [225, 315] on div "Niveau 3 prévue depuis 10 jours" at bounding box center [199, 321] width 223 height 15
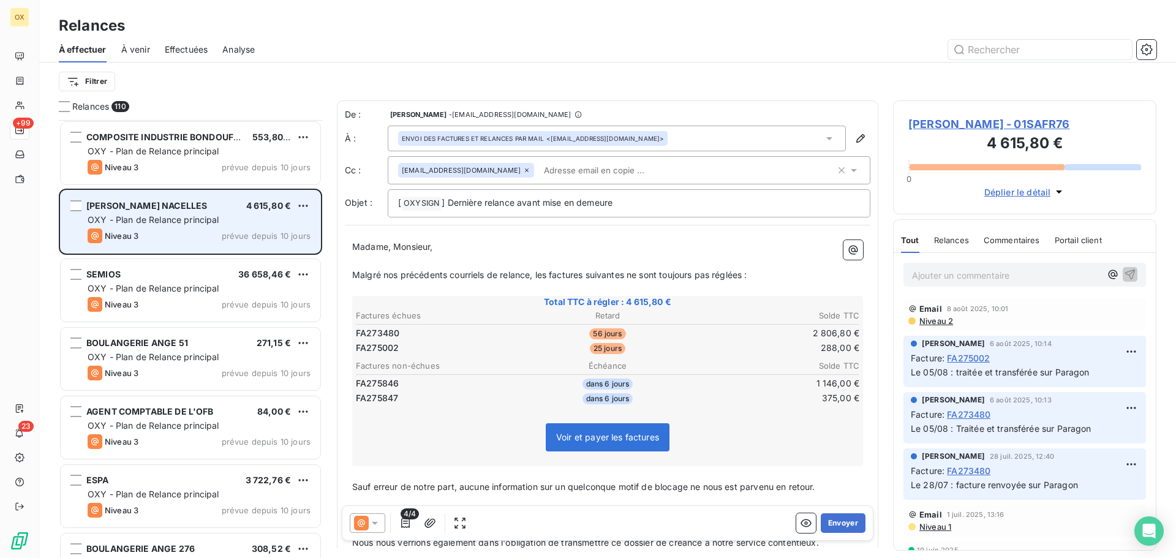
scroll to position [4840, 0]
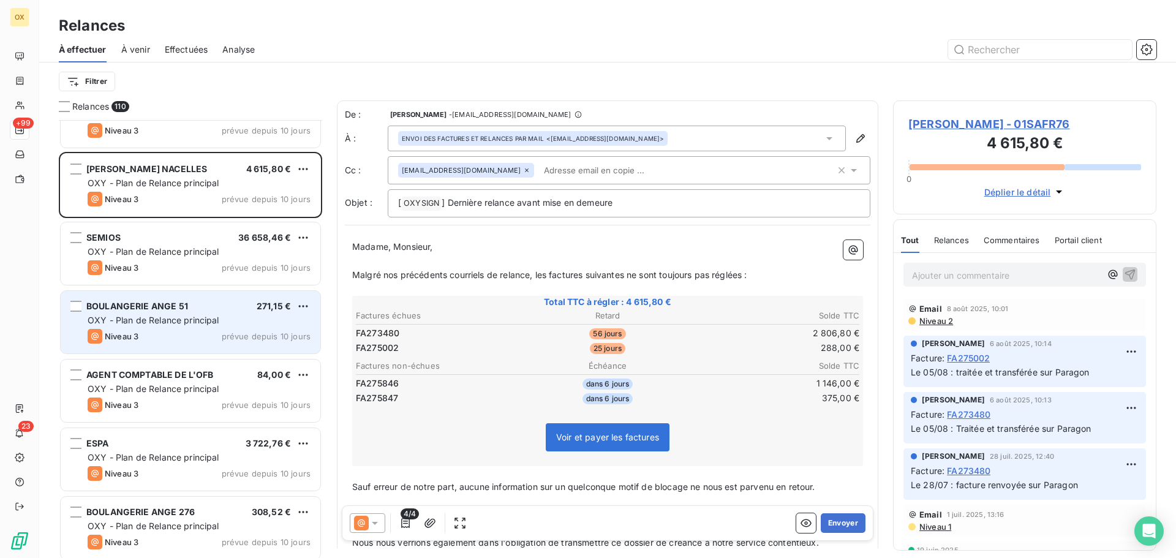
click at [174, 304] on span "BOULANGERIE ANGE 51" at bounding box center [137, 306] width 102 height 10
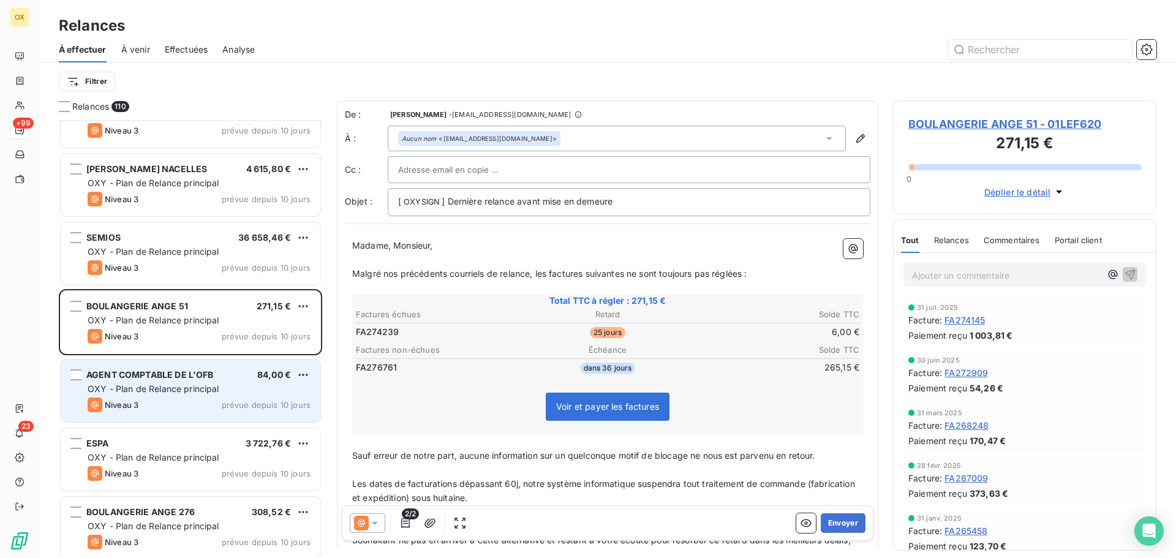
drag, startPoint x: 172, startPoint y: 396, endPoint x: 179, endPoint y: 398, distance: 7.6
click at [172, 395] on div "AGENT COMPTABLE DE L'OFB 84,00 € OXY - Plan de Relance principal Niveau 3 prévu…" at bounding box center [191, 391] width 260 height 62
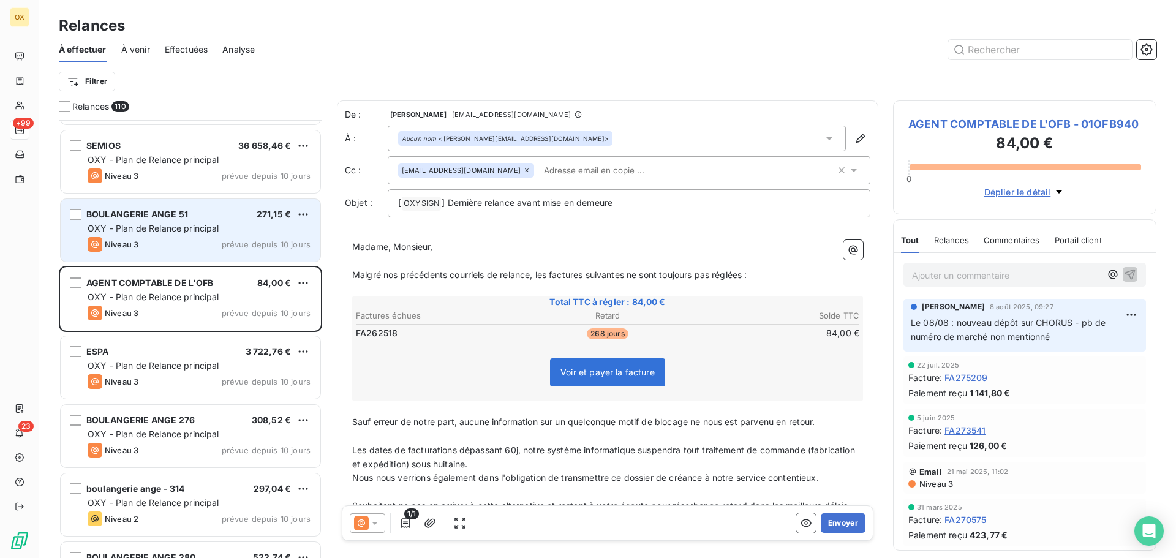
scroll to position [4962, 0]
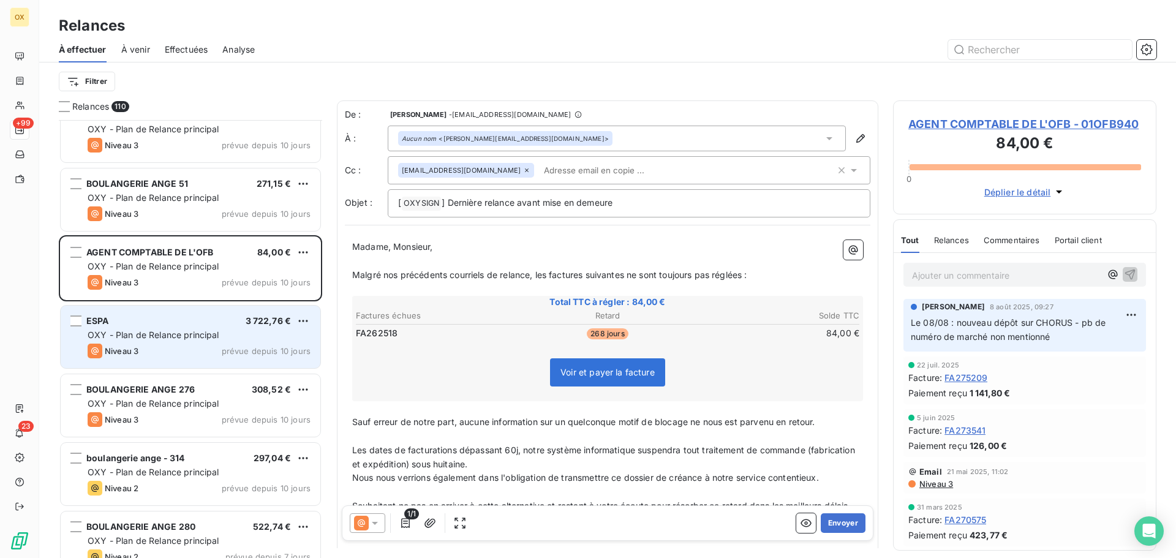
click at [197, 345] on div "Niveau 3 prévue depuis 10 jours" at bounding box center [199, 351] width 223 height 15
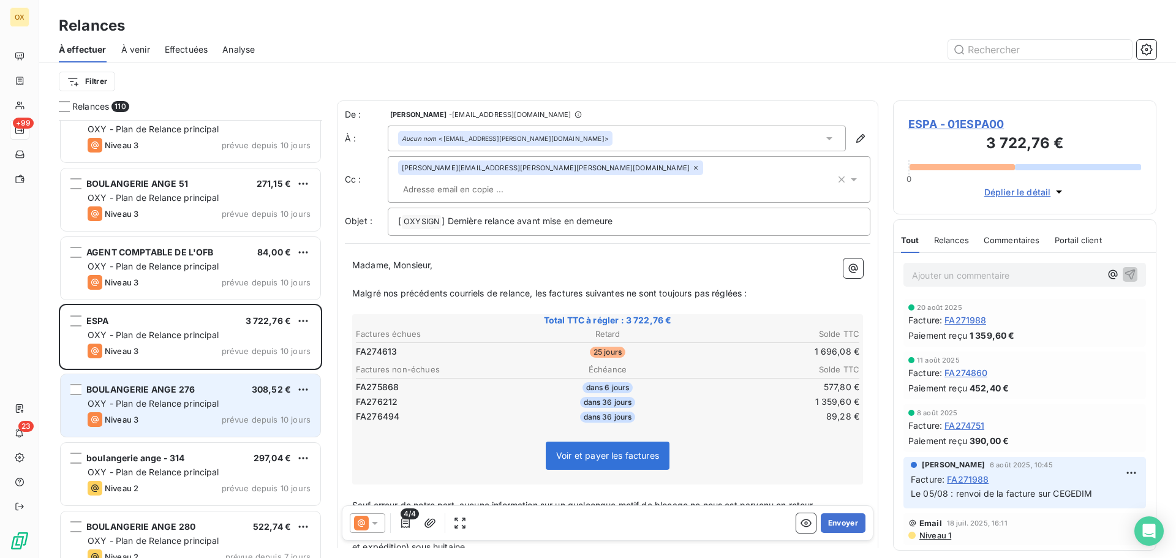
click at [222, 412] on div "Niveau 3 prévue depuis 10 jours" at bounding box center [199, 419] width 223 height 15
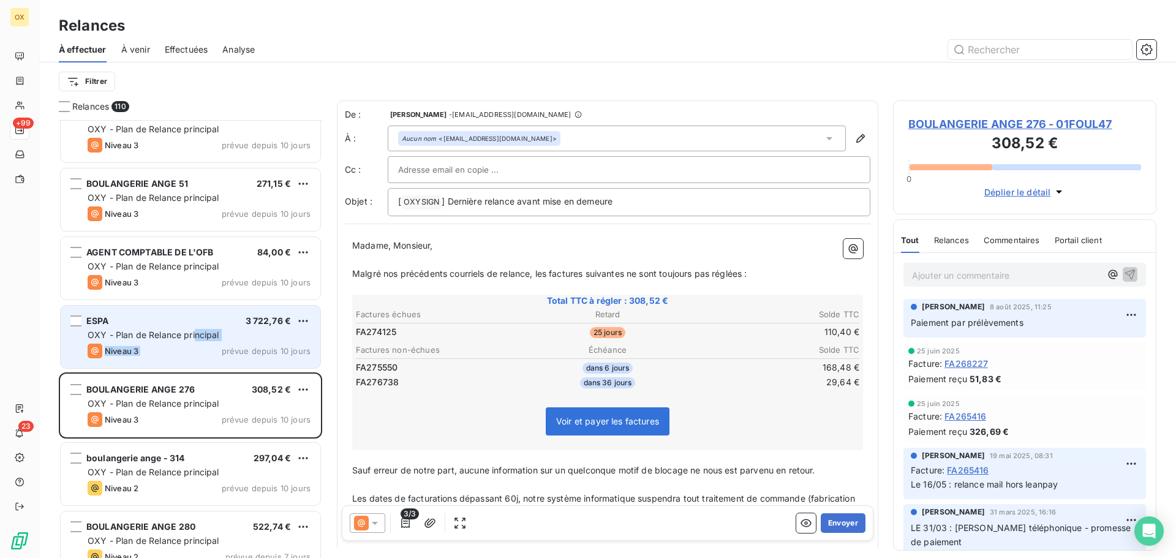
click at [195, 342] on div "ESPA 3 722,76 € OXY - Plan de Relance principal Niveau 3 prévue depuis 10 jours" at bounding box center [191, 337] width 260 height 62
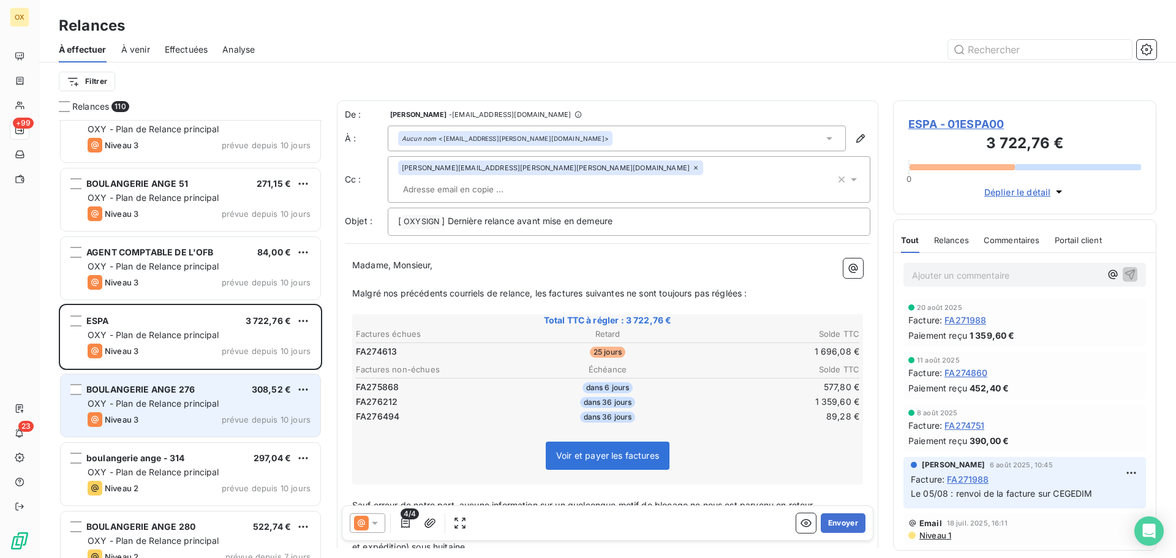
click at [210, 414] on div "Niveau 3 prévue depuis 10 jours" at bounding box center [199, 419] width 223 height 15
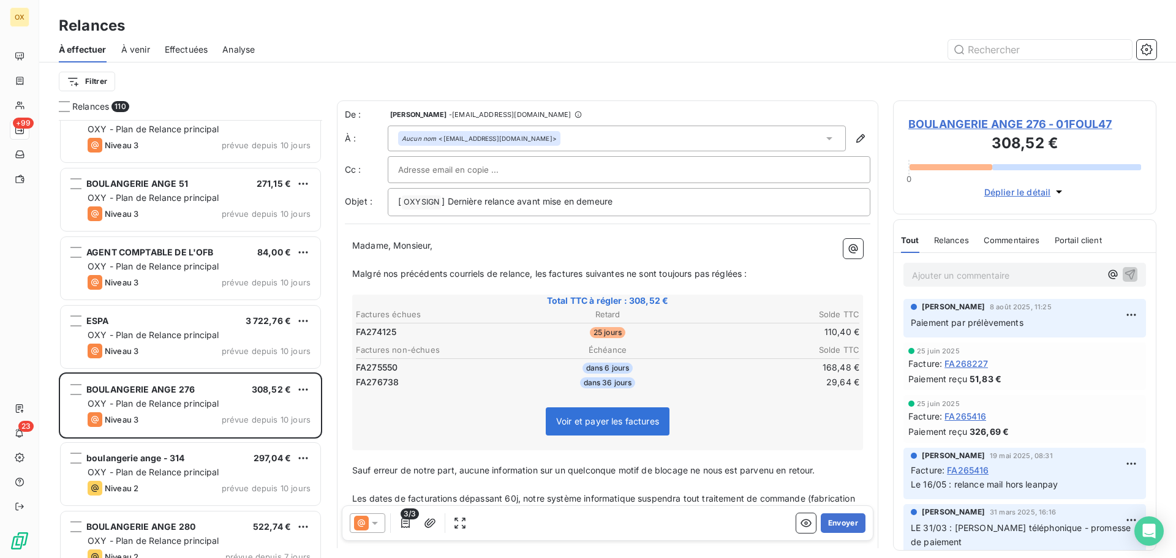
click at [937, 127] on span "BOULANGERIE ANGE 276 - 01FOUL47" at bounding box center [1024, 124] width 233 height 17
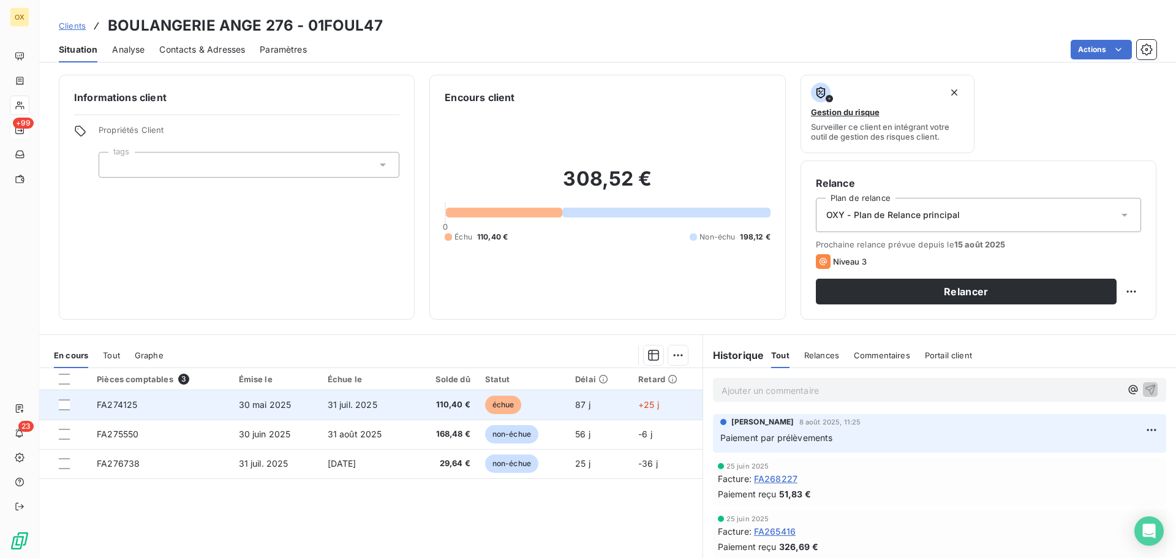
click at [499, 401] on span "échue" at bounding box center [503, 405] width 37 height 18
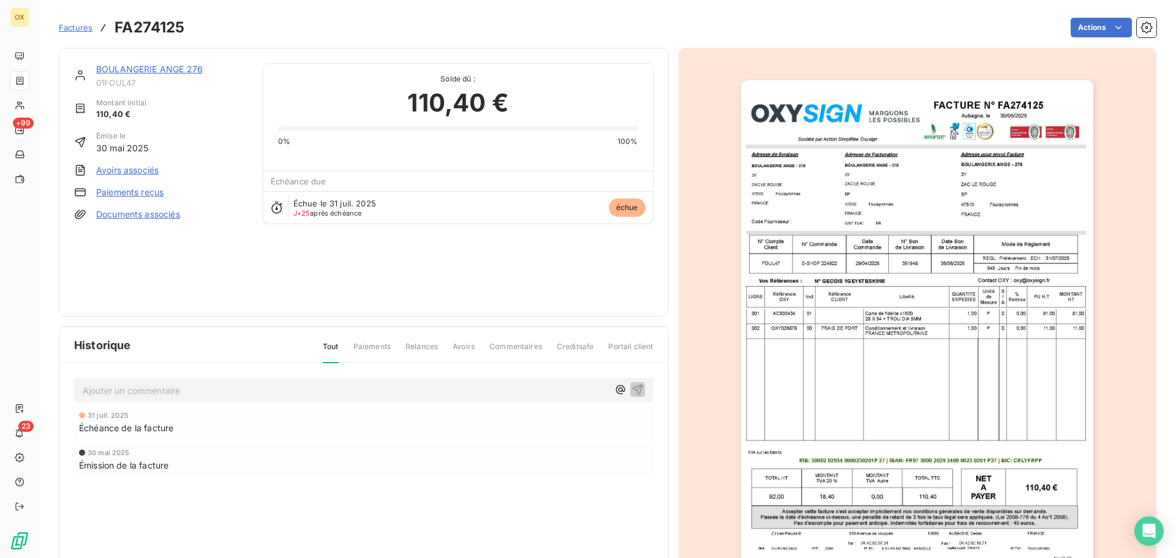
click at [172, 67] on link "BOULANGERIE ANGE 276" at bounding box center [149, 69] width 107 height 10
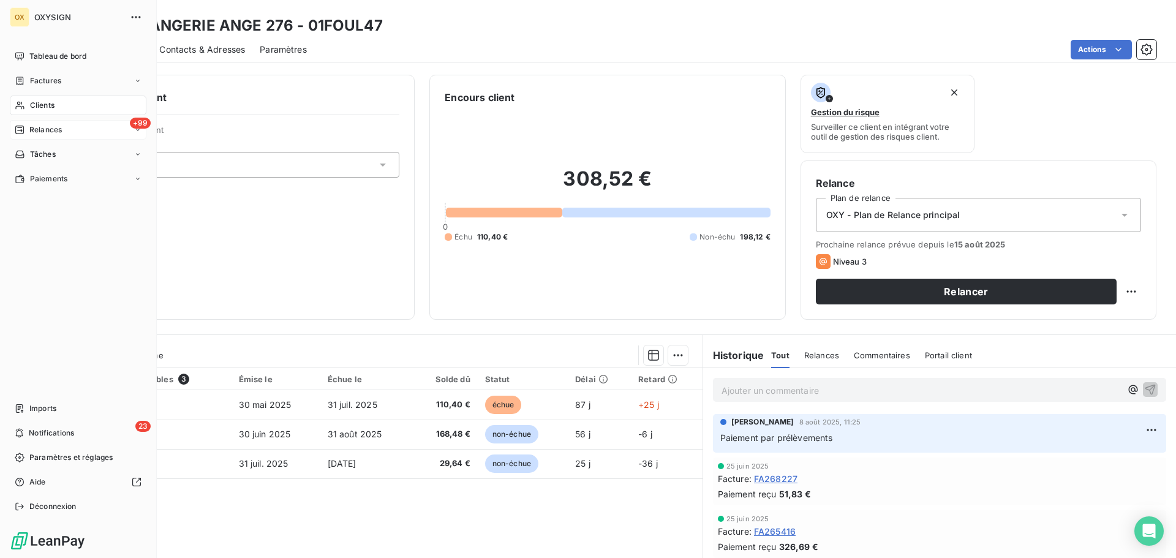
click at [42, 128] on span "Relances" at bounding box center [45, 129] width 32 height 11
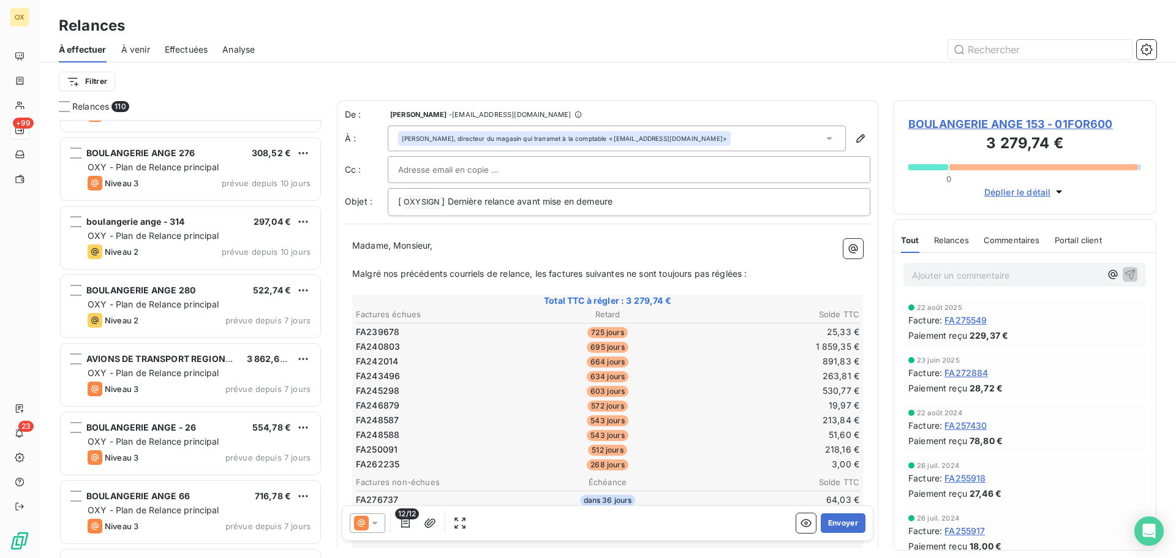
scroll to position [5208, 0]
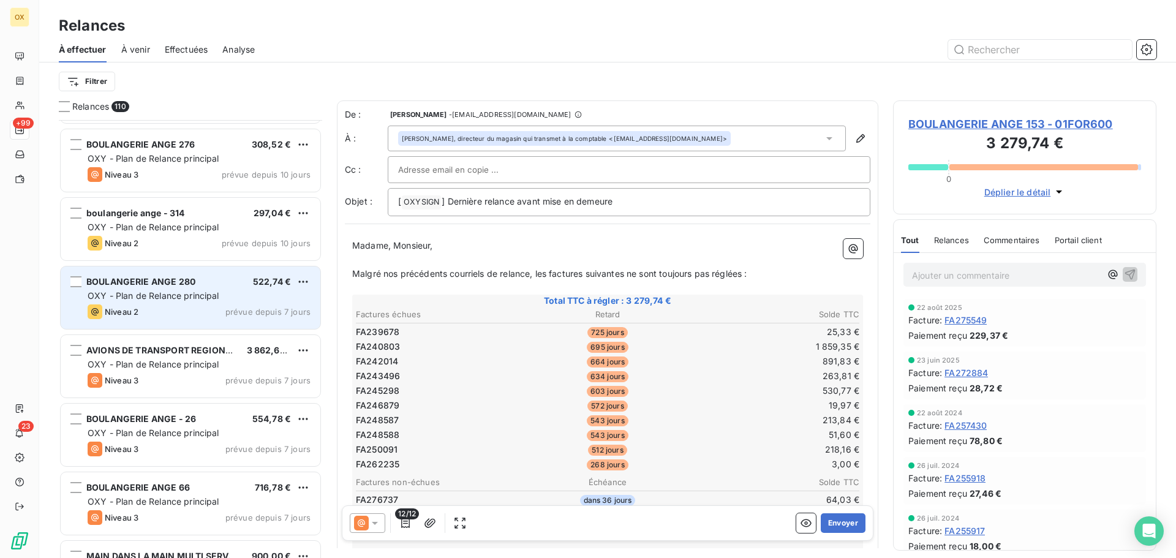
click at [178, 297] on span "OXY - Plan de Relance principal" at bounding box center [154, 295] width 132 height 10
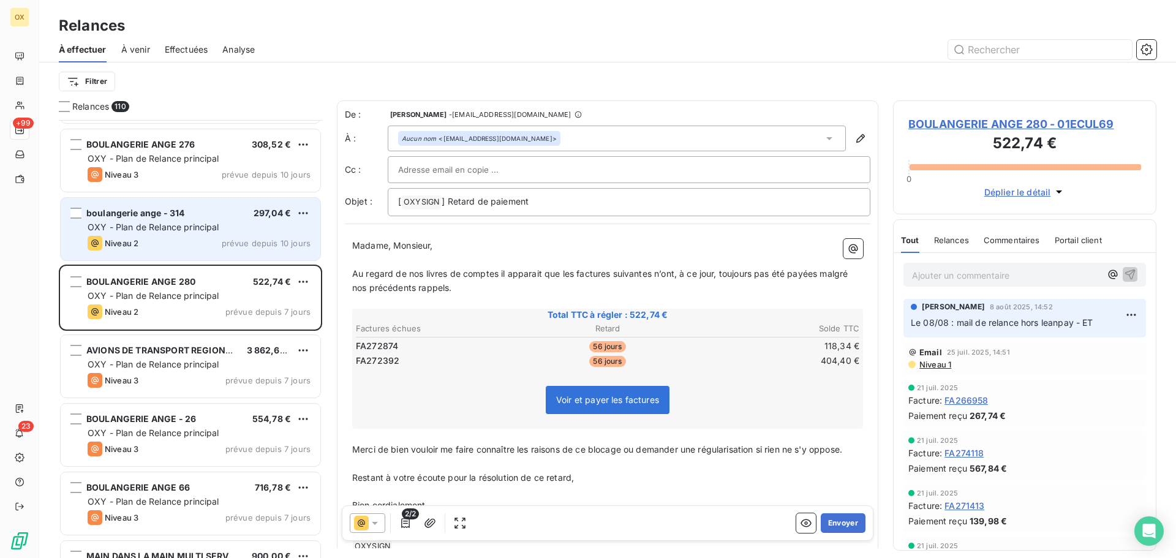
click at [181, 222] on span "OXY - Plan de Relance principal" at bounding box center [154, 227] width 132 height 10
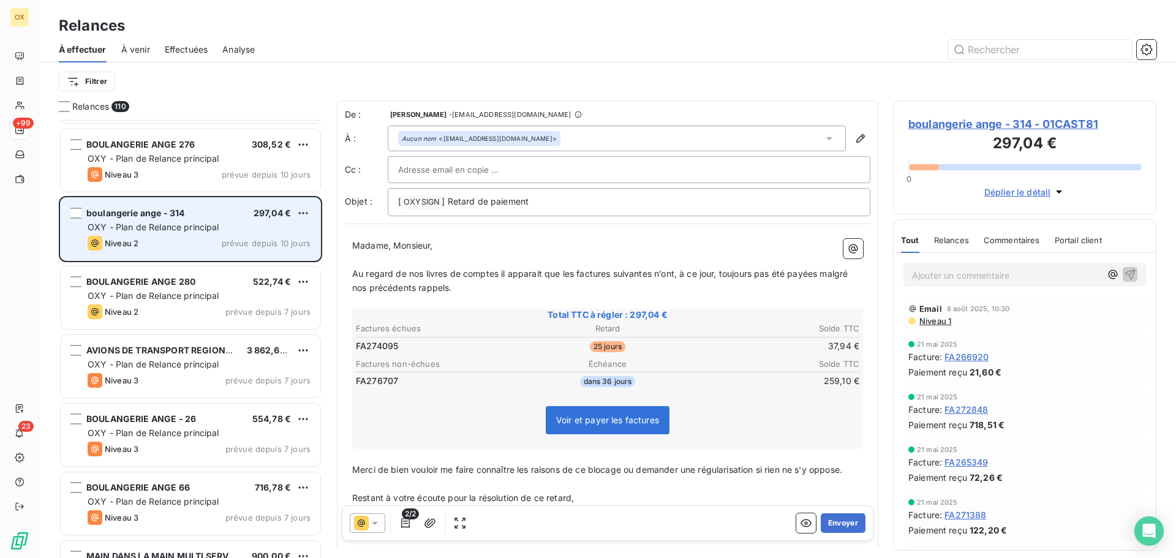
scroll to position [5146, 0]
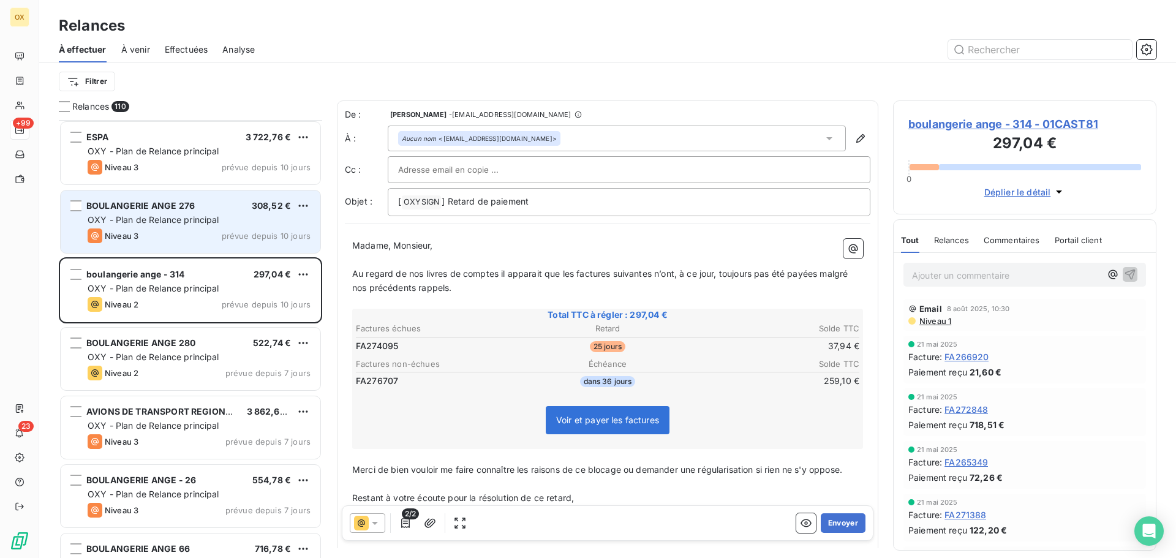
click at [220, 224] on div "OXY - Plan de Relance principal" at bounding box center [199, 220] width 223 height 12
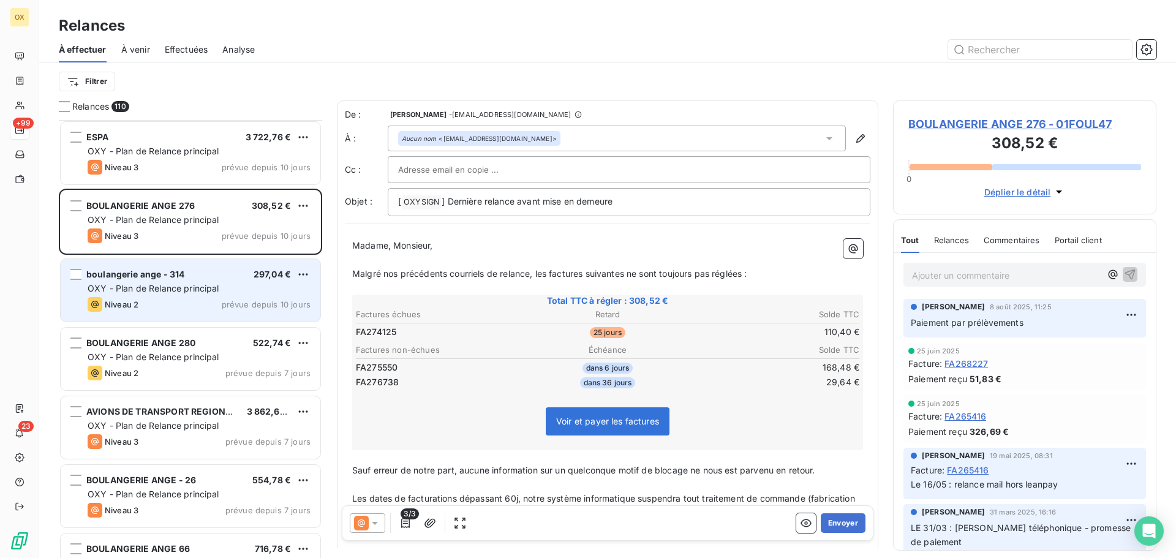
click at [219, 277] on div "boulangerie ange - 314 297,04 €" at bounding box center [199, 274] width 223 height 11
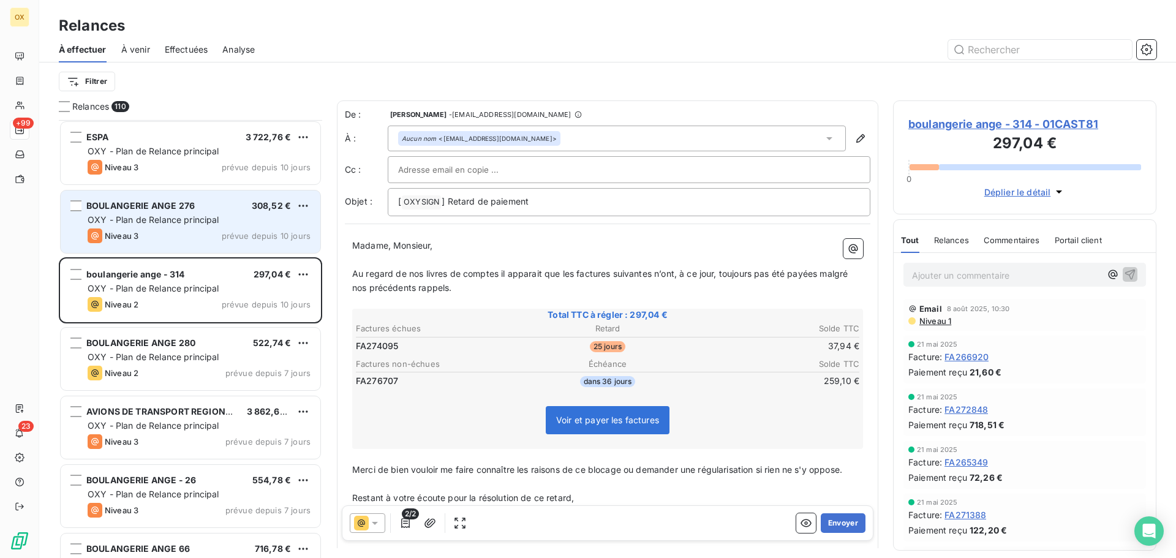
click at [210, 233] on div "Niveau 3 prévue depuis 10 jours" at bounding box center [199, 235] width 223 height 15
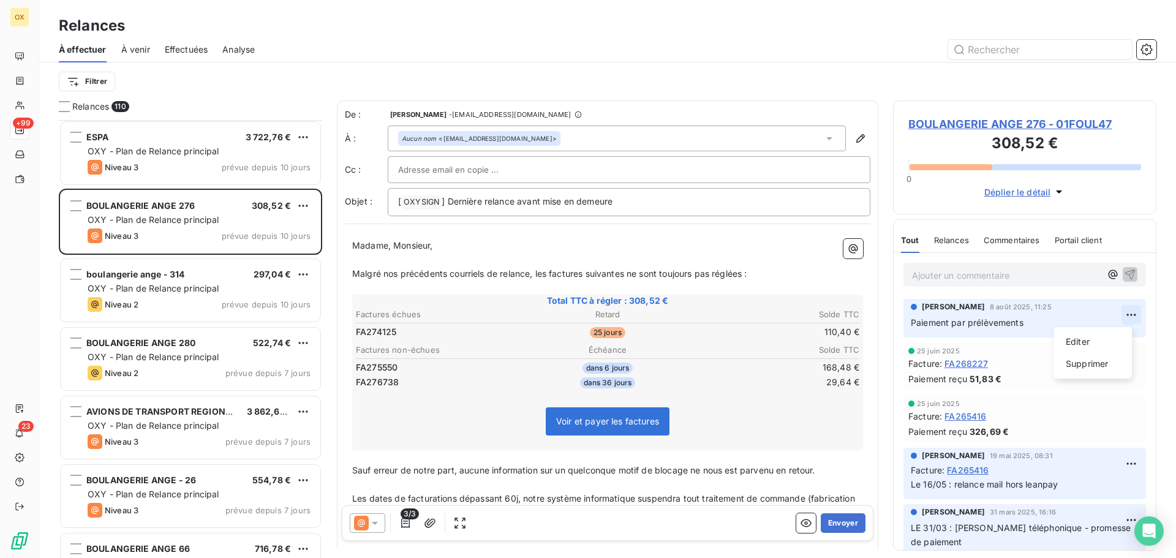
click at [1122, 317] on html "OX +99 23 Relances À effectuer À venir Effectuées Analyse Filtrer Relances 110 …" at bounding box center [588, 279] width 1176 height 558
click at [1092, 361] on div "Supprimer" at bounding box center [1093, 364] width 69 height 20
click at [1120, 319] on html "OX +99 23 Relances À effectuer À venir Effectuées Analyse Filtrer Relances 110 …" at bounding box center [588, 279] width 1176 height 558
click at [1101, 364] on div "Supprimer" at bounding box center [1093, 364] width 69 height 20
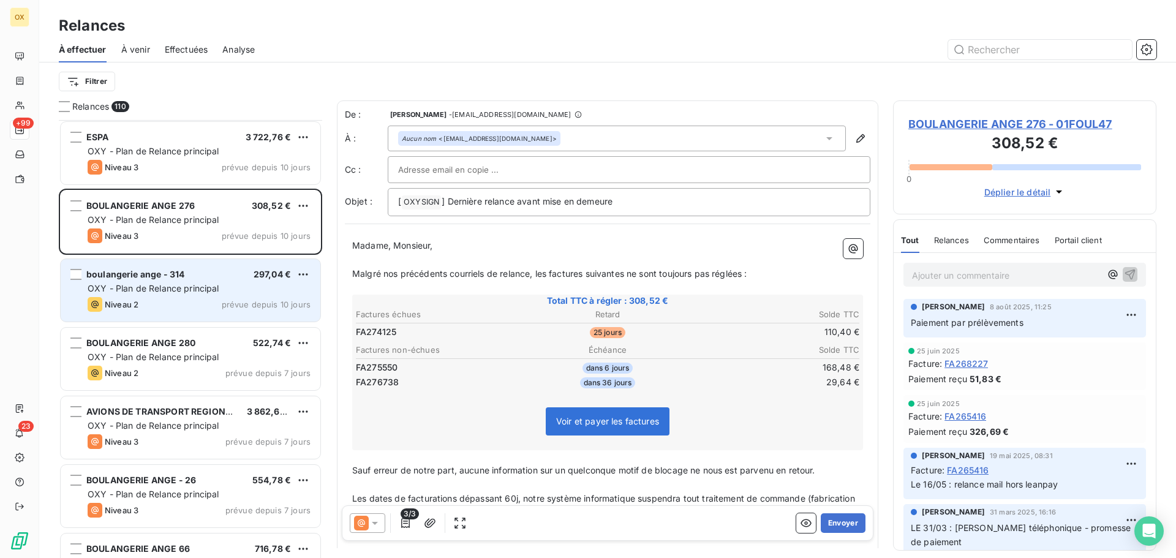
click at [184, 285] on span "OXY - Plan de Relance principal" at bounding box center [154, 288] width 132 height 10
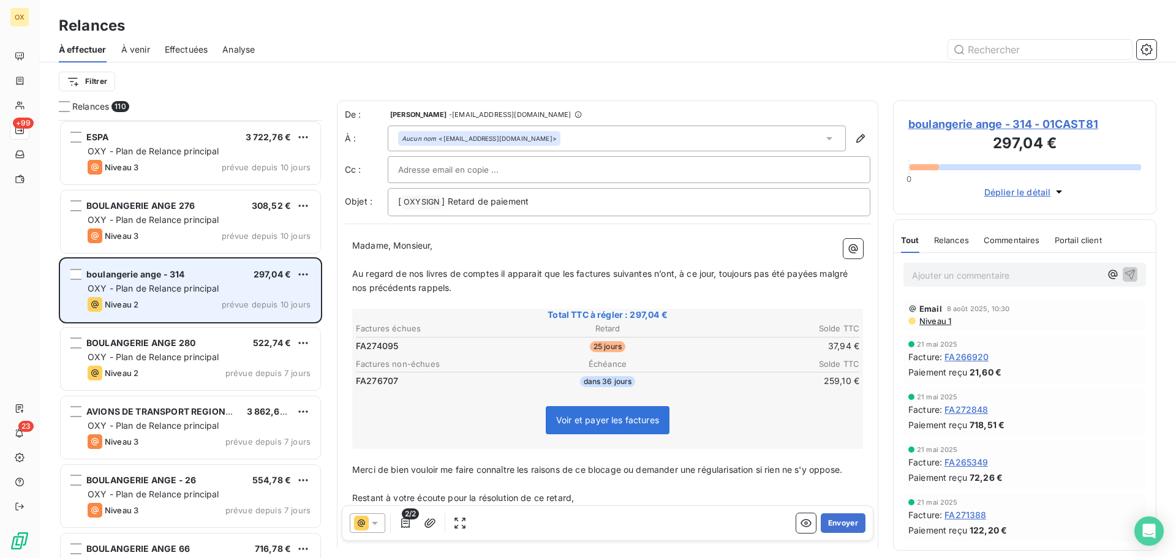
click at [201, 292] on span "OXY - Plan de Relance principal" at bounding box center [154, 288] width 132 height 10
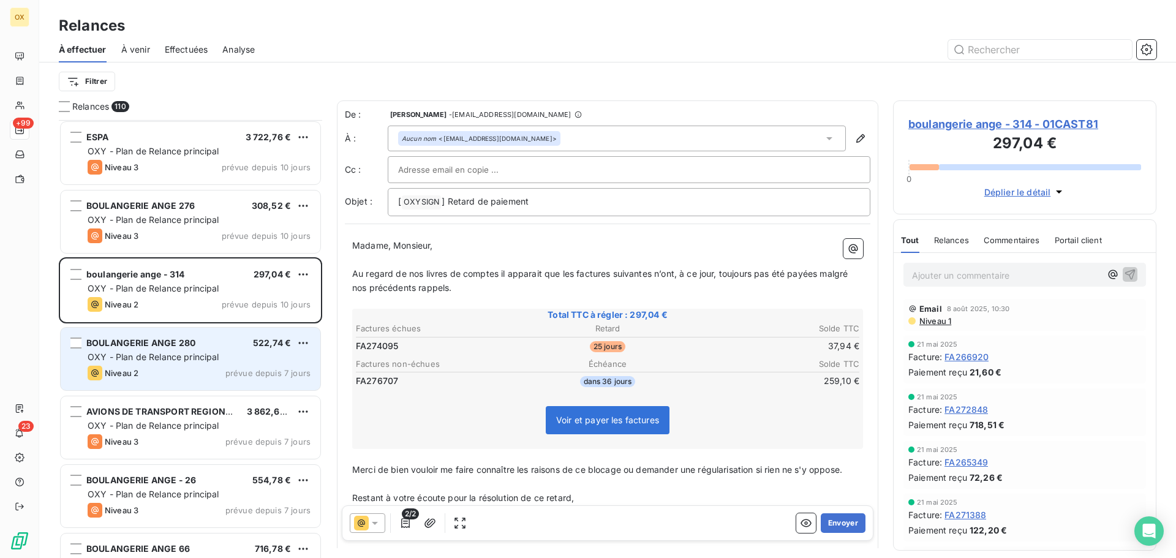
click at [211, 360] on span "OXY - Plan de Relance principal" at bounding box center [154, 357] width 132 height 10
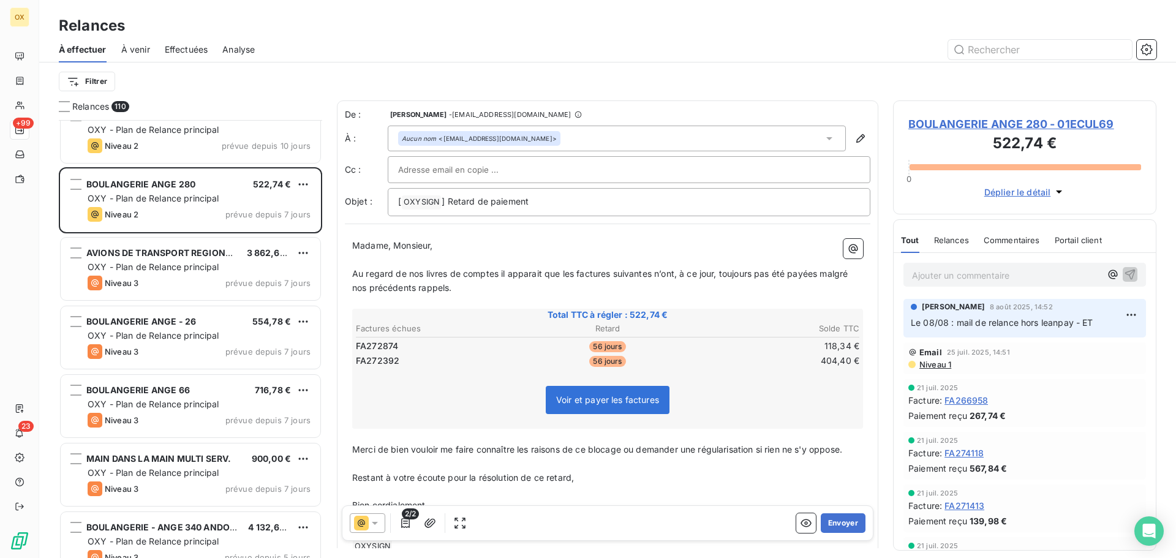
scroll to position [5330, 0]
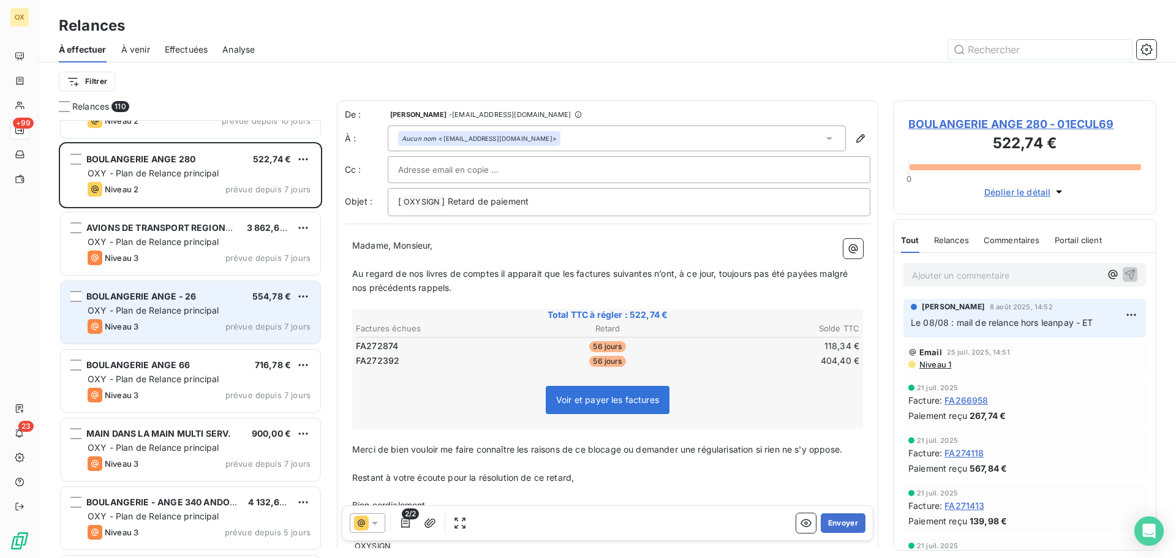
click at [217, 298] on div "BOULANGERIE ANGE - 26 554,78 €" at bounding box center [199, 296] width 223 height 11
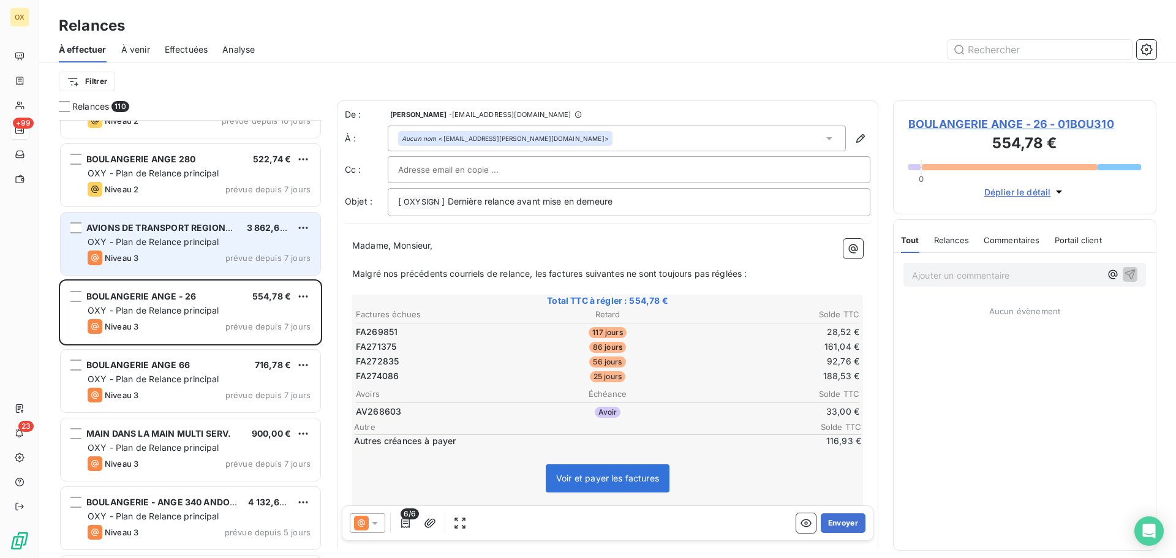
click at [217, 253] on div "Niveau 3 prévue depuis 7 jours" at bounding box center [199, 258] width 223 height 15
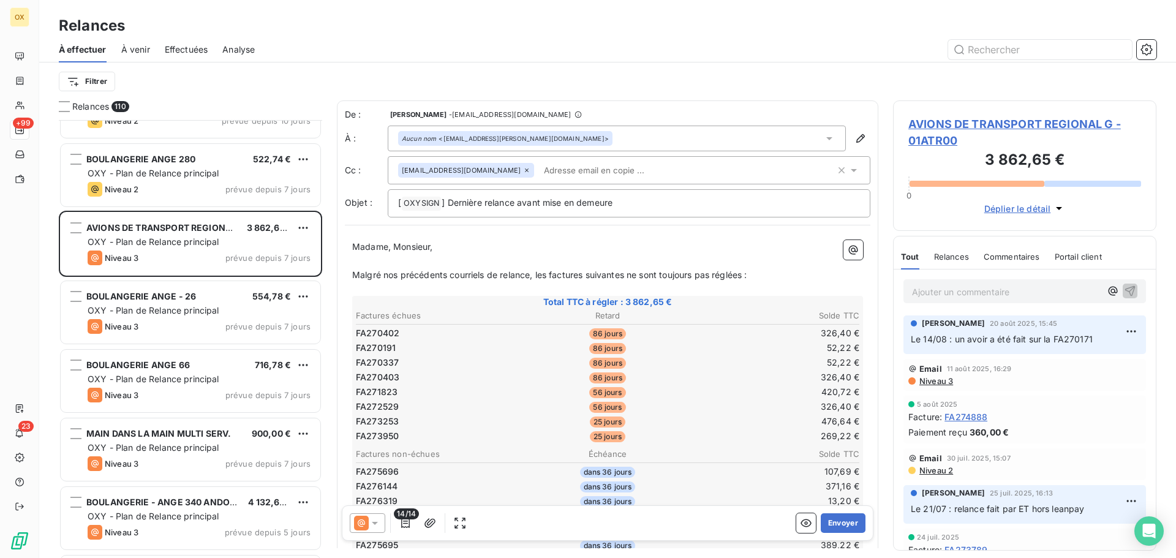
click at [954, 120] on span "AVIONS DE TRANSPORT REGIONAL G - 01ATR00" at bounding box center [1024, 132] width 233 height 33
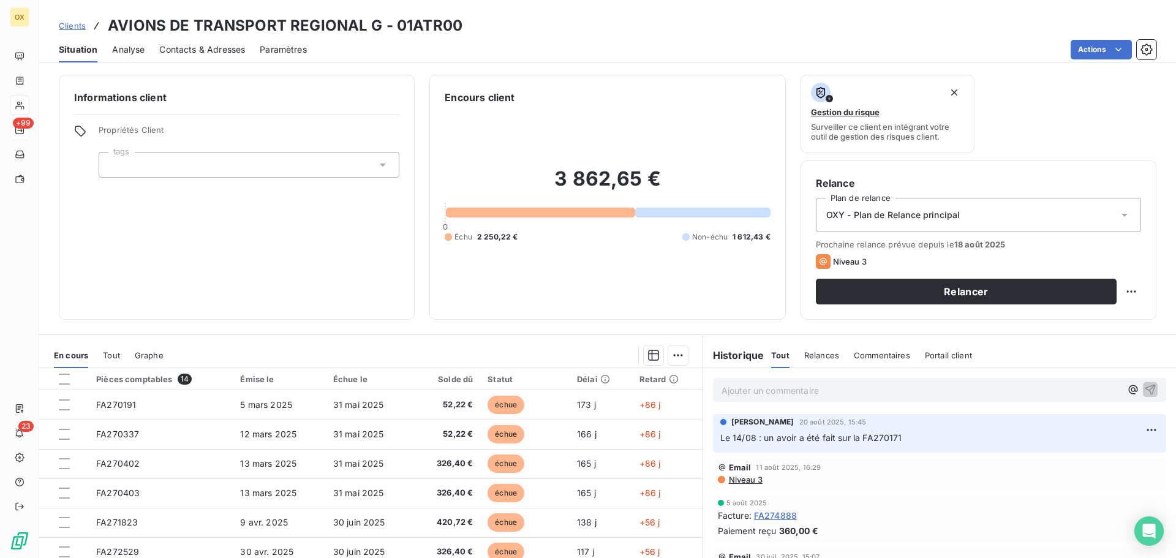
drag, startPoint x: 891, startPoint y: 438, endPoint x: 899, endPoint y: 437, distance: 8.0
click at [890, 437] on span "Le 14/08 : un avoir a été fait sur la FA270171" at bounding box center [811, 437] width 182 height 10
click at [1131, 429] on html "OX +99 23 Clients AVIONS DE TRANSPORT REGIONAL G - 01ATR00 Situation Analyse Co…" at bounding box center [588, 279] width 1176 height 558
click at [991, 439] on html "OX +99 23 Clients AVIONS DE TRANSPORT REGIONAL G - 01ATR00 Situation Analyse Co…" at bounding box center [588, 279] width 1176 height 558
click at [598, 25] on div "Clients AVIONS DE TRANSPORT REGIONAL G - 01ATR00" at bounding box center [607, 26] width 1137 height 22
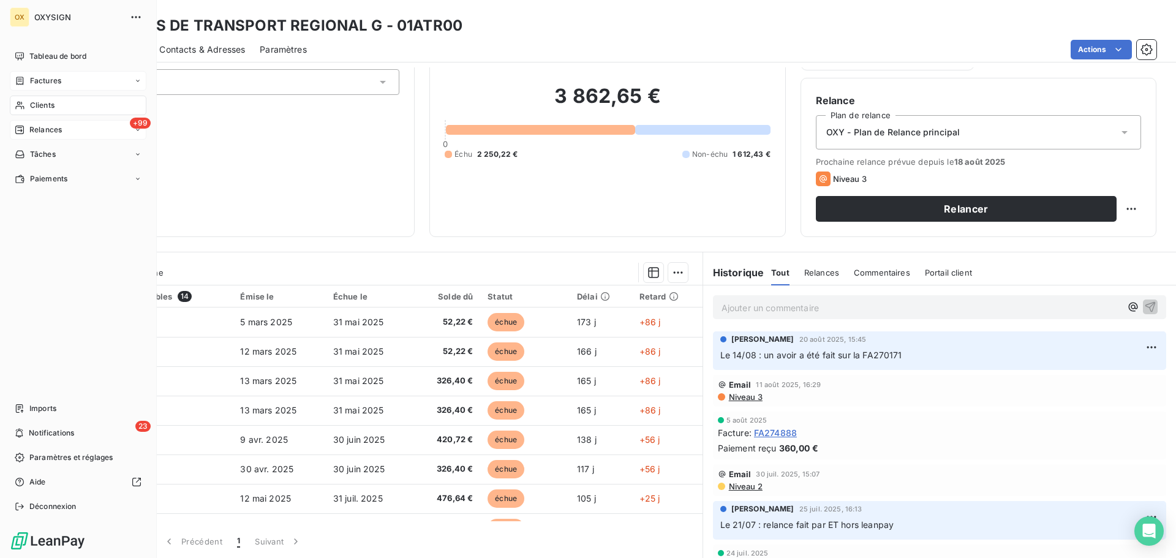
click at [31, 85] on span "Factures" at bounding box center [45, 80] width 31 height 11
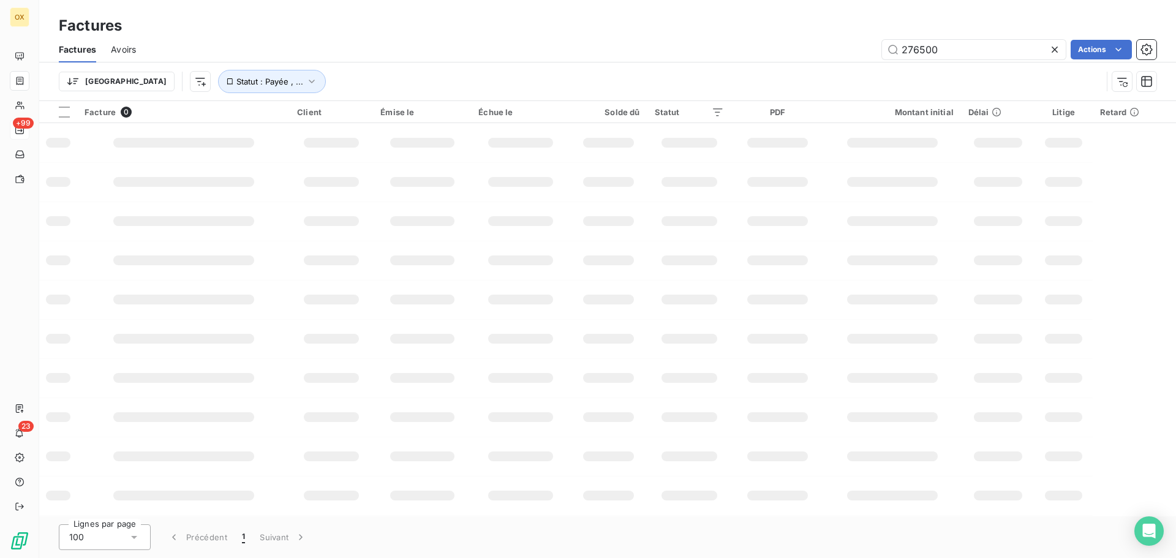
drag, startPoint x: 994, startPoint y: 52, endPoint x: 802, endPoint y: 82, distance: 194.1
click at [802, 82] on div "Factures Avoirs 276500 Actions Trier Statut : Payée , ..." at bounding box center [607, 69] width 1137 height 64
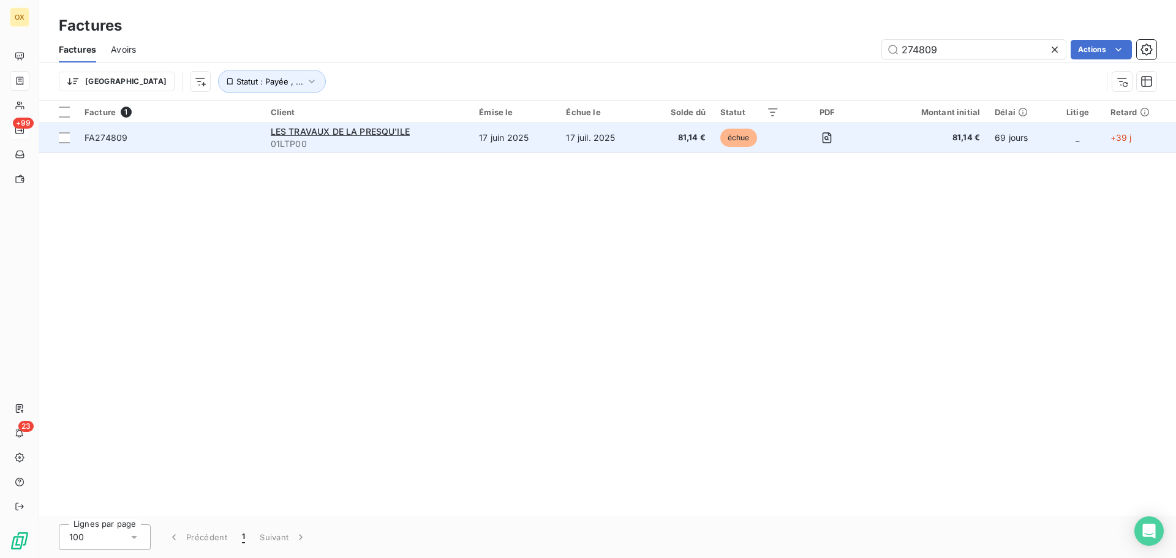
type input "274809"
click at [162, 139] on span "FA274809" at bounding box center [171, 138] width 172 height 12
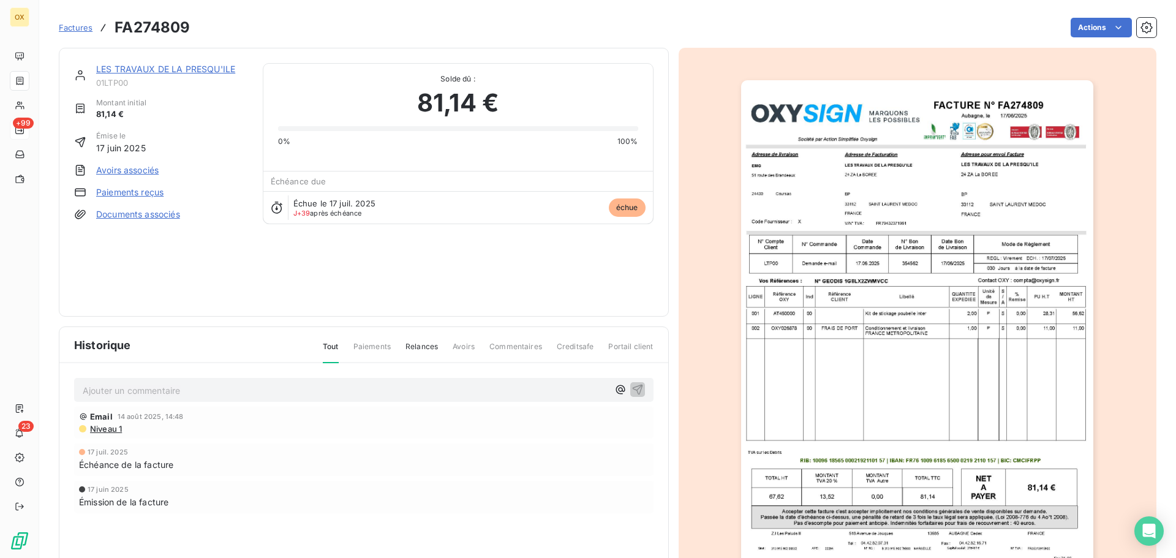
click at [186, 67] on link "LES TRAVAUX DE LA PRESQU'ILE" at bounding box center [165, 69] width 139 height 10
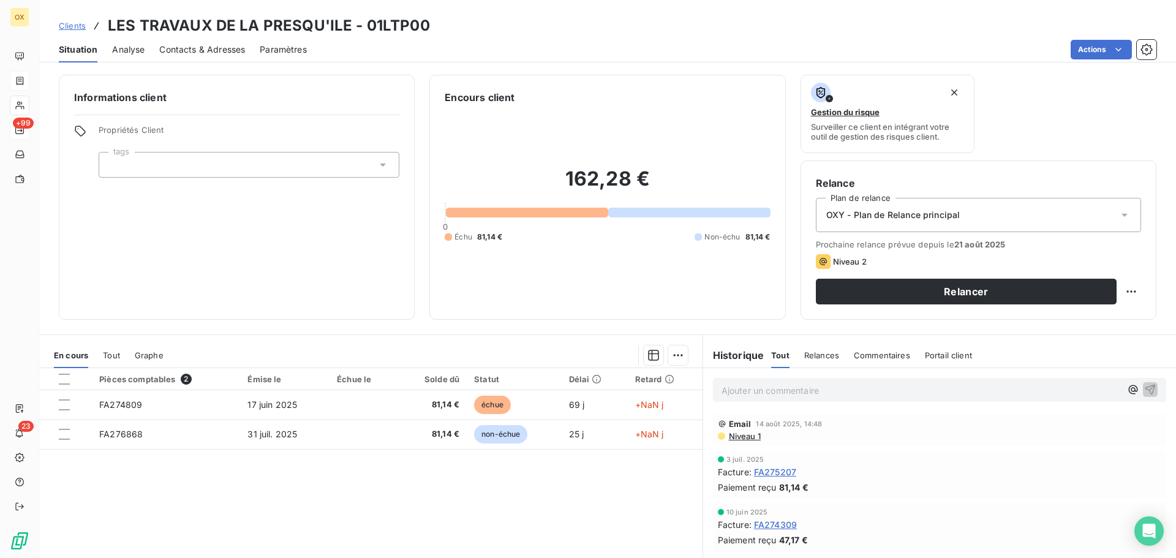
click at [767, 387] on p "Ajouter un commentaire ﻿" at bounding box center [921, 390] width 399 height 15
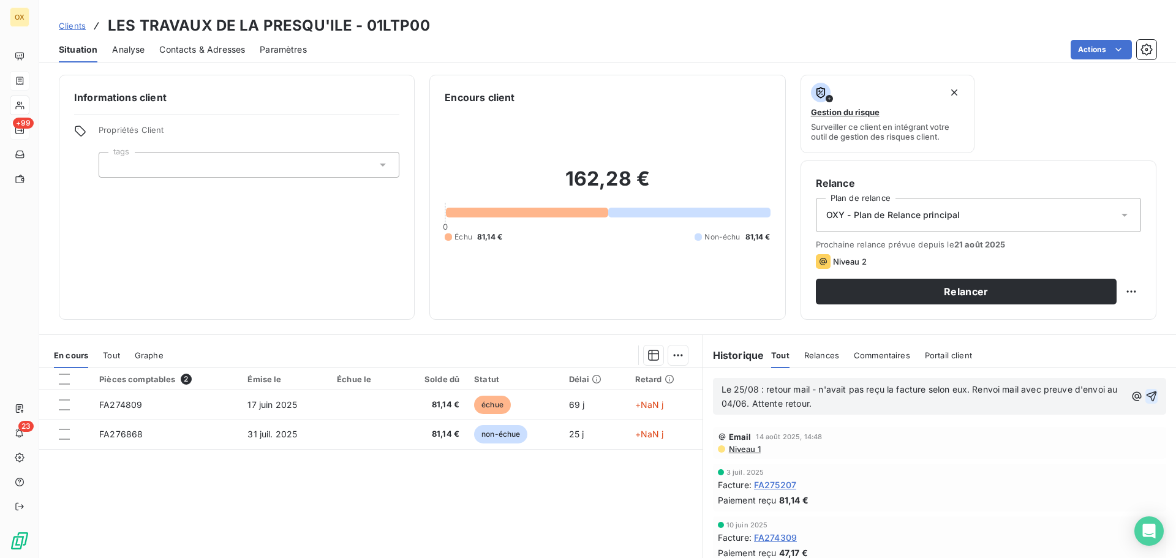
click at [1147, 396] on icon "button" at bounding box center [1152, 396] width 10 height 10
